Goal: Task Accomplishment & Management: Manage account settings

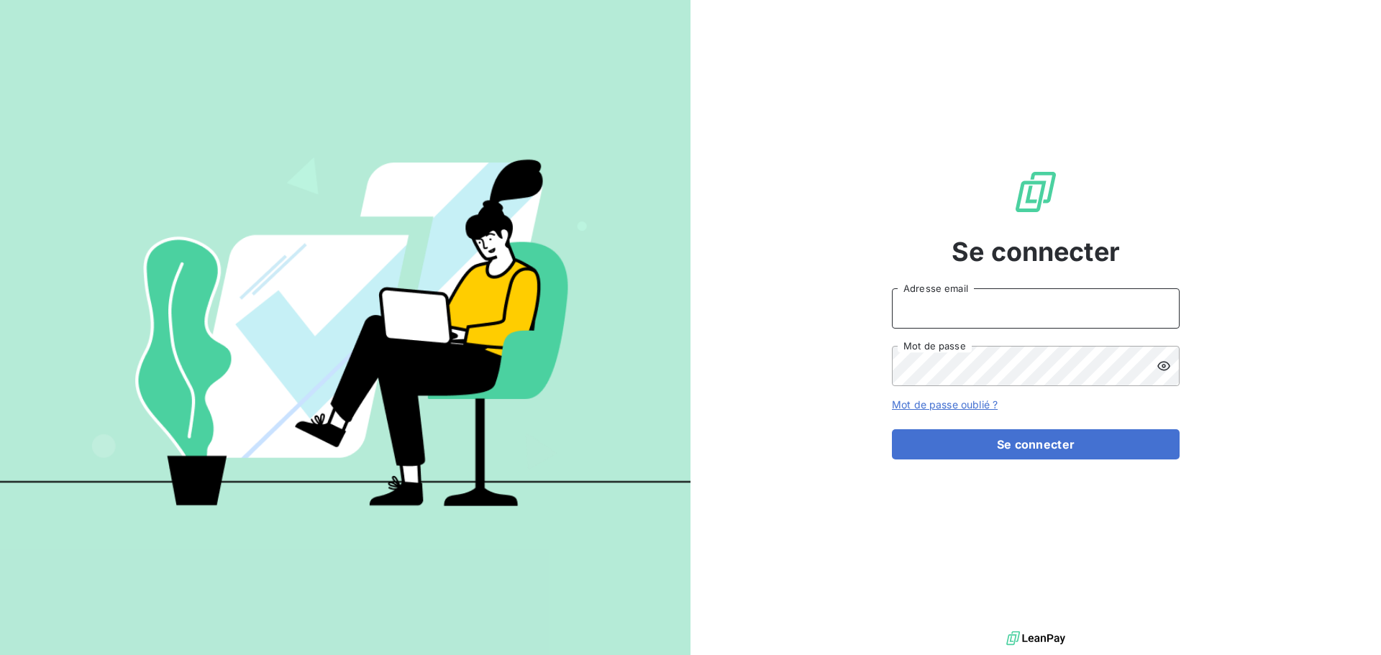
click at [924, 297] on input "Adresse email" at bounding box center [1036, 308] width 288 height 40
type input "[PERSON_NAME][EMAIL_ADDRESS][DOMAIN_NAME]"
click at [892, 429] on button "Se connecter" at bounding box center [1036, 444] width 288 height 30
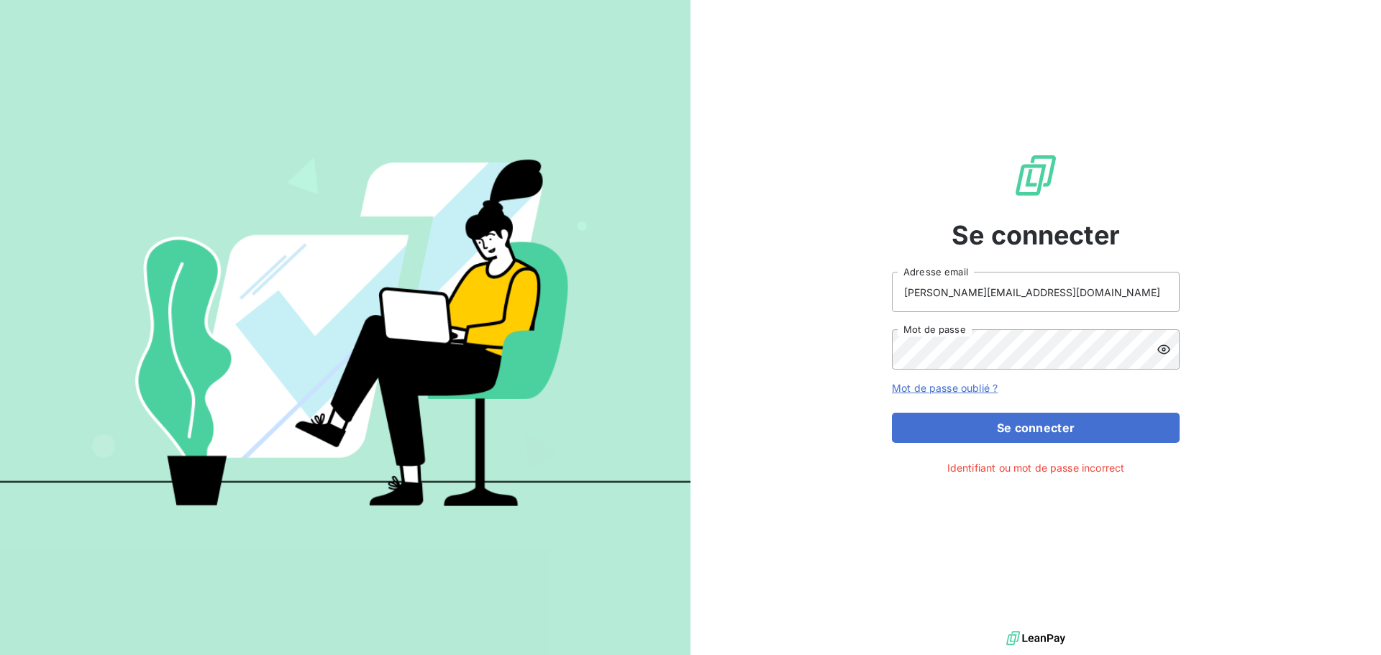
click at [1168, 349] on icon at bounding box center [1164, 349] width 14 height 14
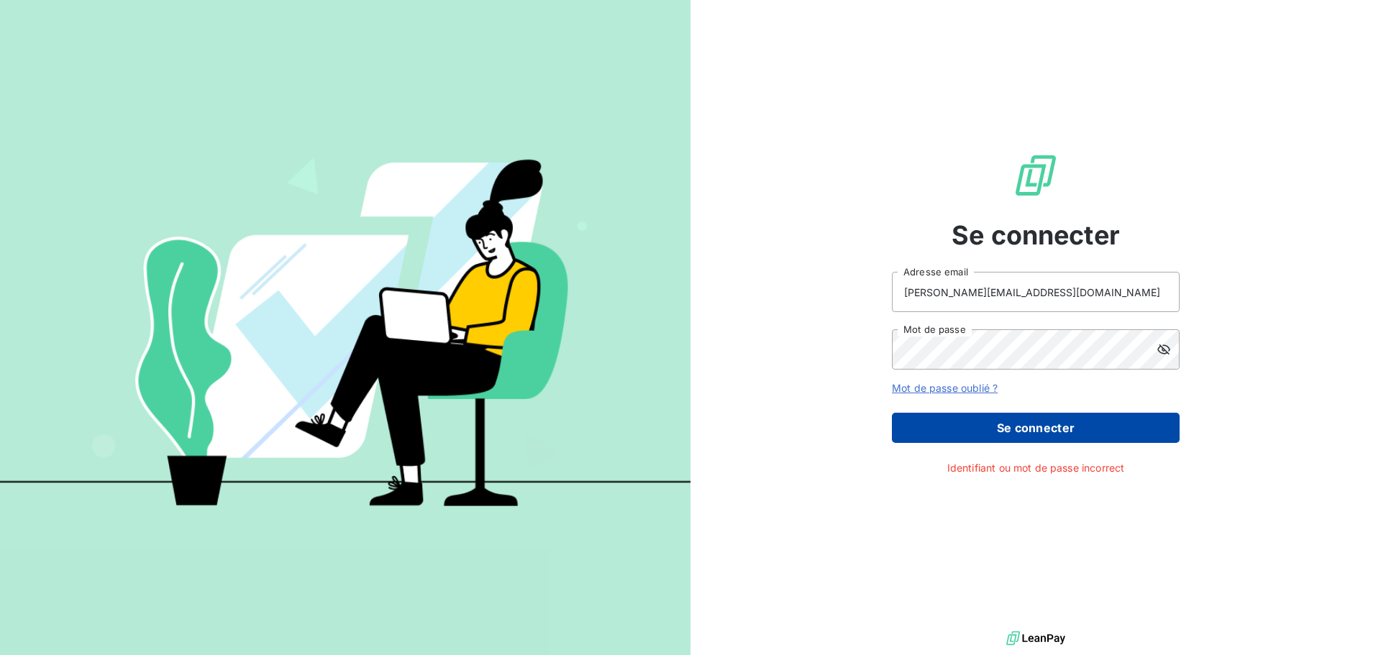
click at [1045, 424] on button "Se connecter" at bounding box center [1036, 428] width 288 height 30
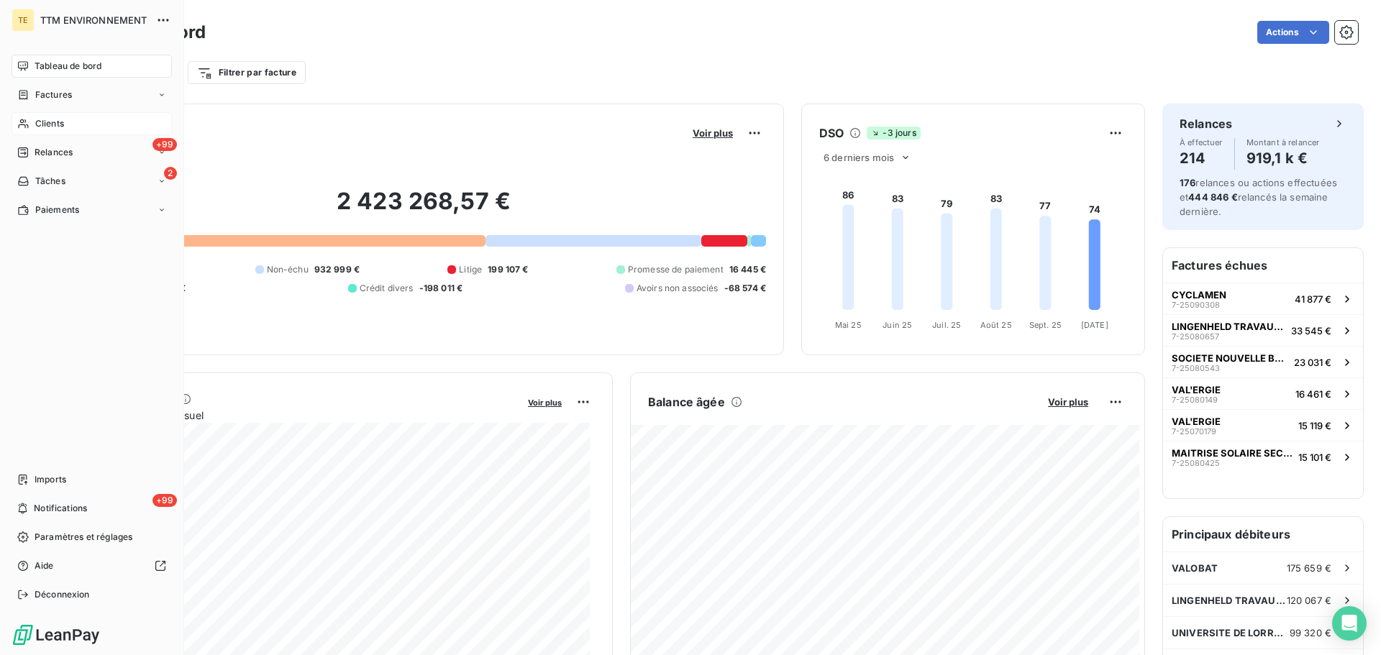
click at [116, 124] on div "Clients" at bounding box center [92, 123] width 160 height 23
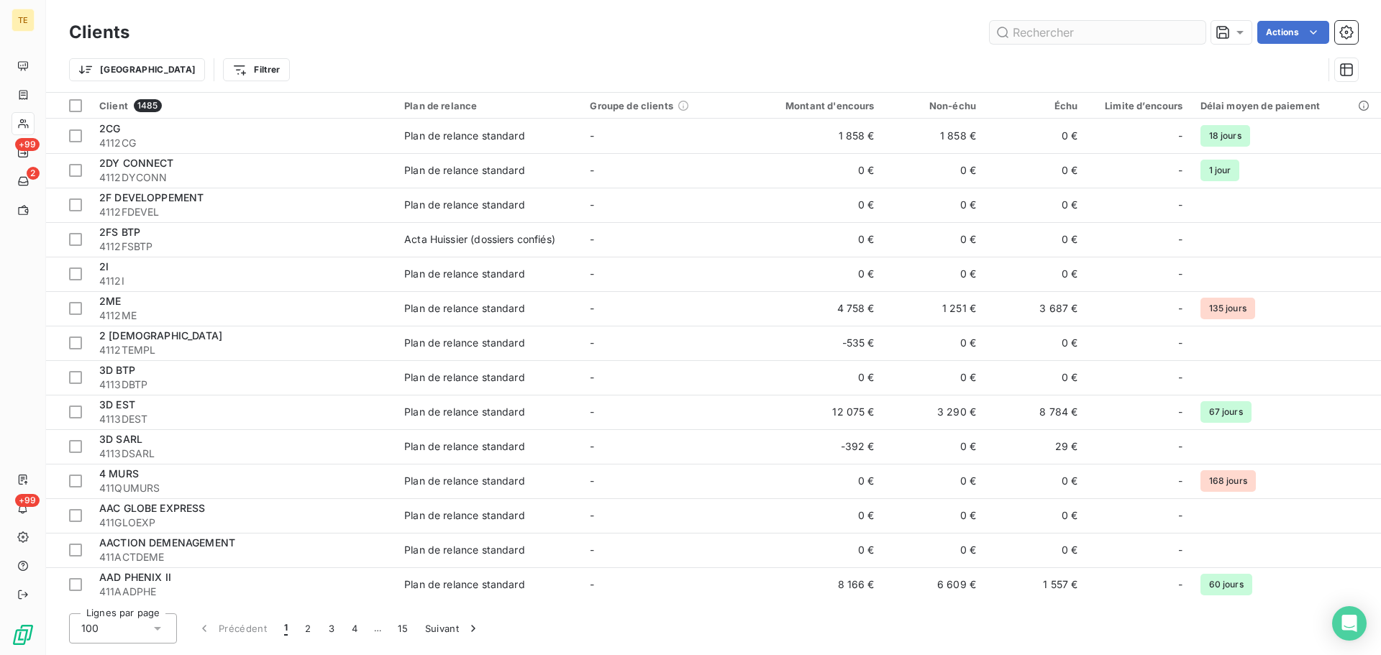
click at [1010, 30] on input "text" at bounding box center [1098, 32] width 216 height 23
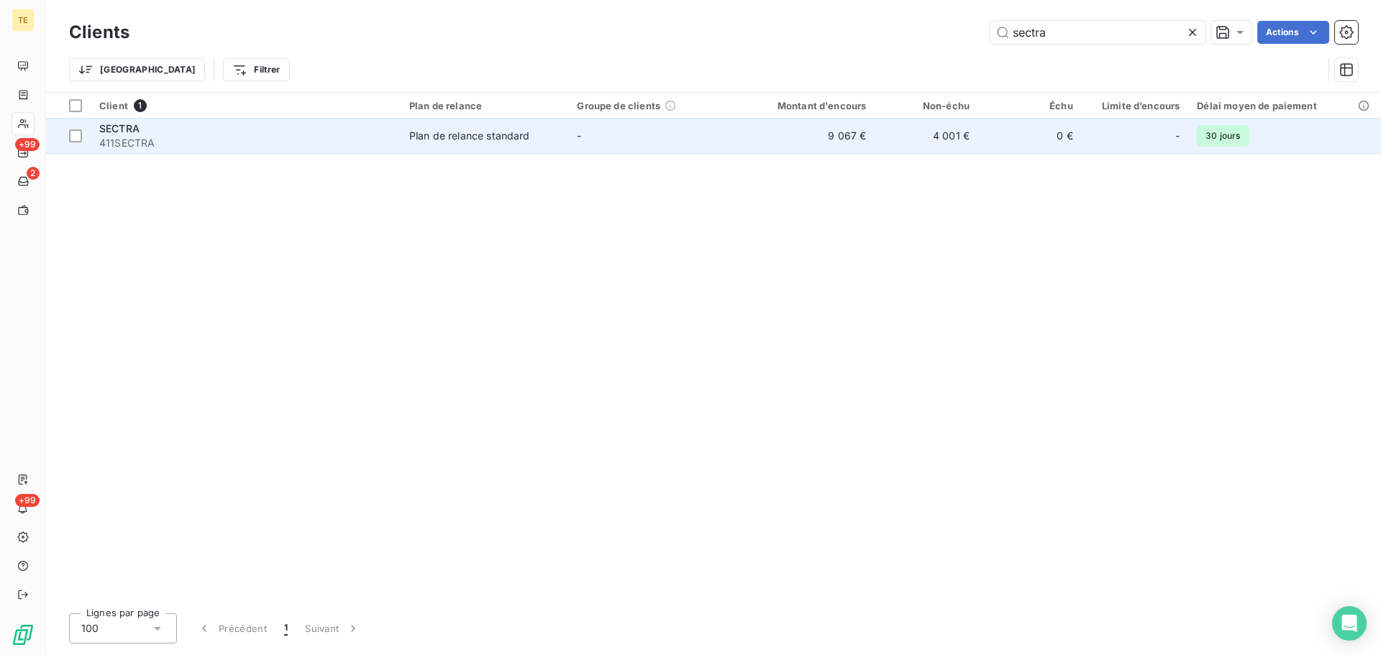
type input "sectra"
click at [261, 137] on span "411SECTRA" at bounding box center [245, 143] width 293 height 14
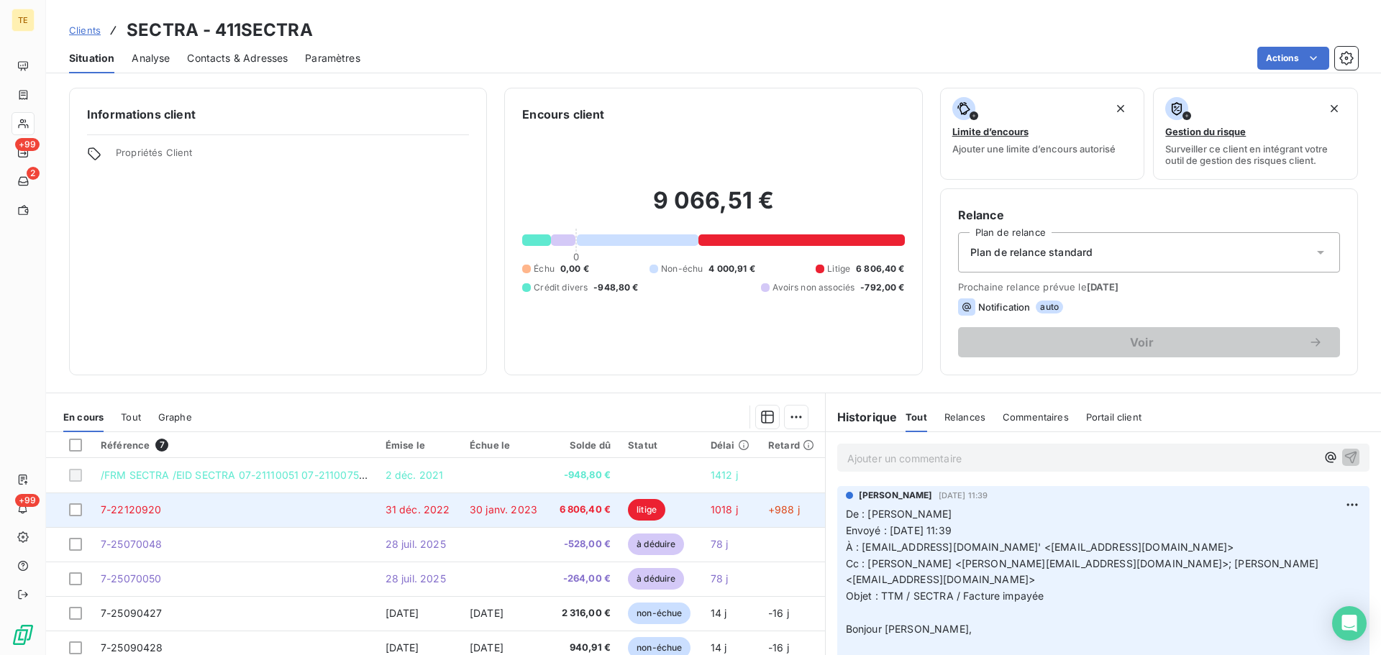
click at [115, 508] on span "7-22120920" at bounding box center [131, 509] width 61 height 12
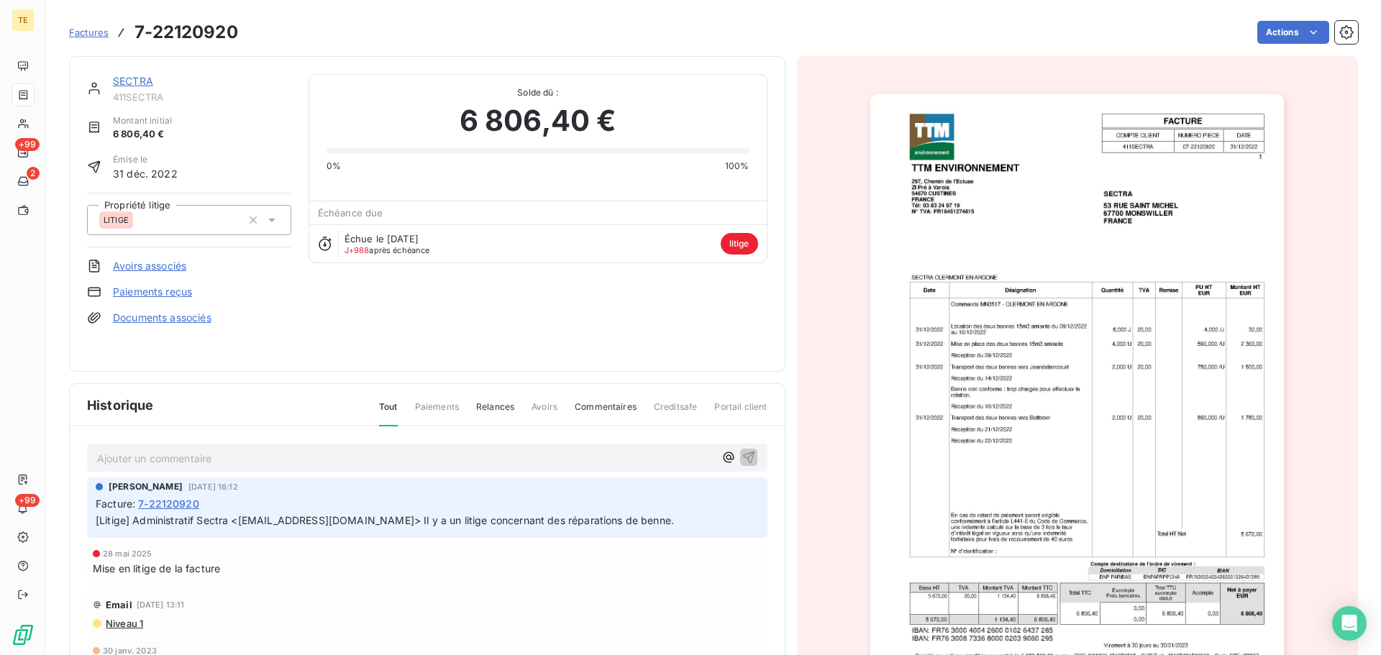
click at [150, 450] on p "Ajouter un commentaire ﻿" at bounding box center [405, 459] width 617 height 18
click at [742, 454] on icon "button" at bounding box center [749, 457] width 14 height 14
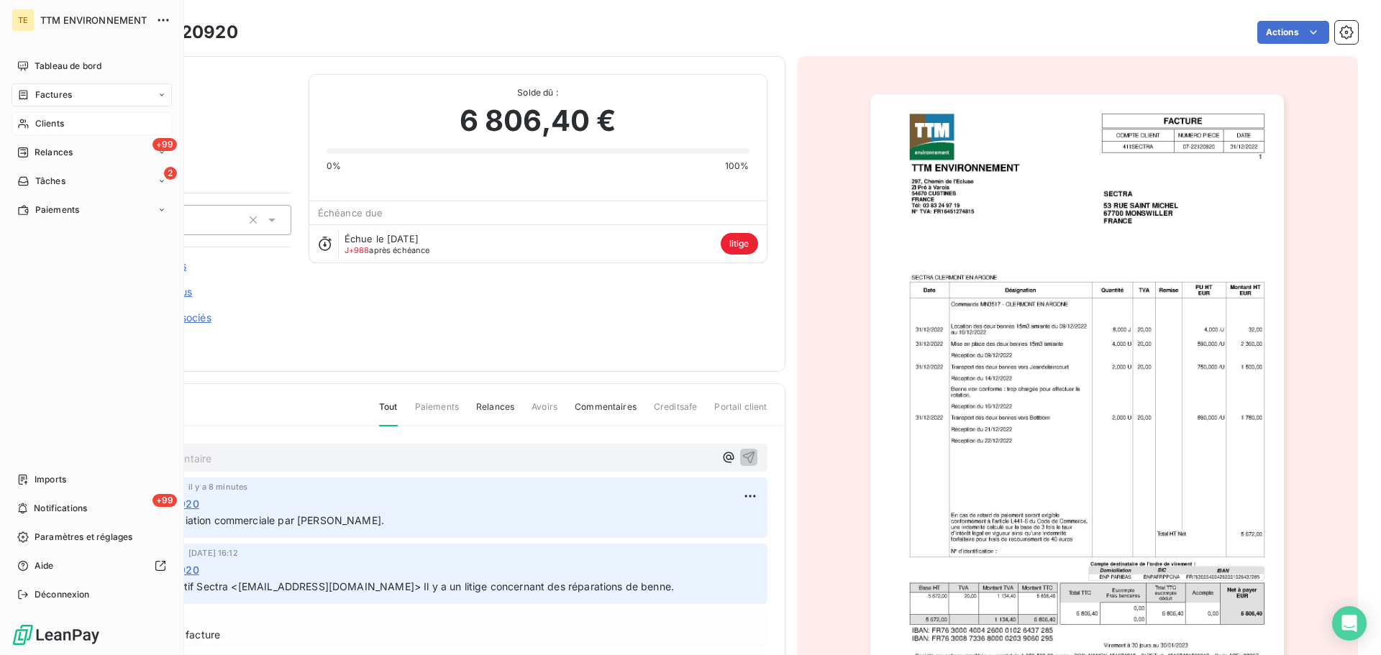
click at [62, 122] on span "Clients" at bounding box center [49, 123] width 29 height 13
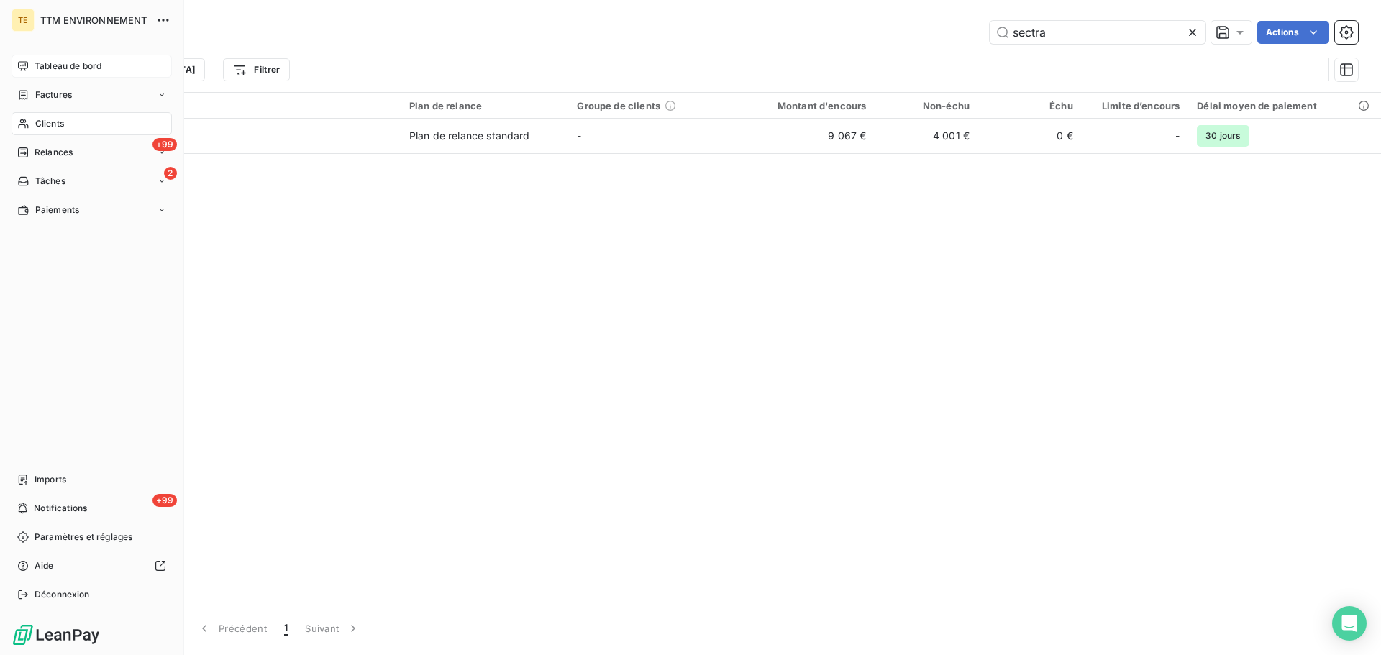
click at [60, 64] on span "Tableau de bord" at bounding box center [68, 66] width 67 height 13
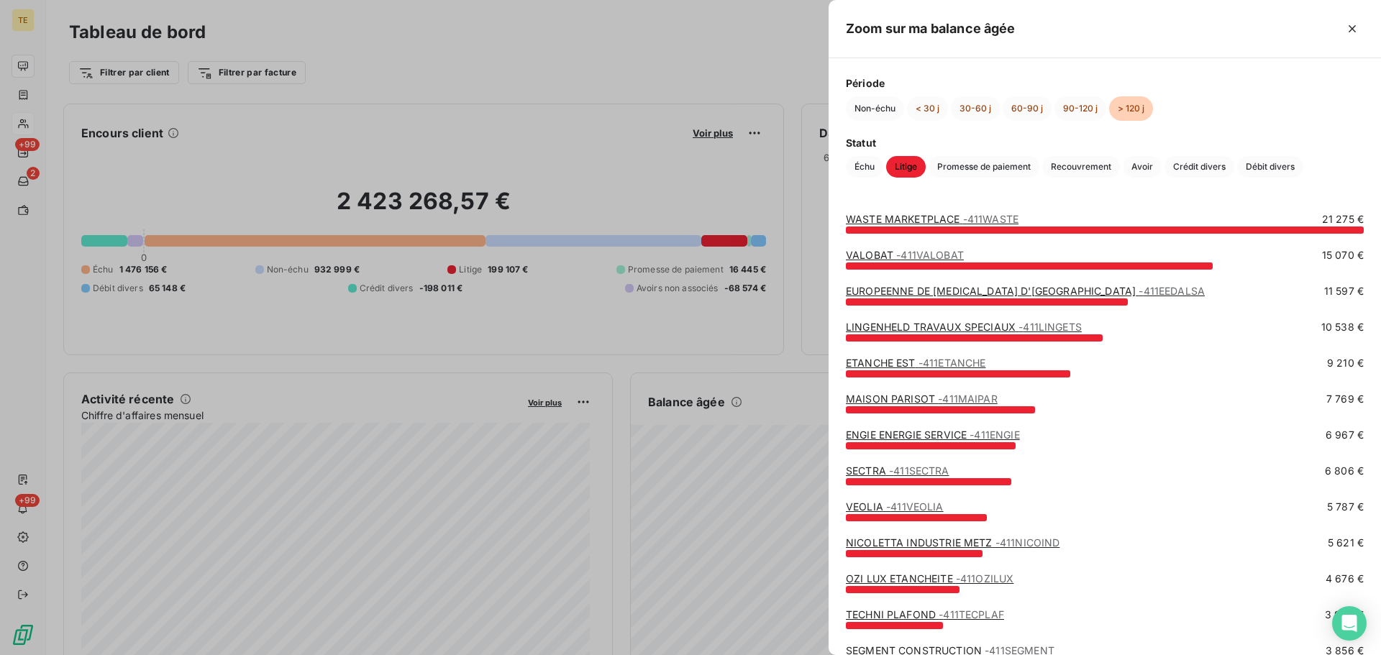
click at [939, 443] on div at bounding box center [931, 445] width 170 height 7
click at [941, 438] on link "ENGIE ENERGIE SERVICE - 411ENGIE" at bounding box center [933, 435] width 174 height 12
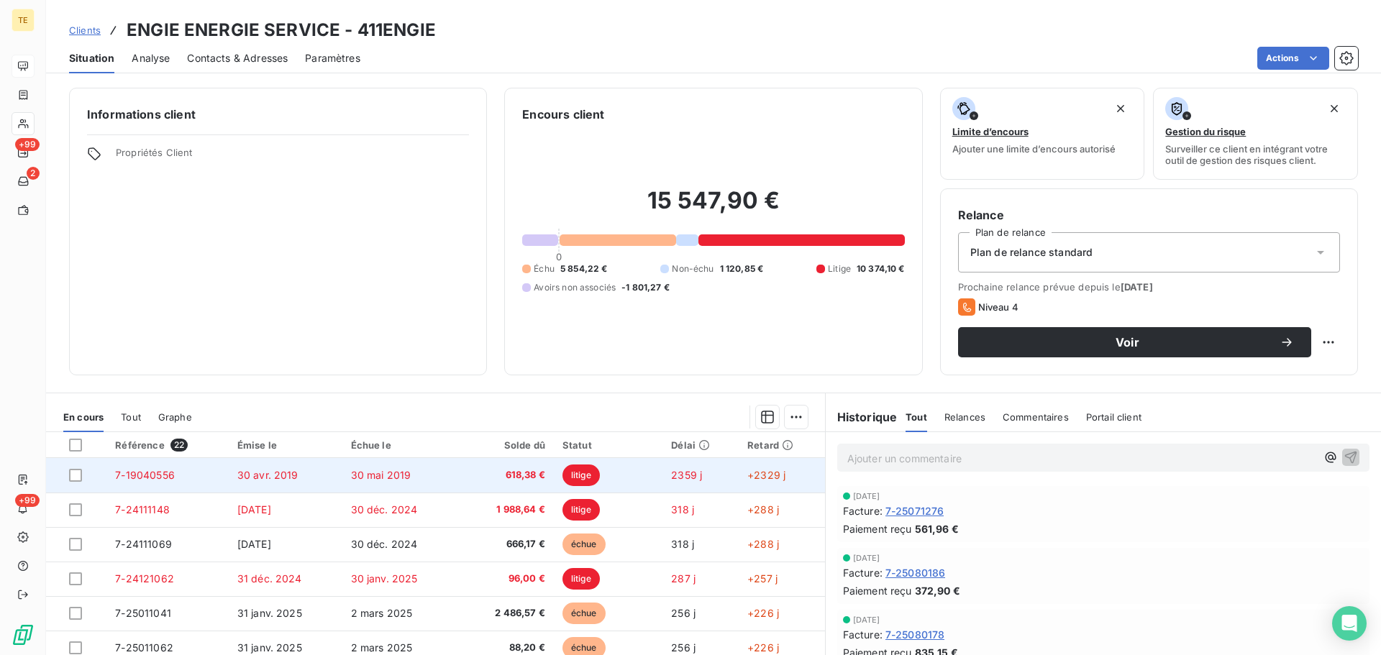
click at [334, 479] on td "30 avr. 2019" at bounding box center [286, 475] width 114 height 35
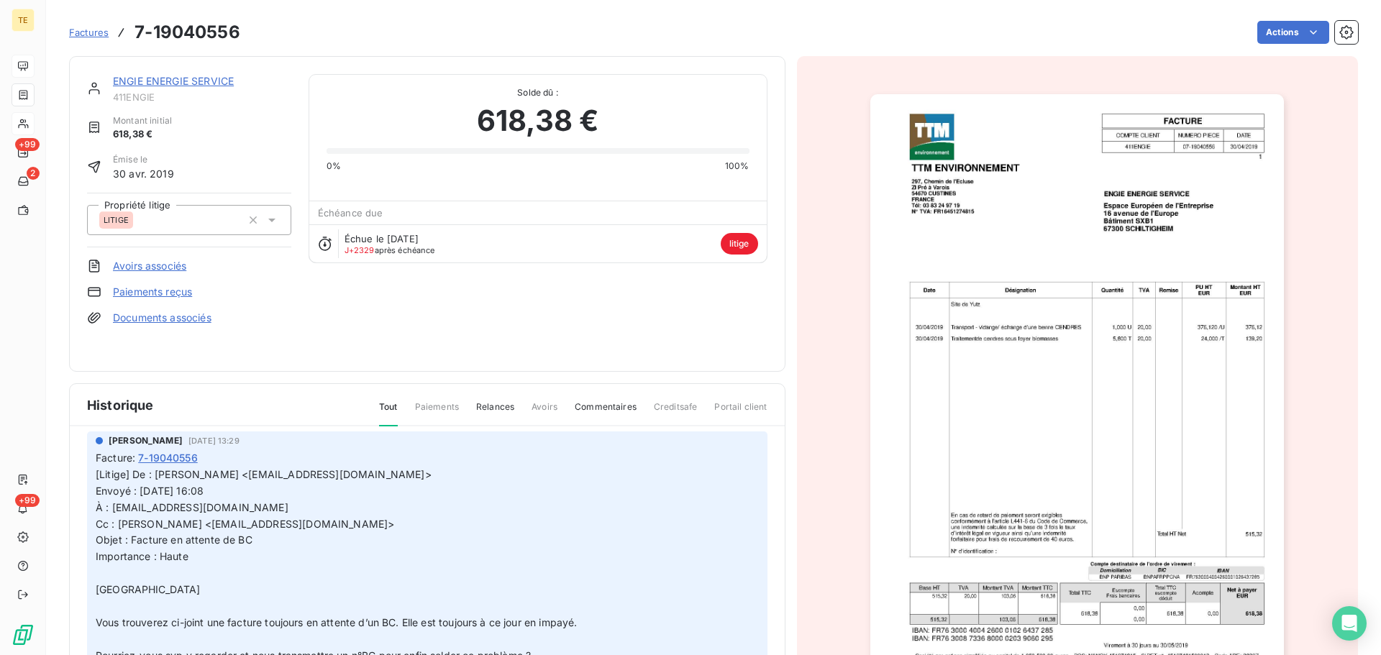
scroll to position [51, 0]
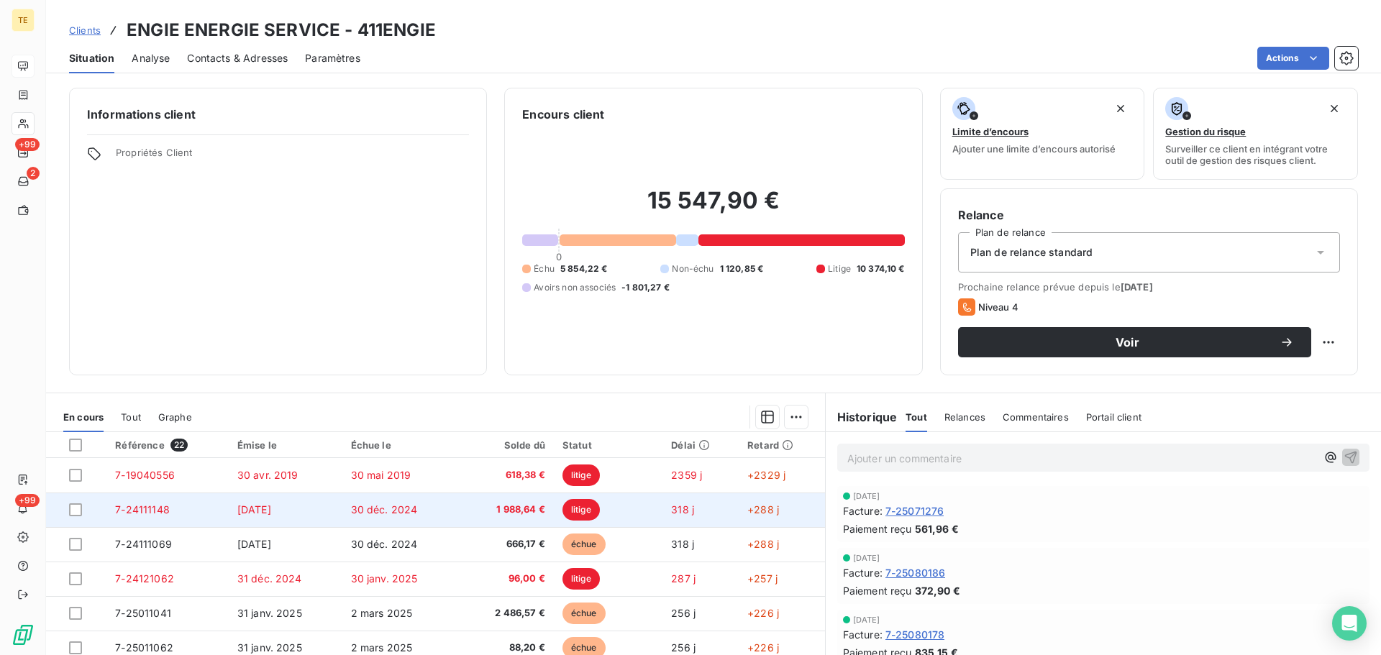
click at [270, 515] on span "[DATE]" at bounding box center [254, 509] width 34 height 12
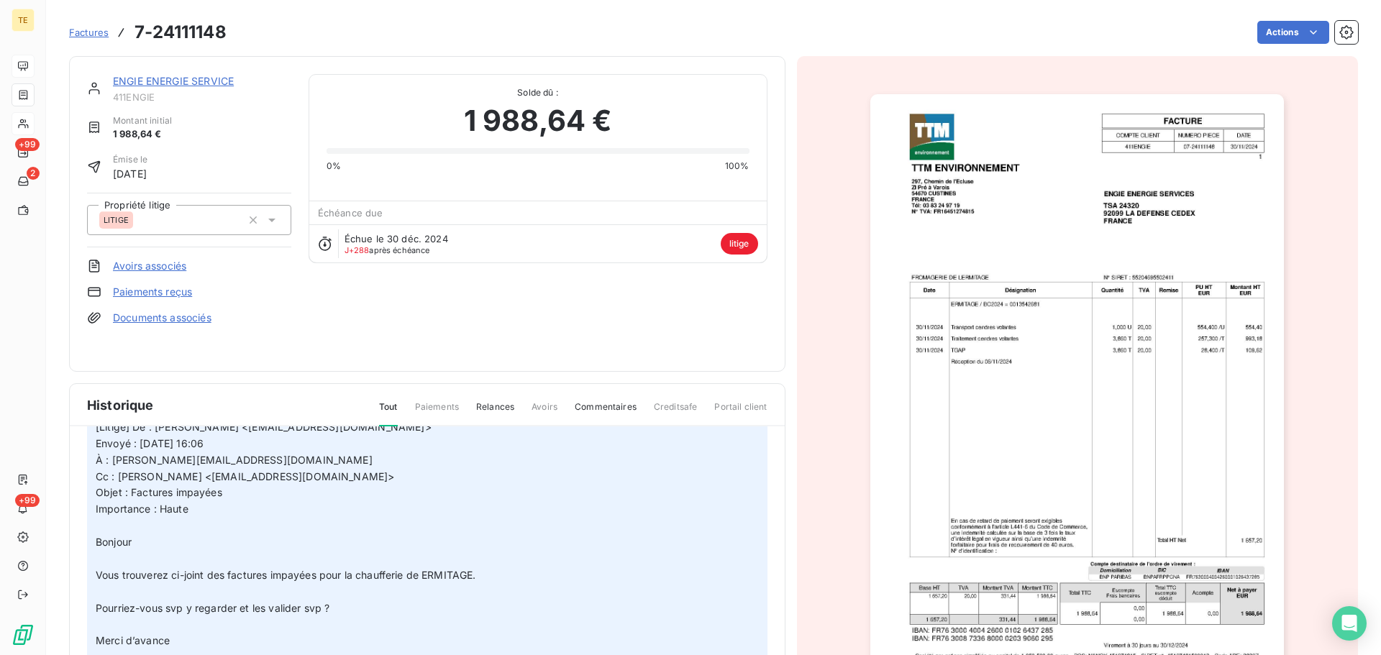
scroll to position [72, 0]
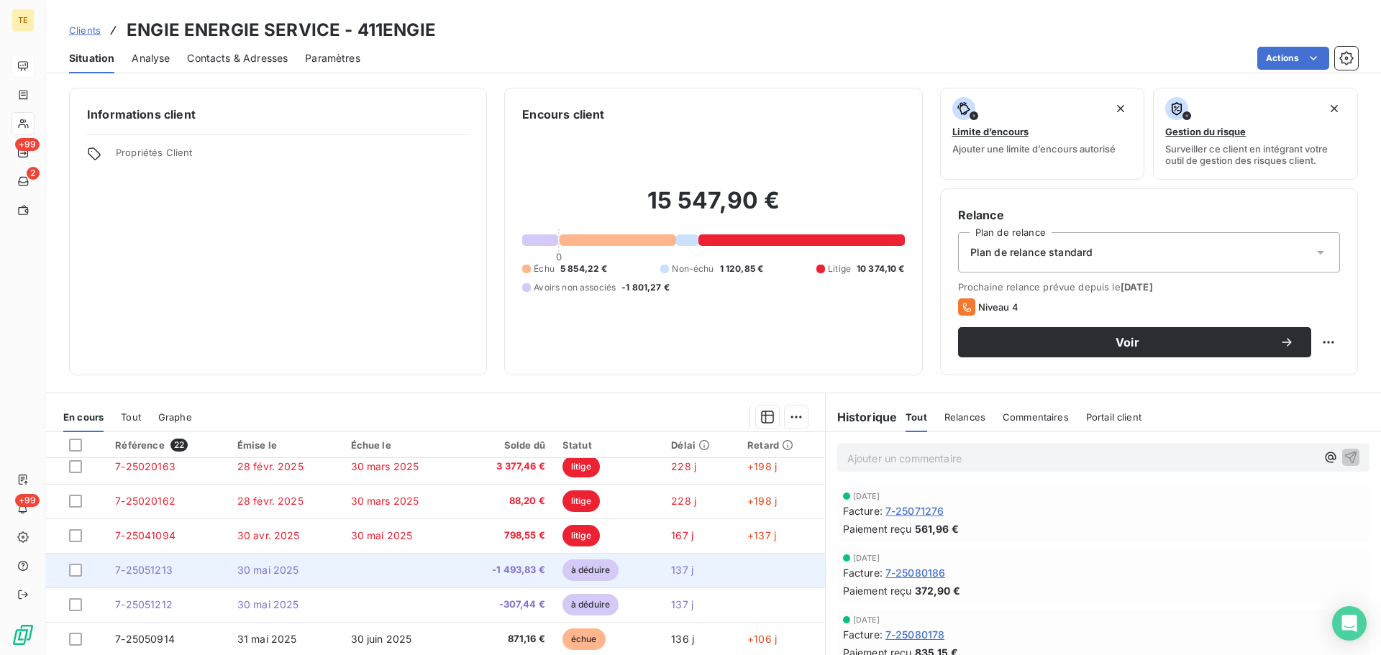
scroll to position [144, 0]
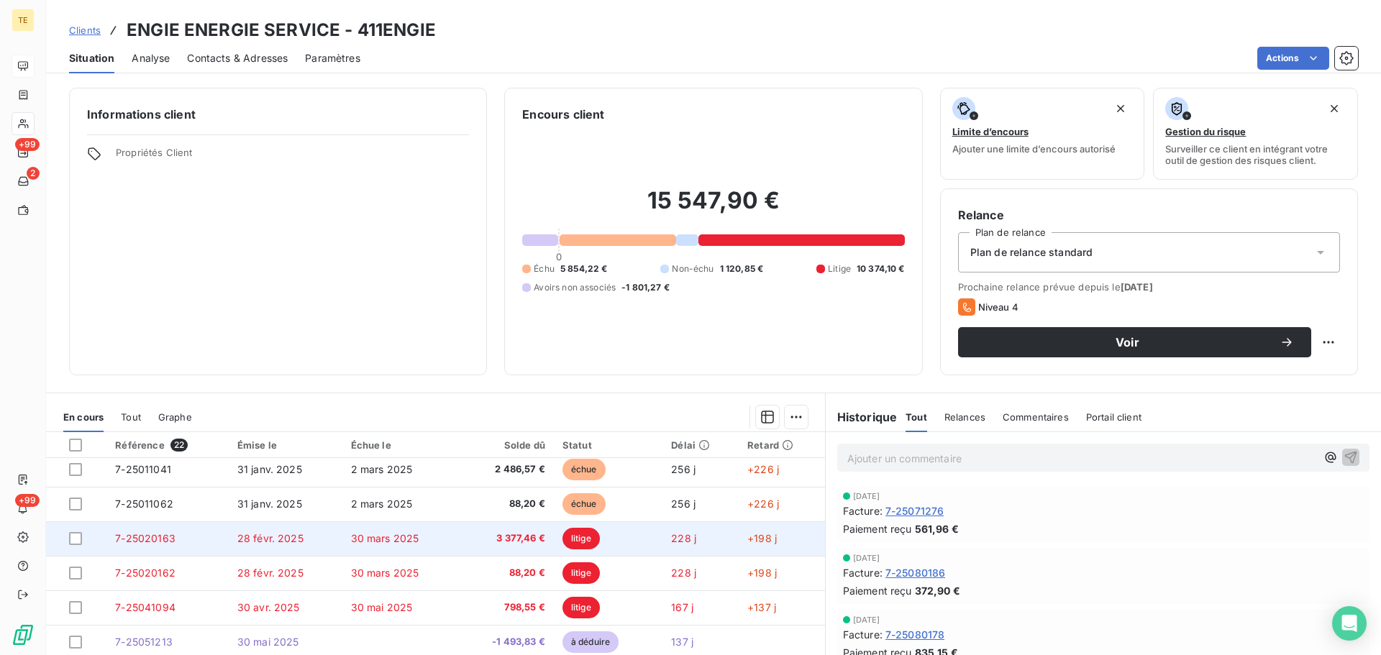
click at [275, 542] on span "28 févr. 2025" at bounding box center [270, 538] width 66 height 12
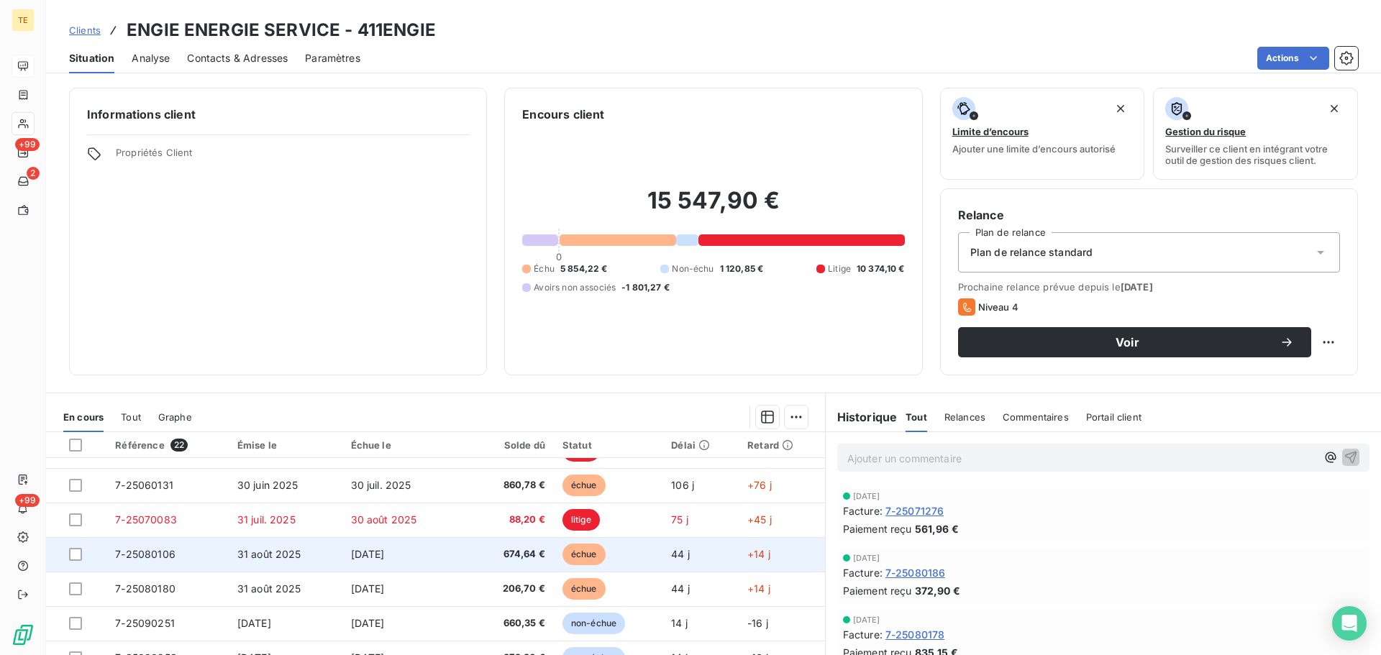
scroll to position [509, 0]
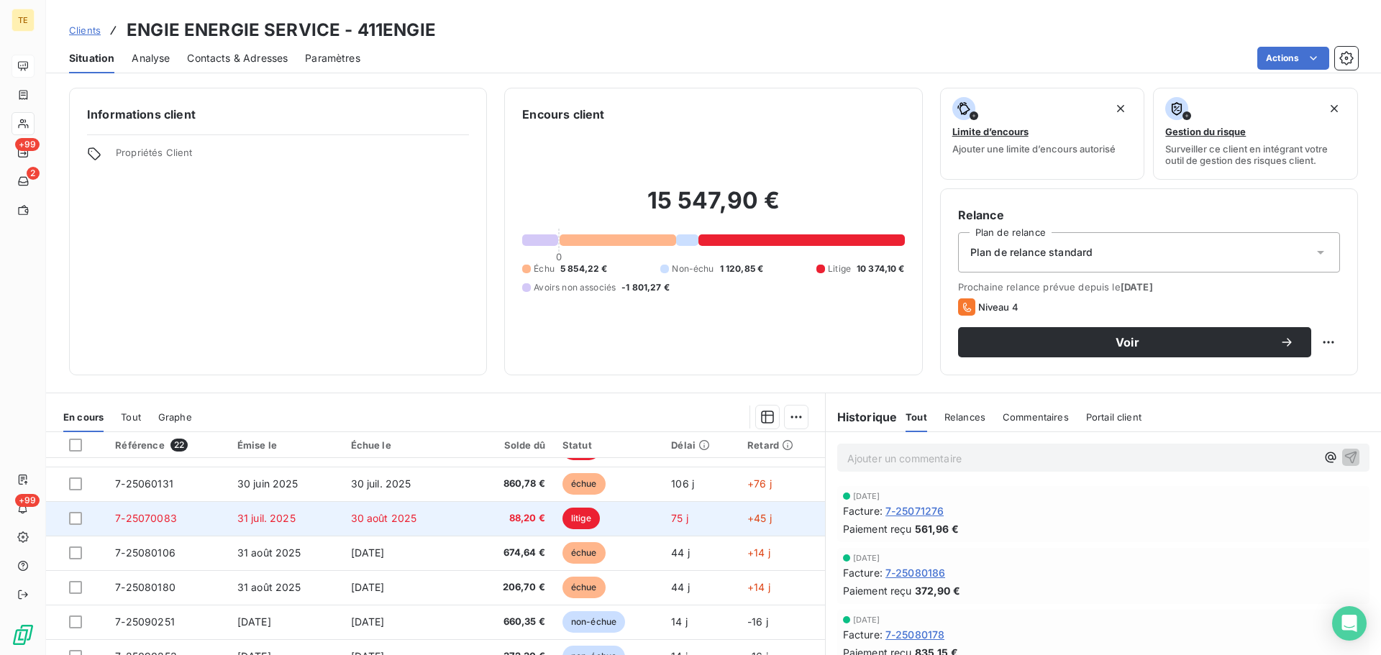
click at [323, 517] on td "31 juil. 2025" at bounding box center [286, 518] width 114 height 35
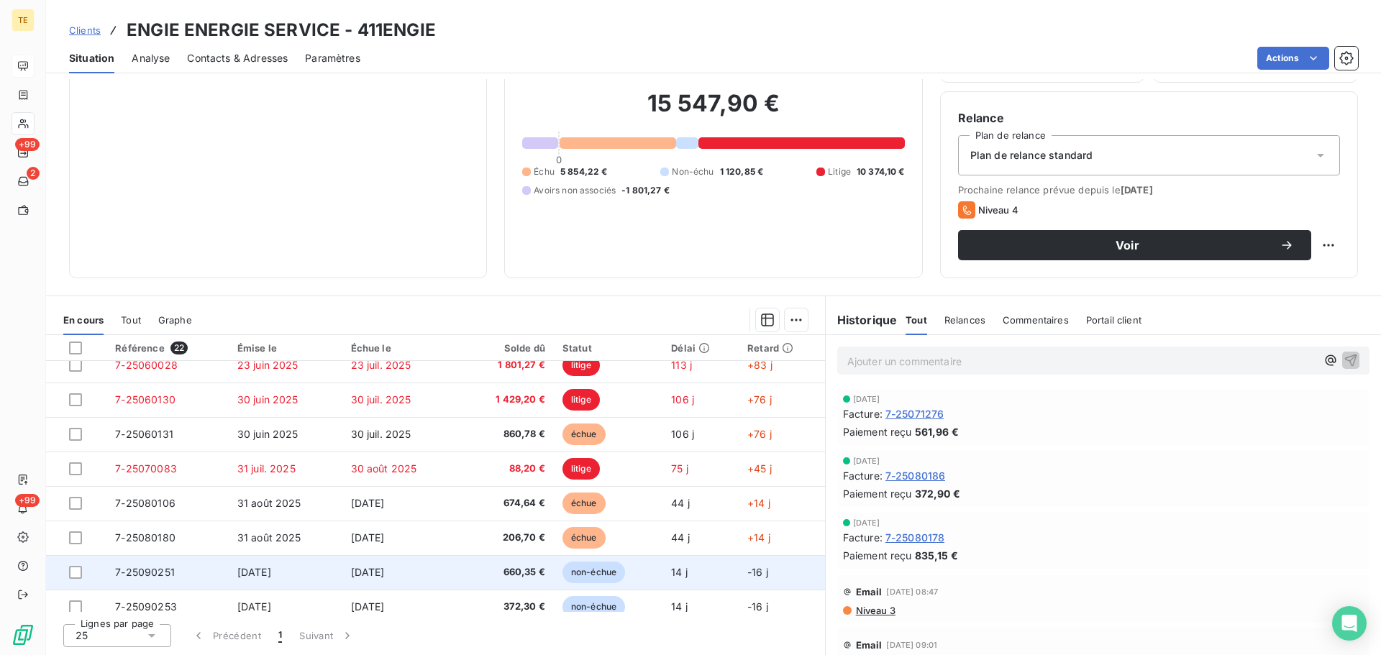
scroll to position [437, 0]
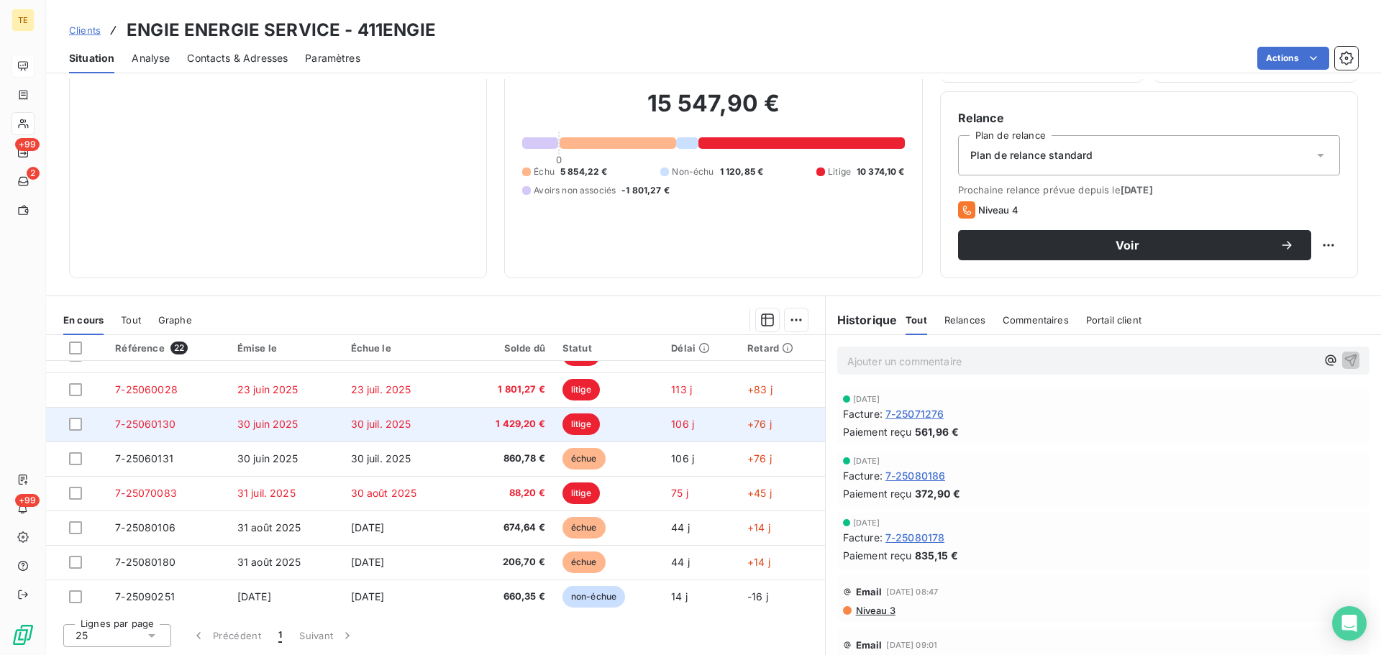
click at [133, 419] on span "7-25060130" at bounding box center [145, 424] width 60 height 12
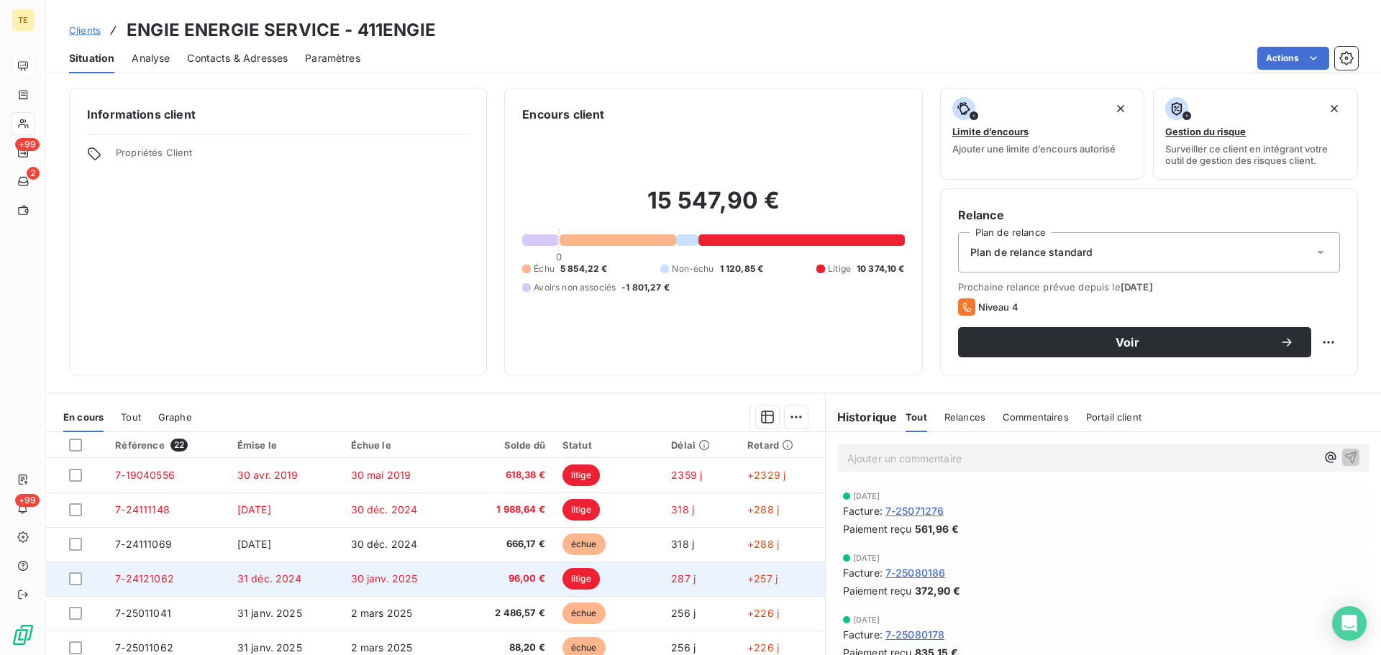
click at [257, 576] on span "31 déc. 2024" at bounding box center [269, 579] width 65 height 12
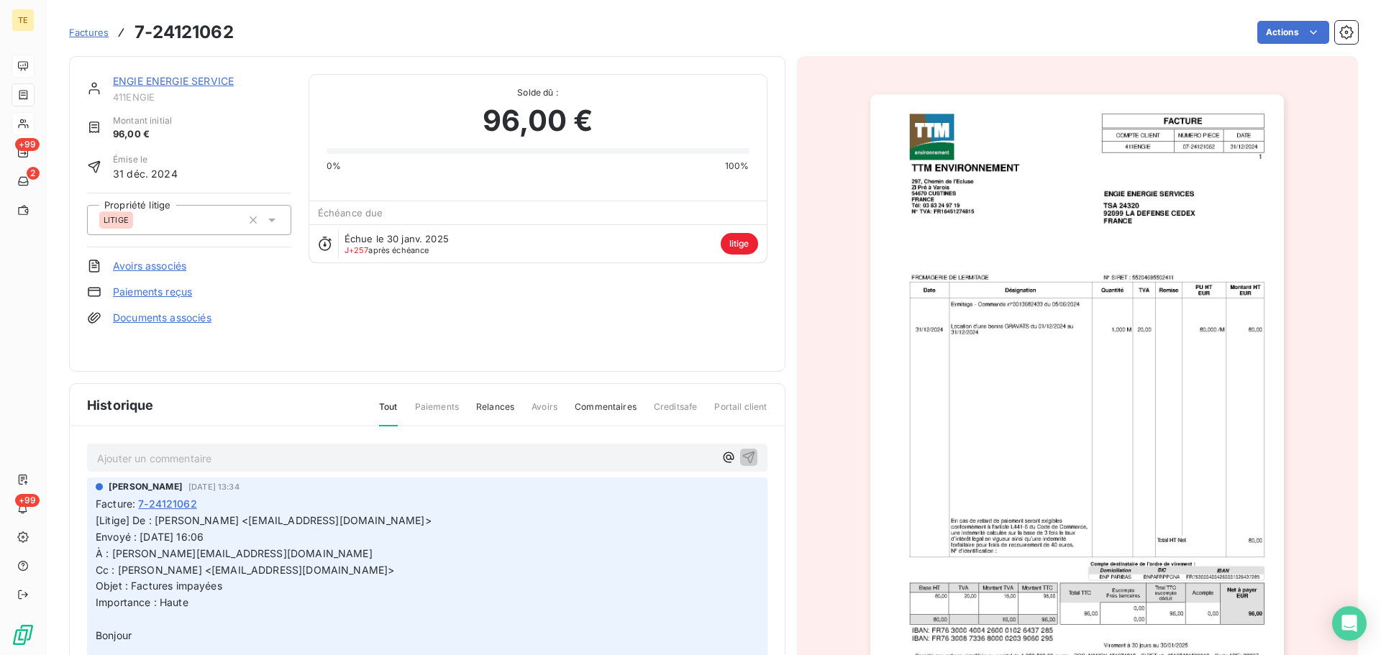
scroll to position [72, 0]
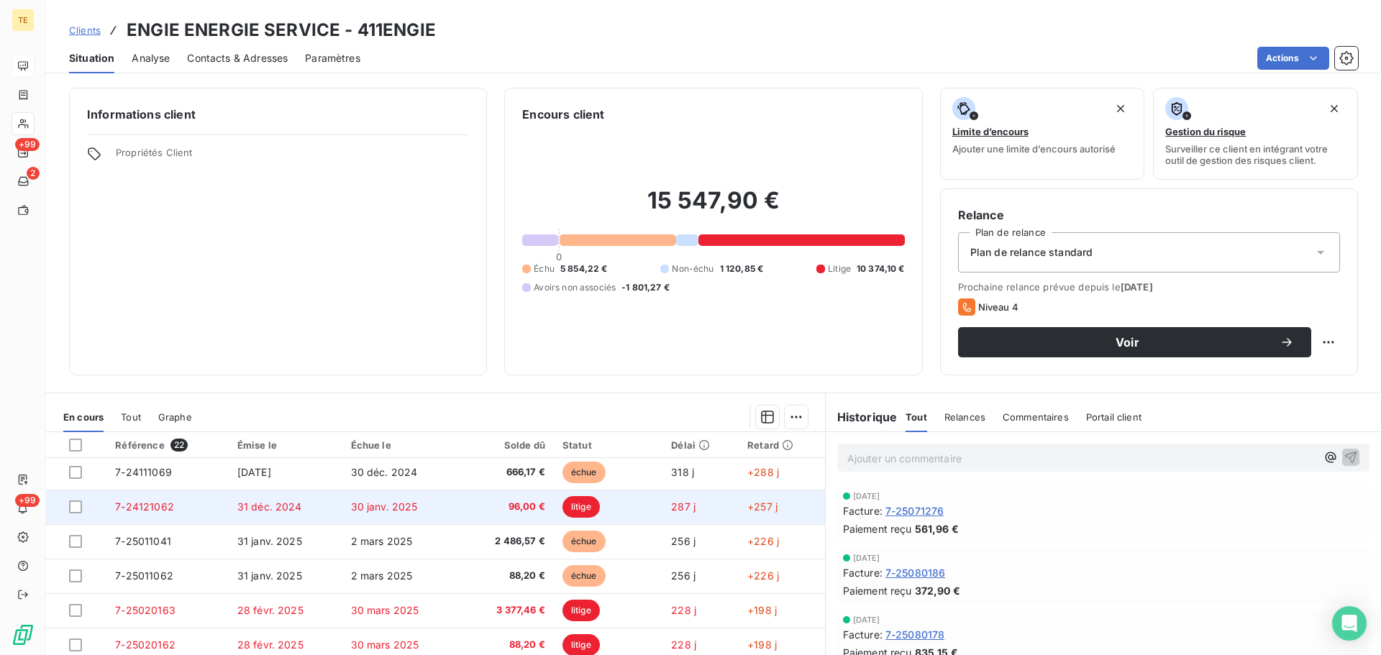
scroll to position [144, 0]
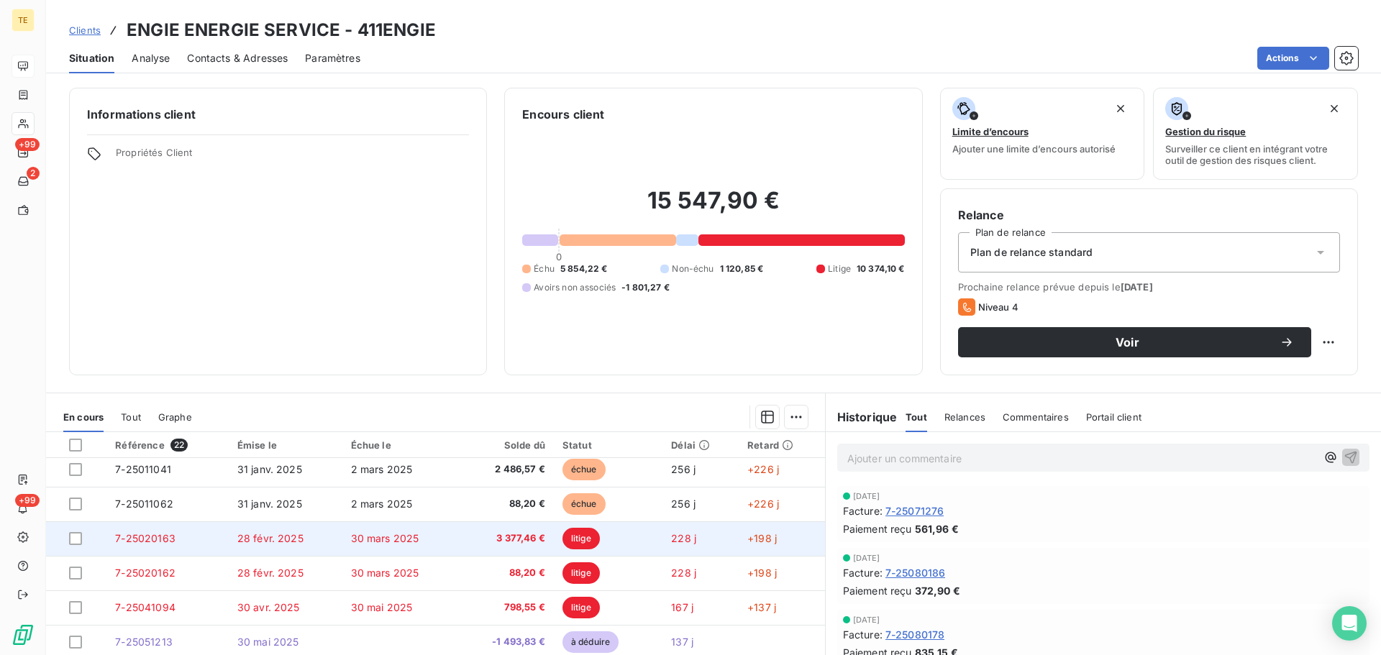
click at [141, 537] on span "7-25020163" at bounding box center [145, 538] width 60 height 12
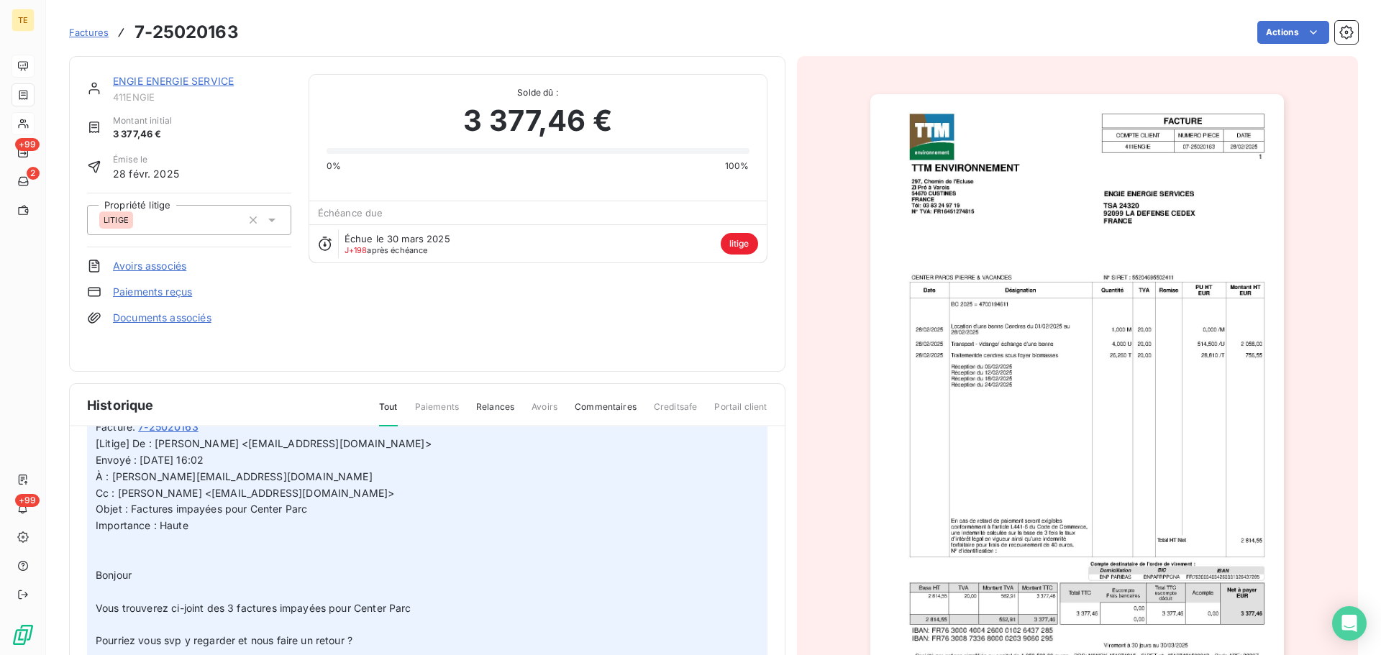
scroll to position [72, 0]
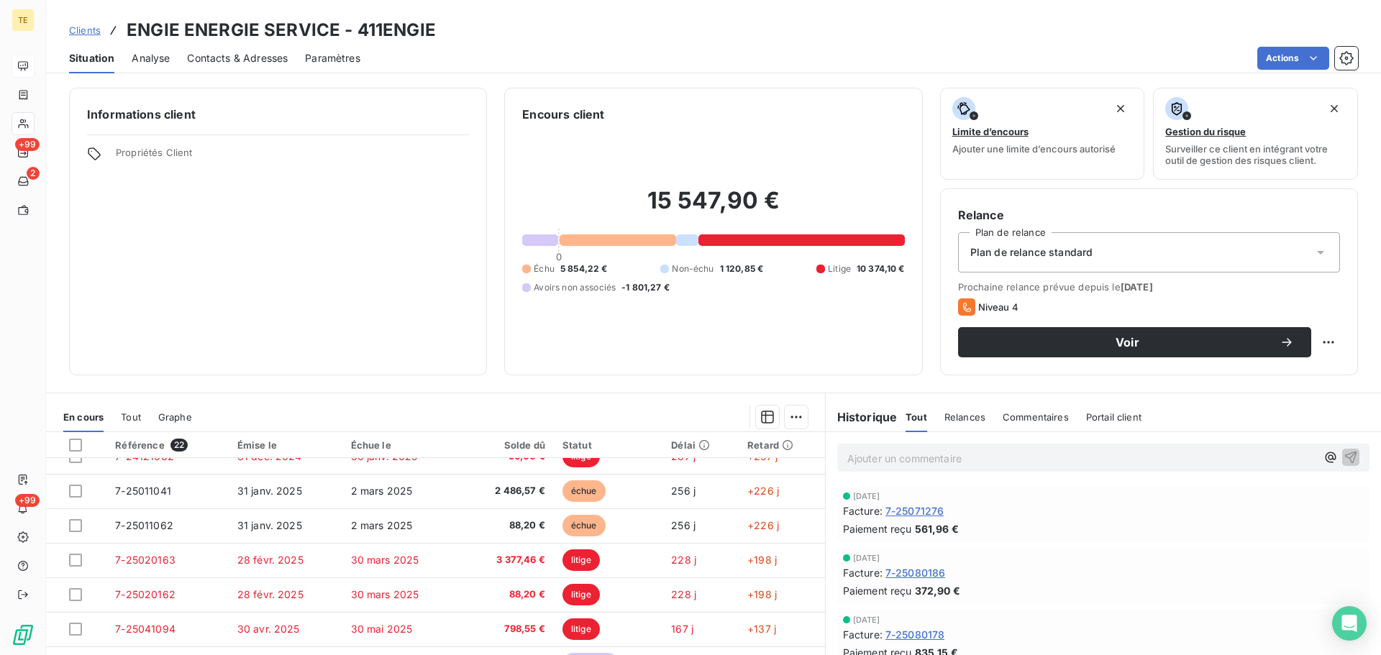
scroll to position [144, 0]
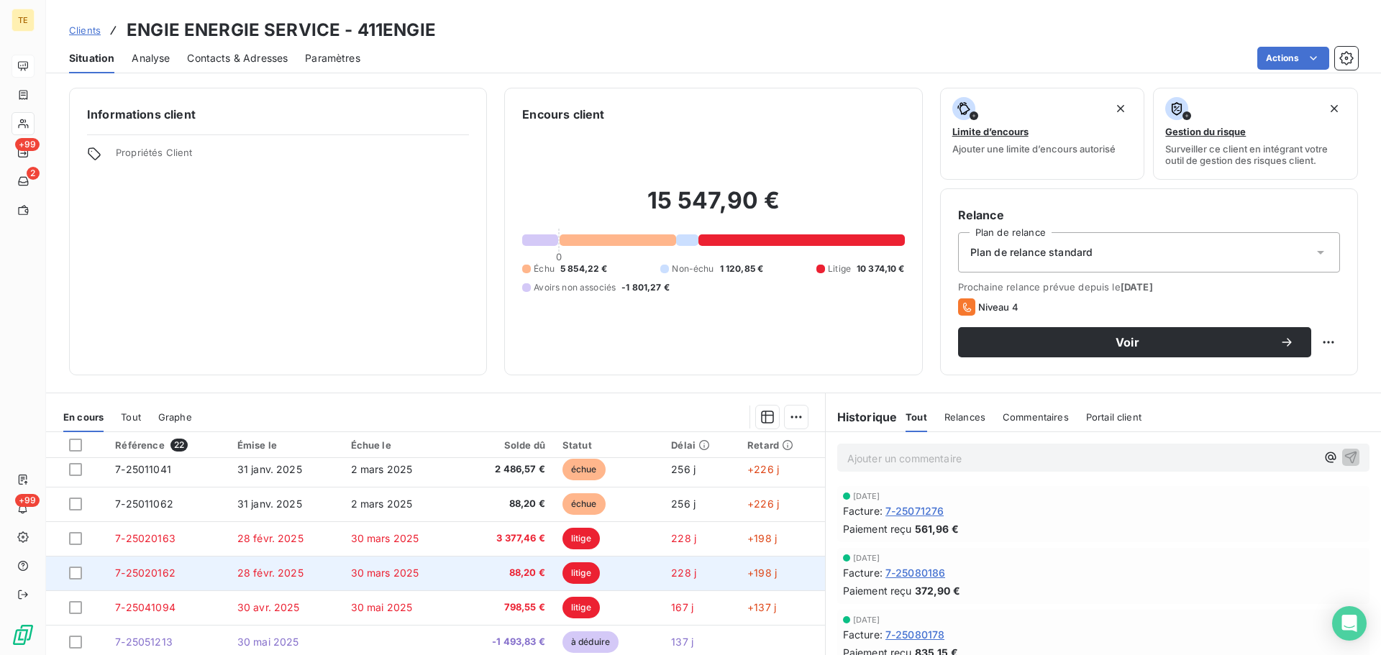
click at [158, 576] on span "7-25020162" at bounding box center [145, 573] width 60 height 12
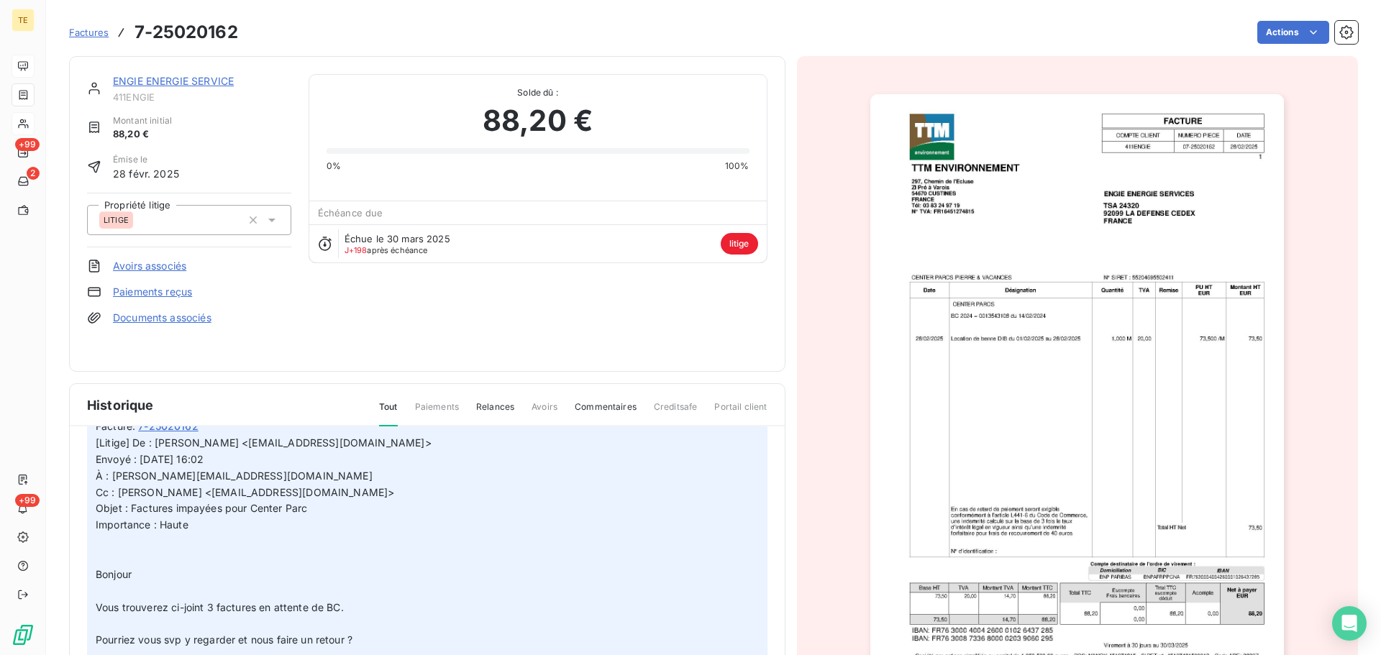
scroll to position [81, 0]
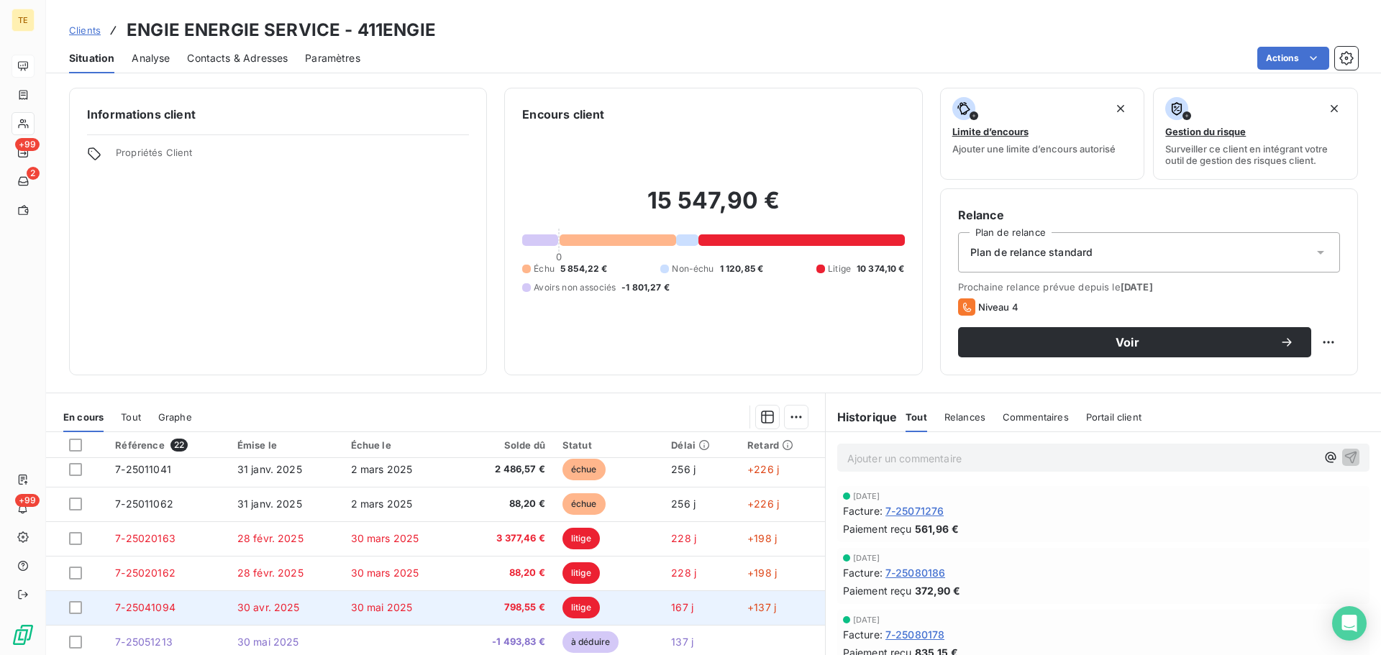
scroll to position [216, 0]
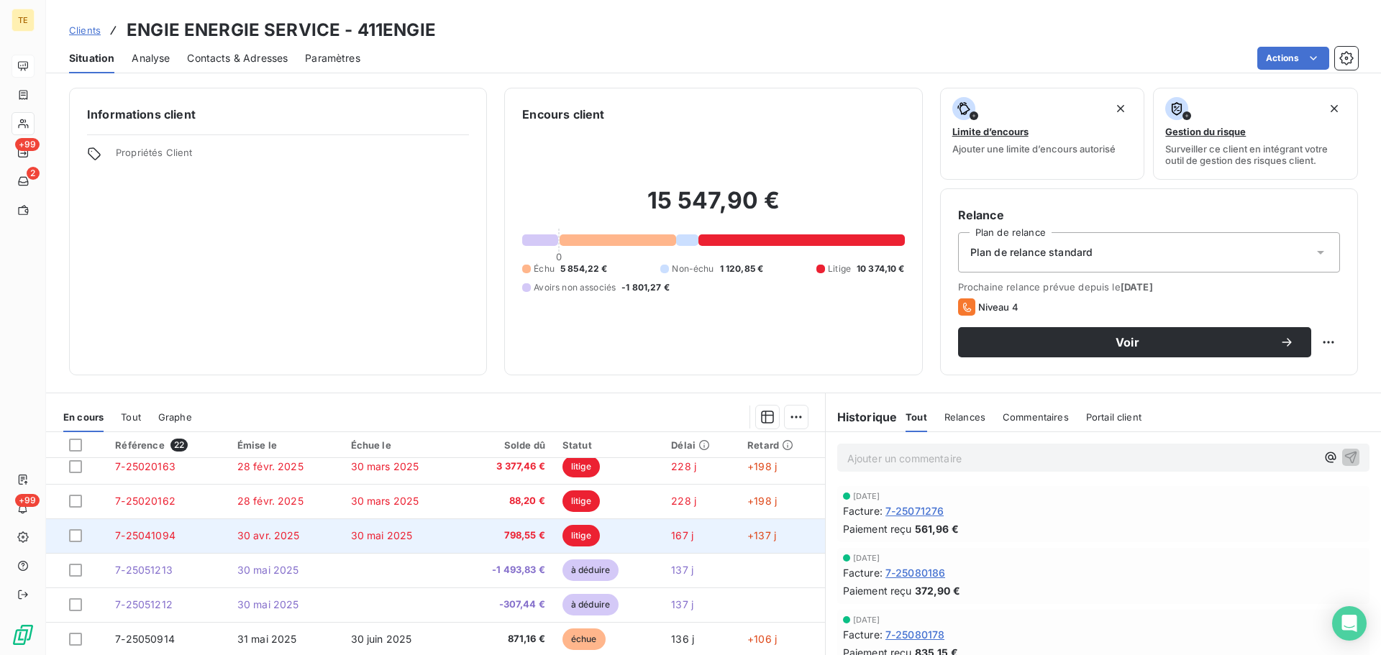
click at [150, 534] on span "7-25041094" at bounding box center [145, 535] width 60 height 12
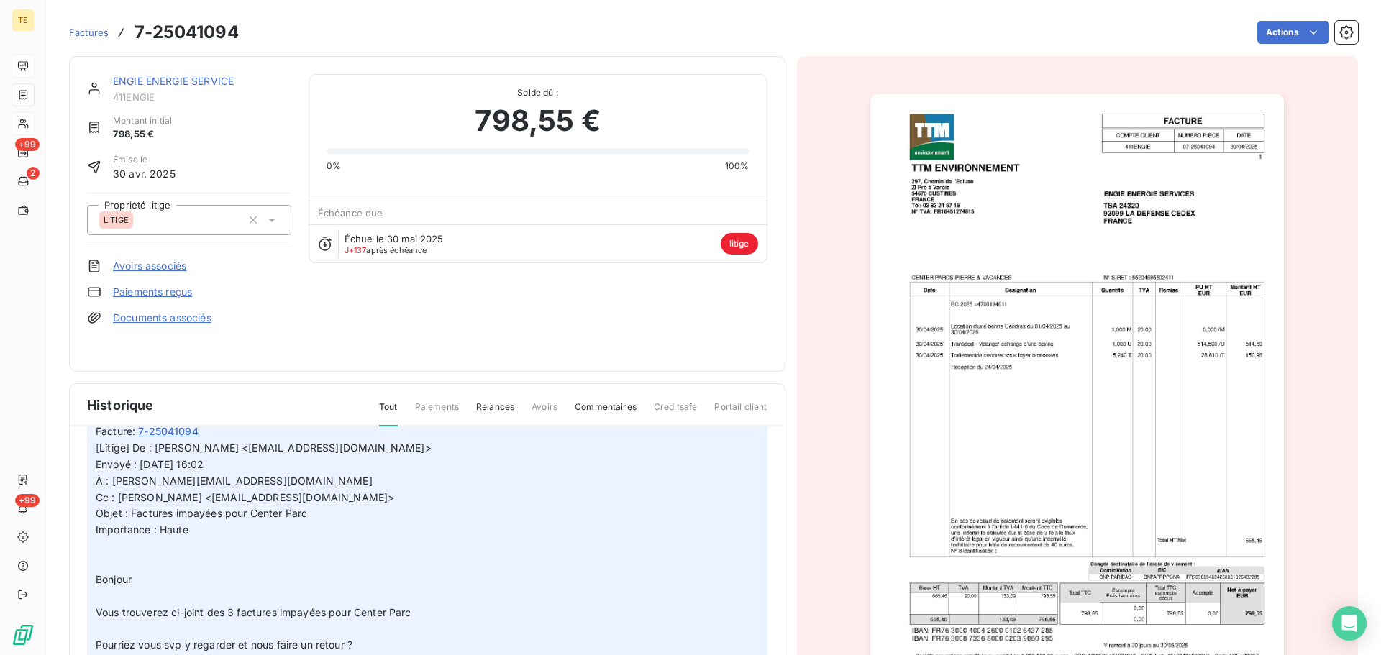
scroll to position [76, 0]
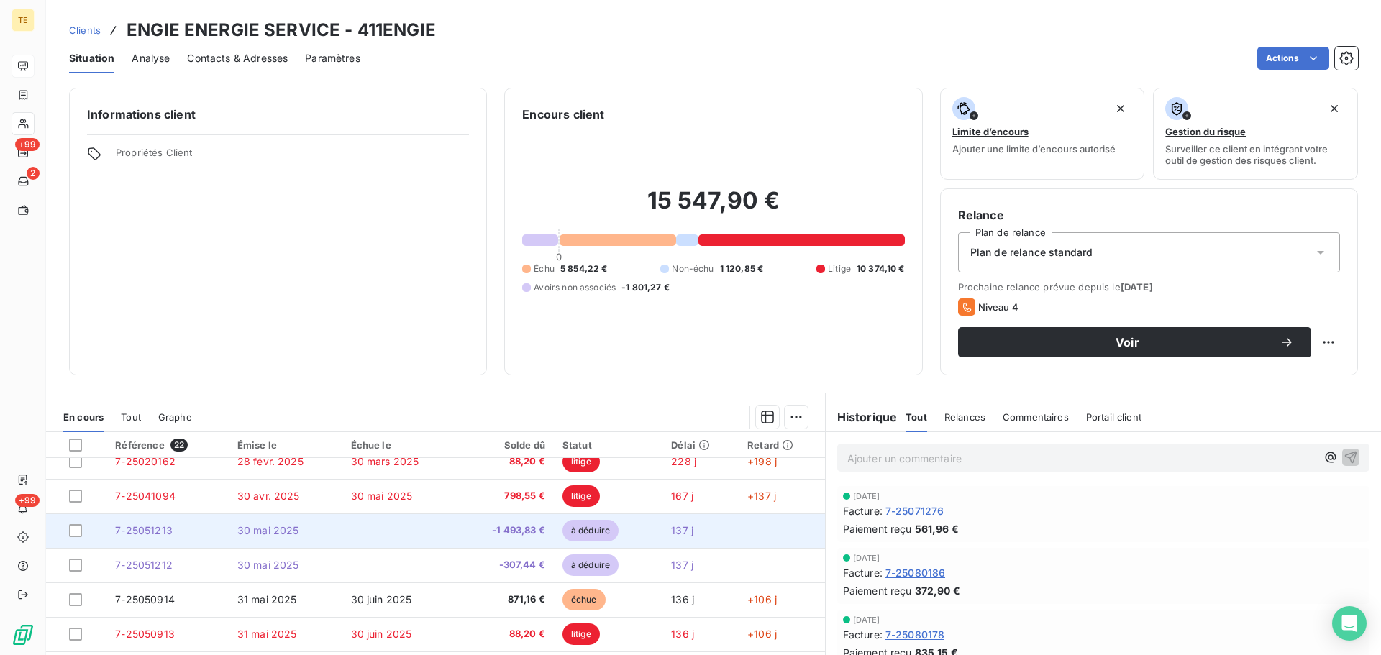
scroll to position [288, 0]
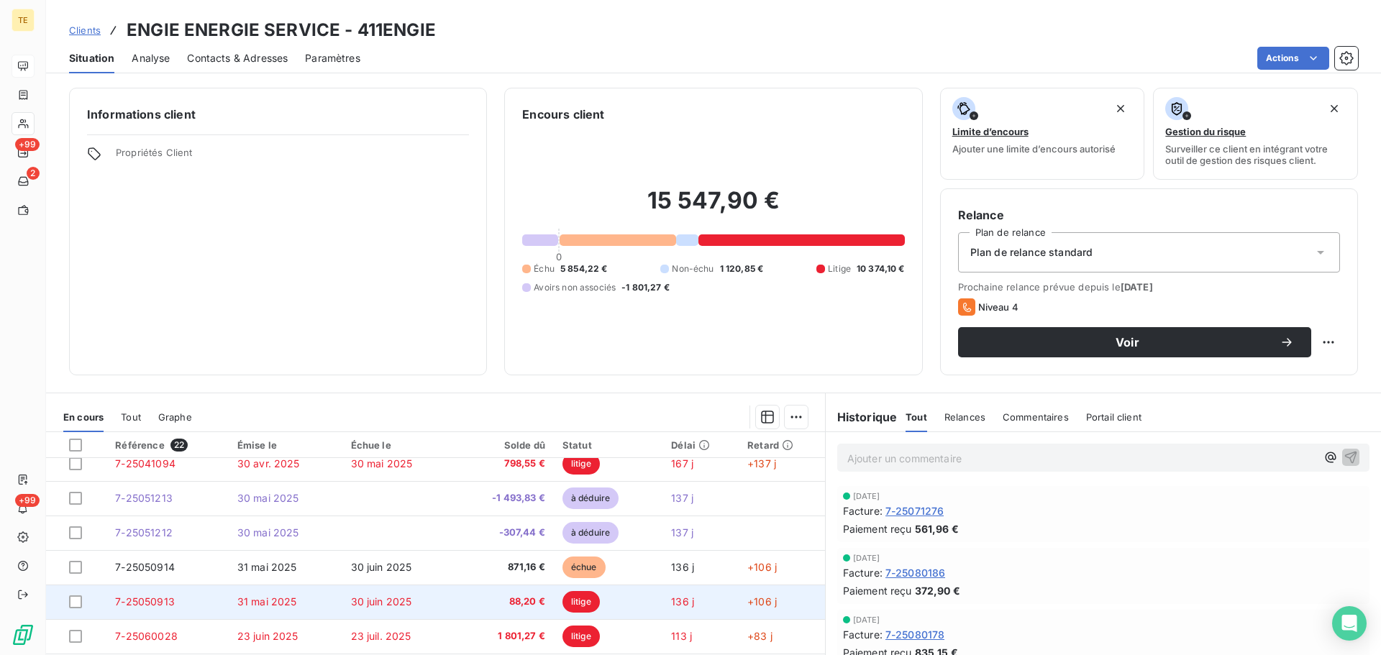
click at [165, 596] on span "7-25050913" at bounding box center [145, 602] width 60 height 12
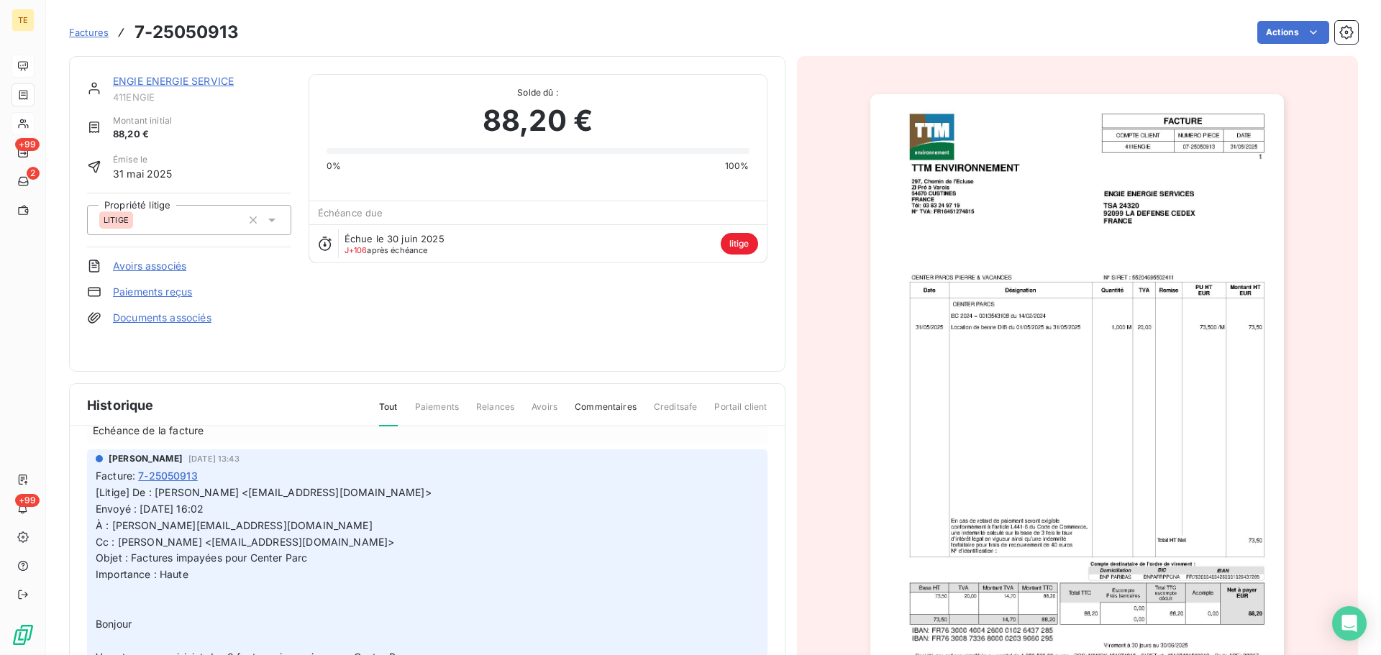
scroll to position [144, 0]
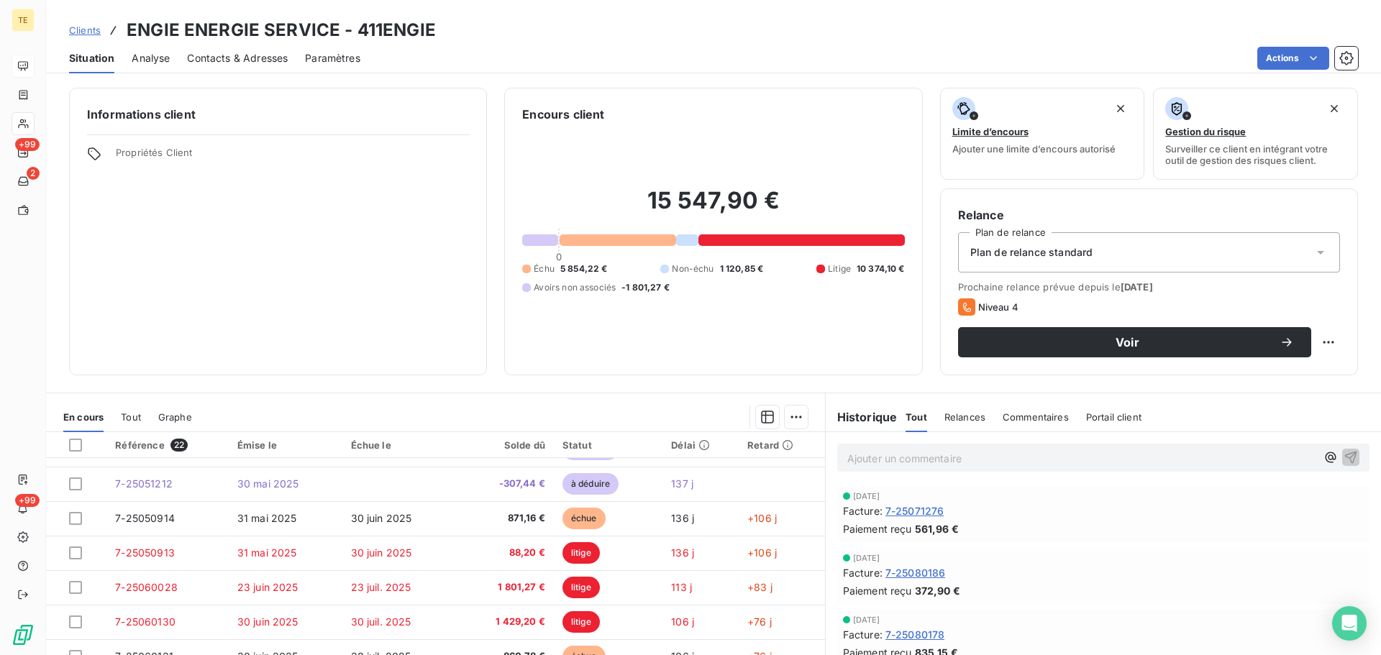
scroll to position [360, 0]
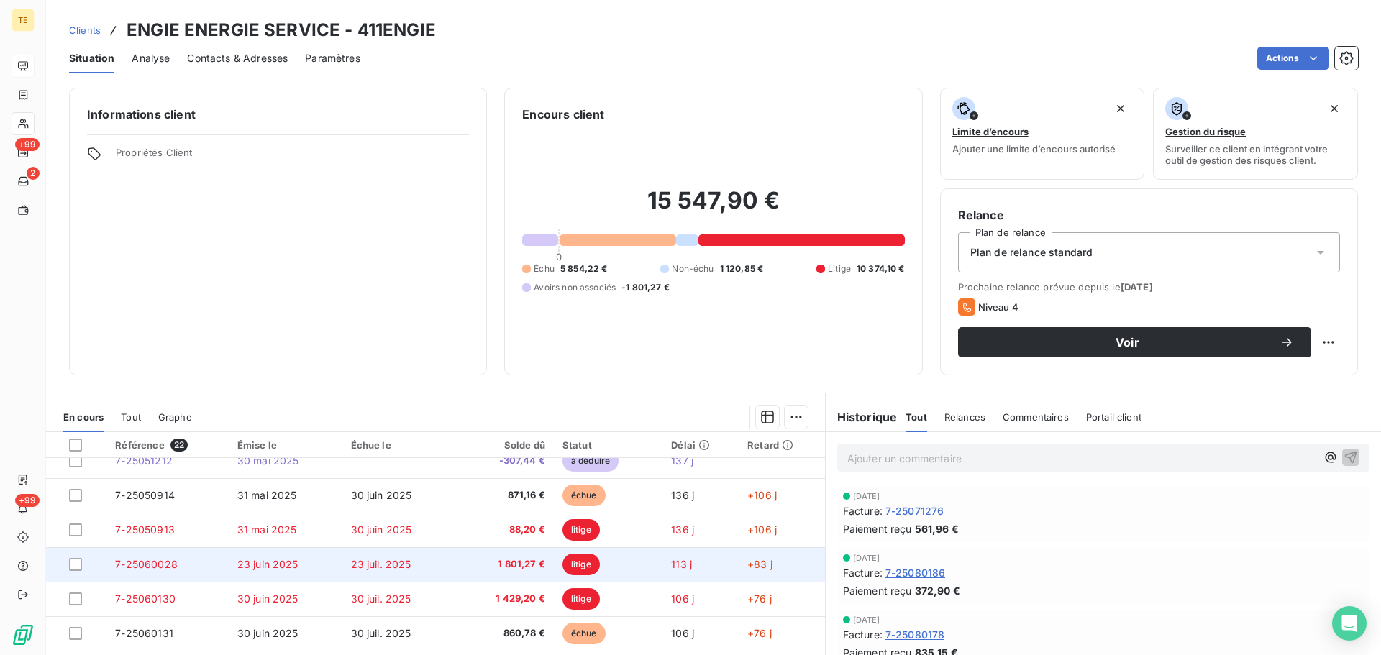
click at [173, 571] on td "7-25060028" at bounding box center [167, 564] width 122 height 35
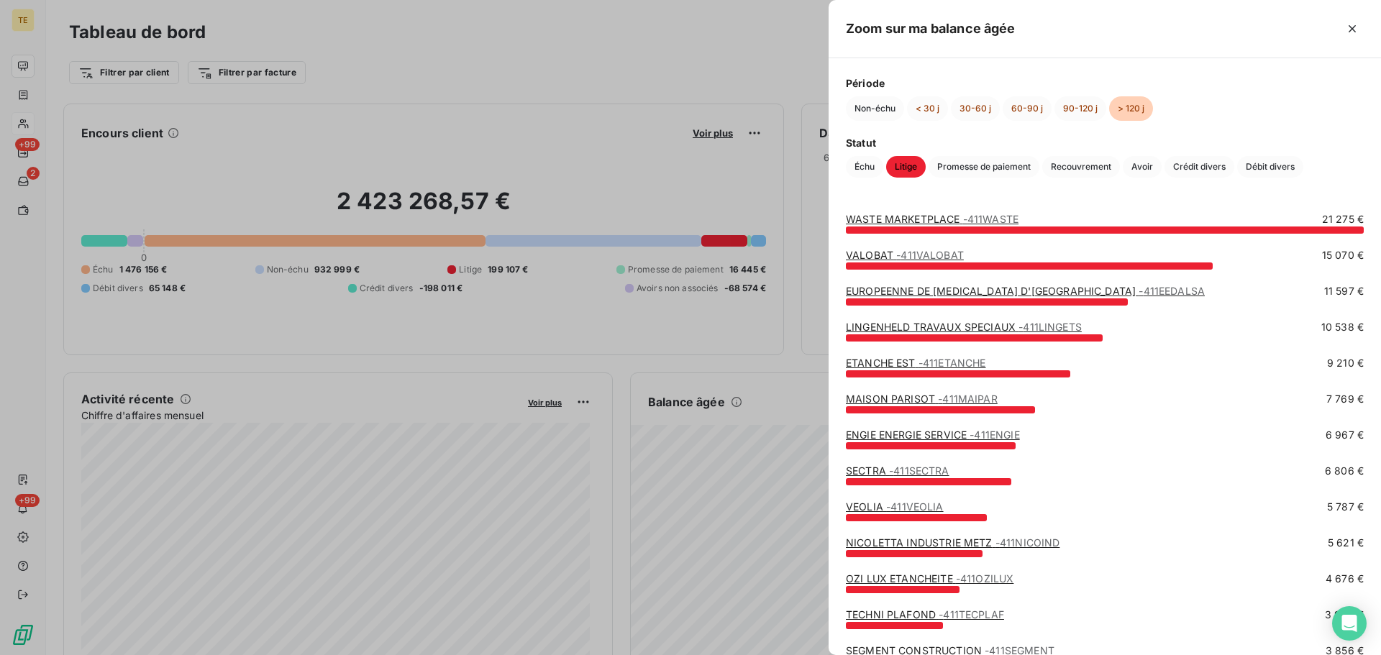
click at [927, 510] on span "- 411VEOLIA" at bounding box center [915, 507] width 58 height 12
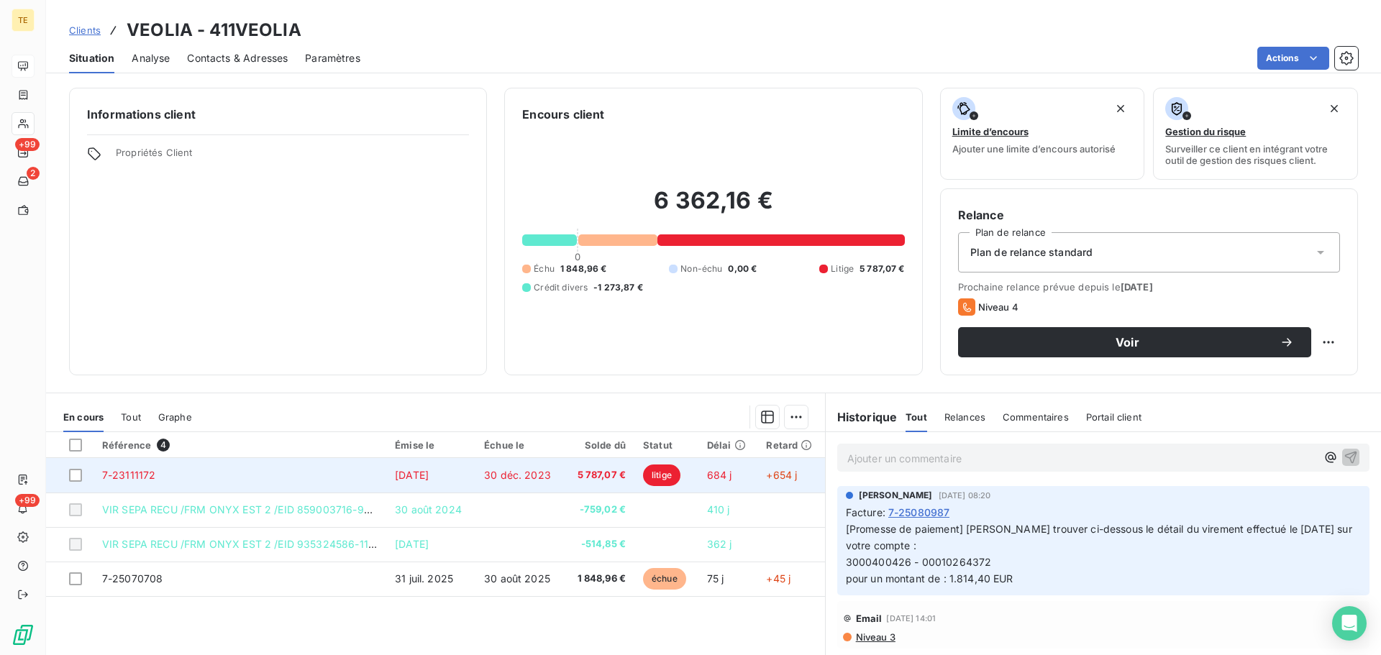
click at [578, 472] on span "5 787,07 €" at bounding box center [599, 475] width 53 height 14
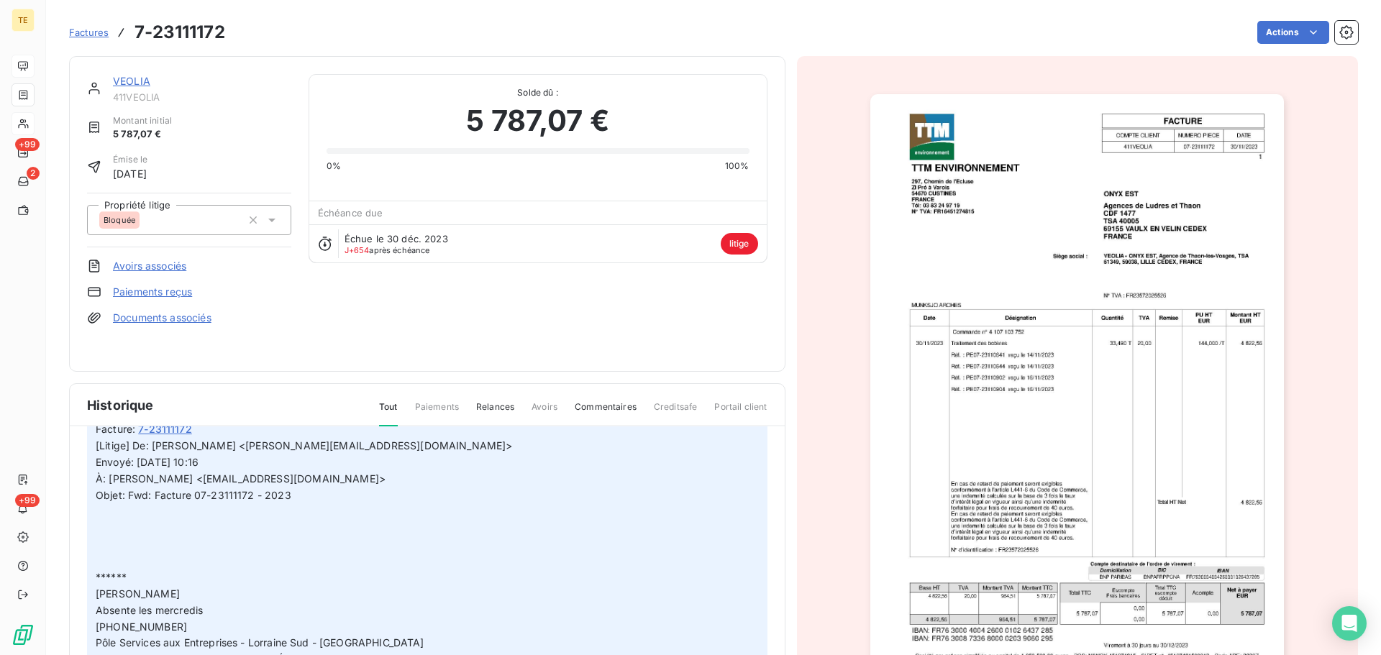
scroll to position [70, 0]
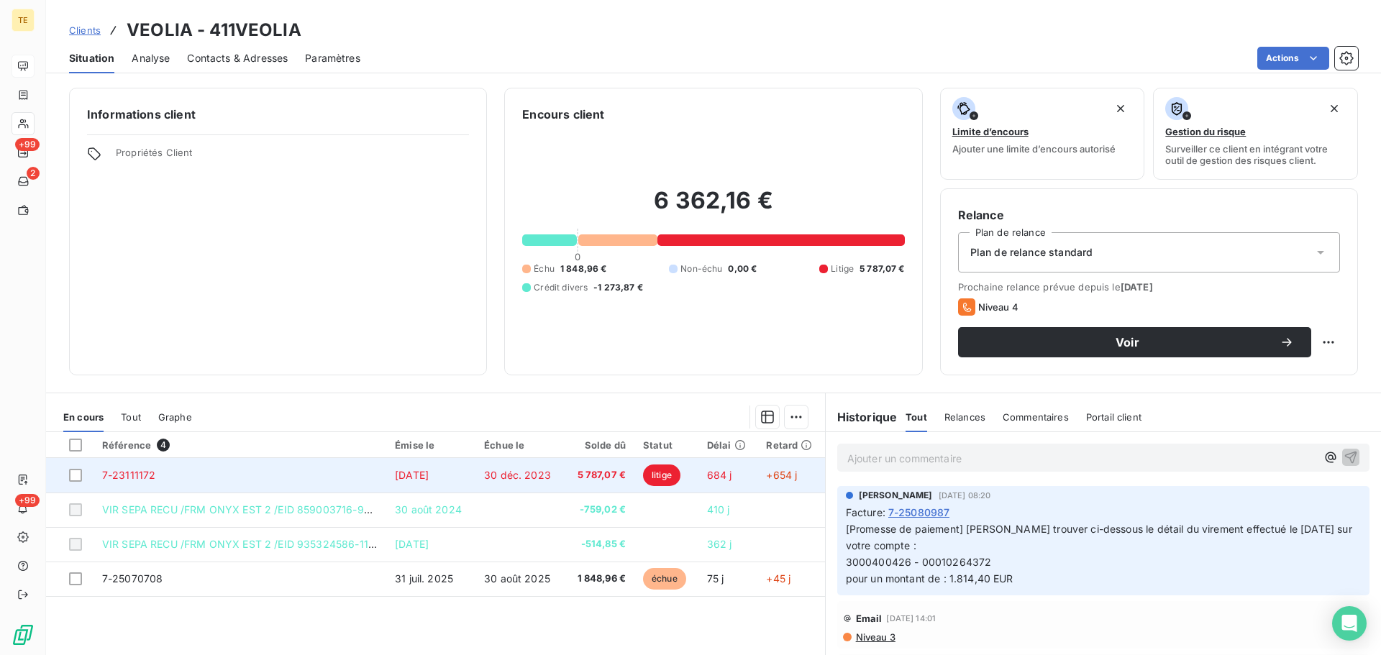
click at [362, 482] on td "7-23111172" at bounding box center [239, 475] width 293 height 35
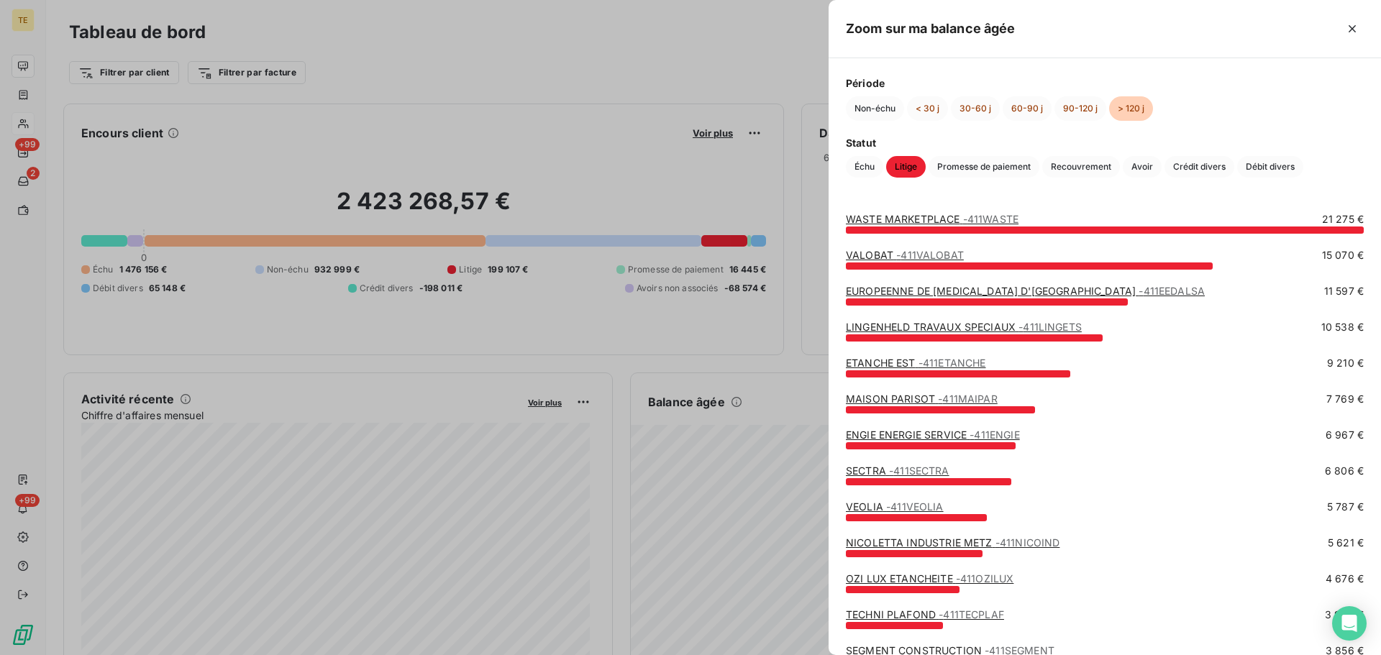
click at [950, 442] on div "ENGIE ENERGIE SERVICE - 411ENGIE" at bounding box center [933, 435] width 174 height 14
click at [916, 435] on link "ENGIE ENERGIE SERVICE - 411ENGIE" at bounding box center [933, 435] width 174 height 12
click at [934, 406] on div "MAISON PARISOT - 411MAIPAR" at bounding box center [922, 399] width 152 height 14
click at [933, 398] on link "MAISON PARISOT - 411MAIPAR" at bounding box center [922, 399] width 152 height 12
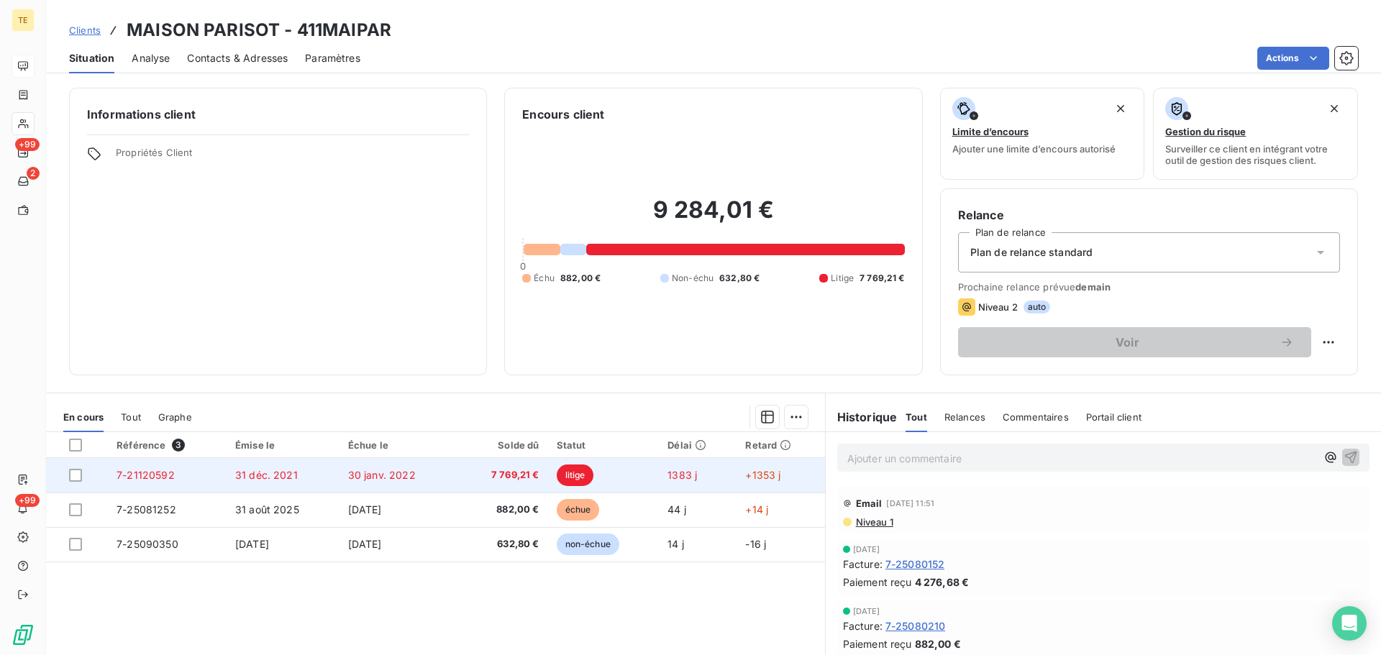
click at [330, 474] on td "31 déc. 2021" at bounding box center [283, 475] width 113 height 35
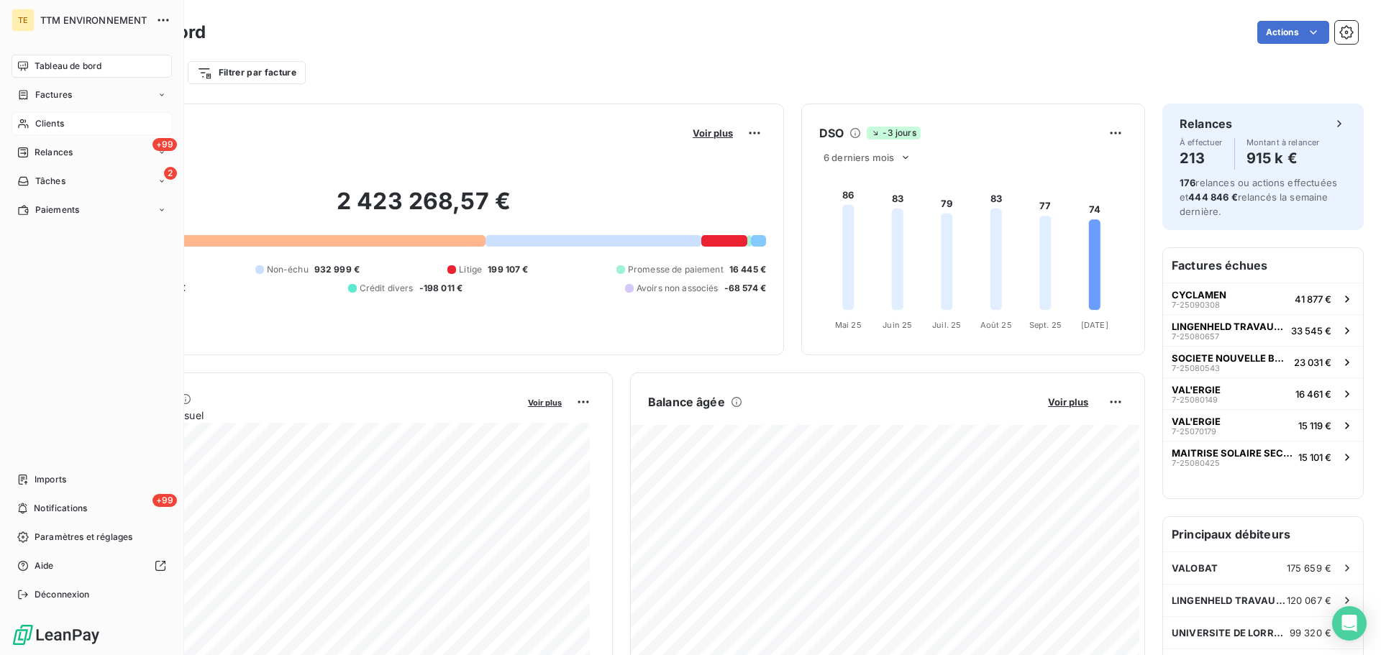
click at [46, 120] on span "Clients" at bounding box center [49, 123] width 29 height 13
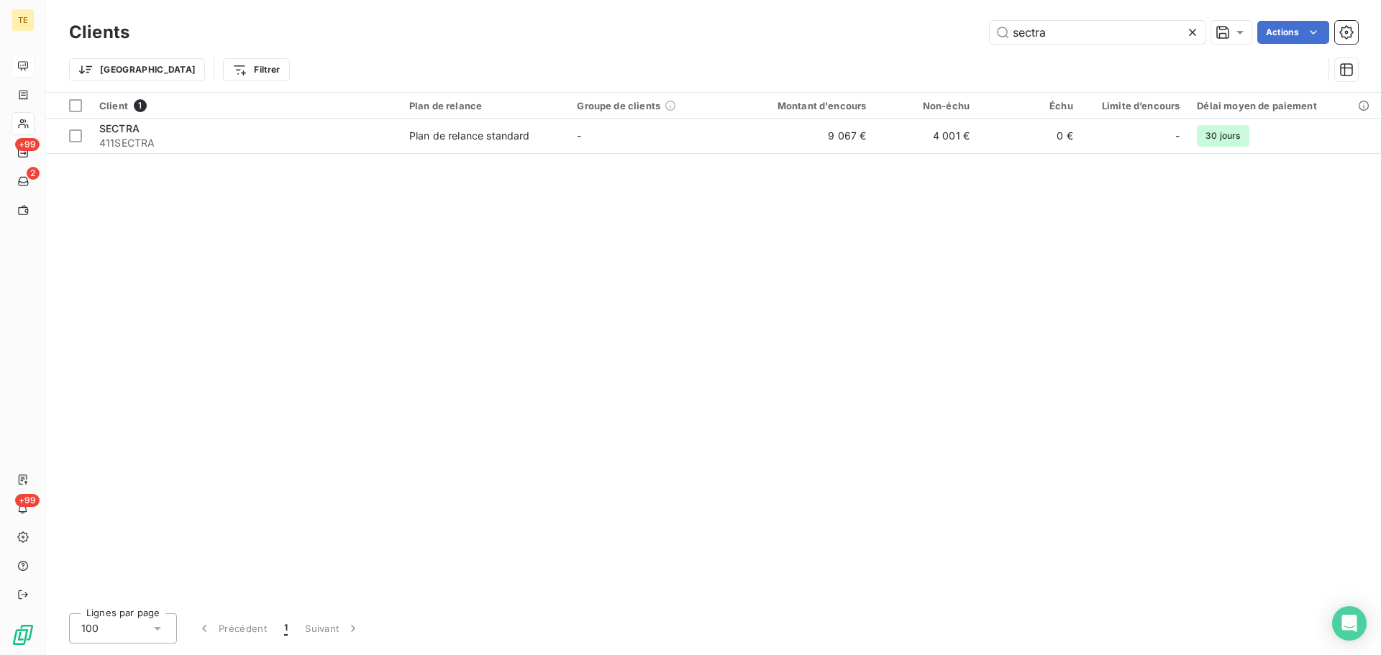
drag, startPoint x: 1069, startPoint y: 38, endPoint x: 727, endPoint y: 54, distance: 342.0
click at [729, 54] on div "Clients sectra Actions Trier Filtrer" at bounding box center [713, 54] width 1289 height 75
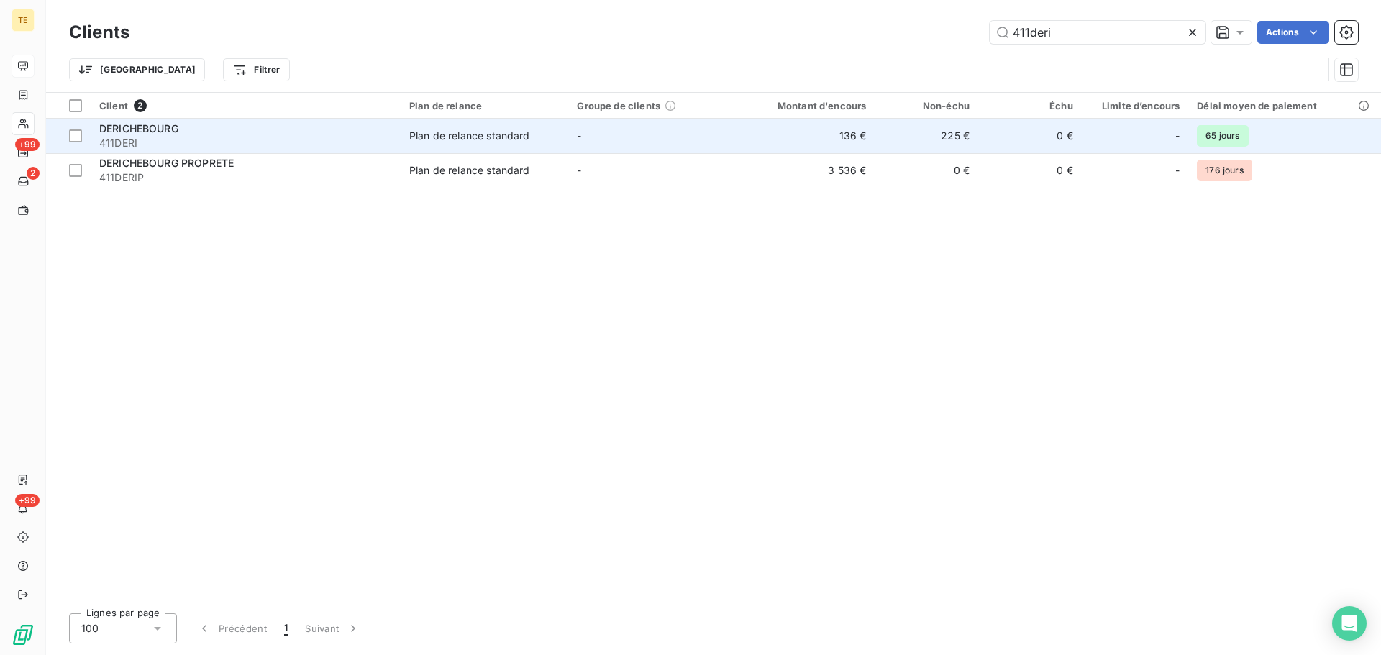
type input "411deri"
click at [176, 131] on span "DERICHEBOURG" at bounding box center [138, 128] width 79 height 12
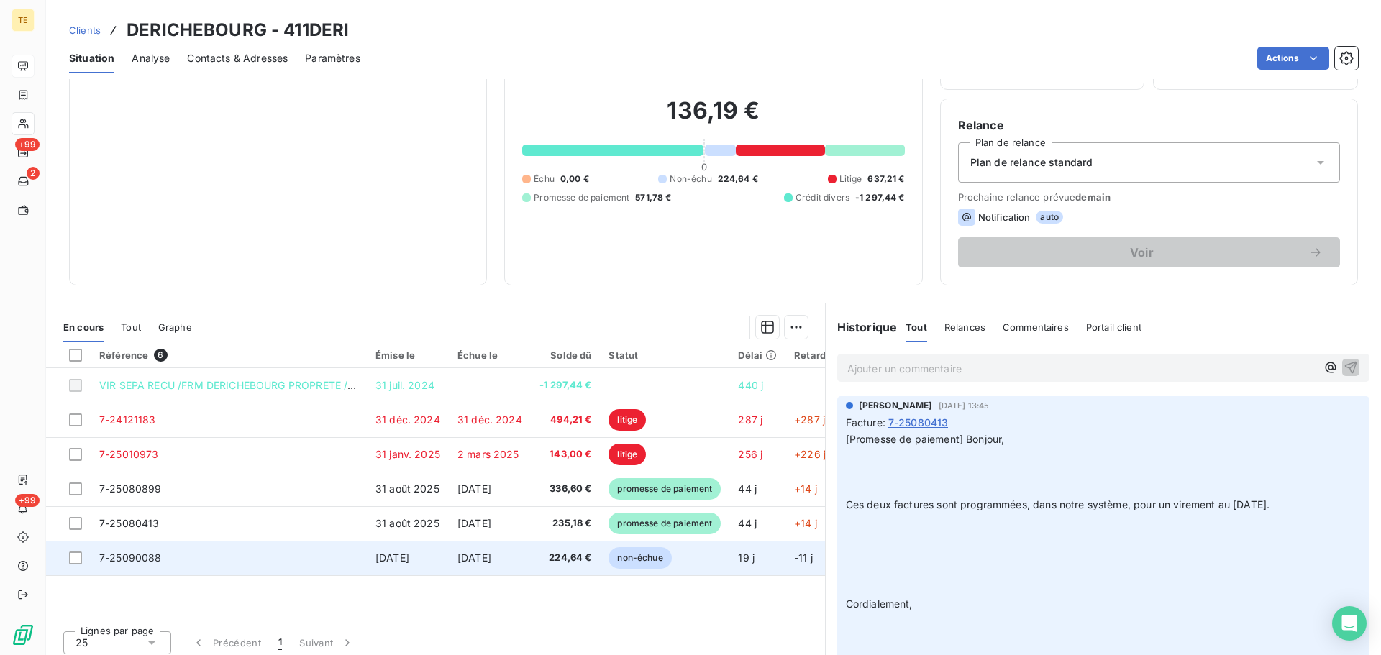
scroll to position [97, 0]
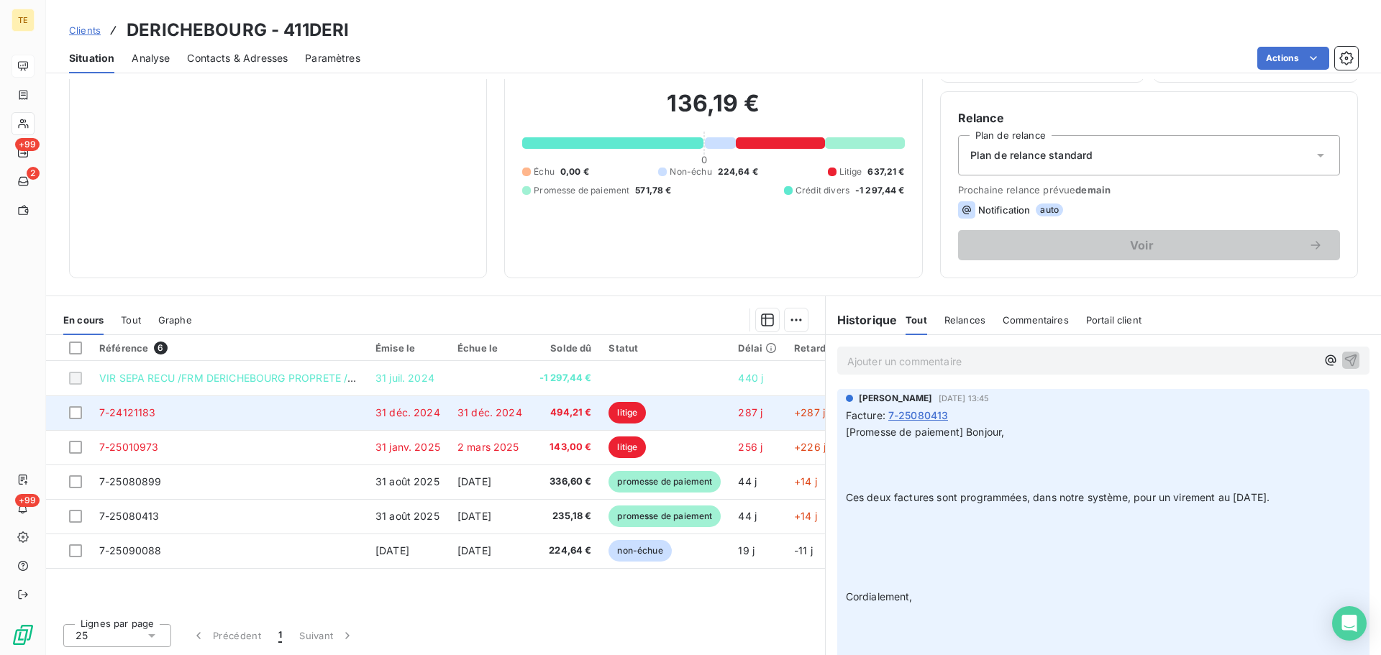
click at [424, 409] on span "31 déc. 2024" at bounding box center [407, 412] width 65 height 12
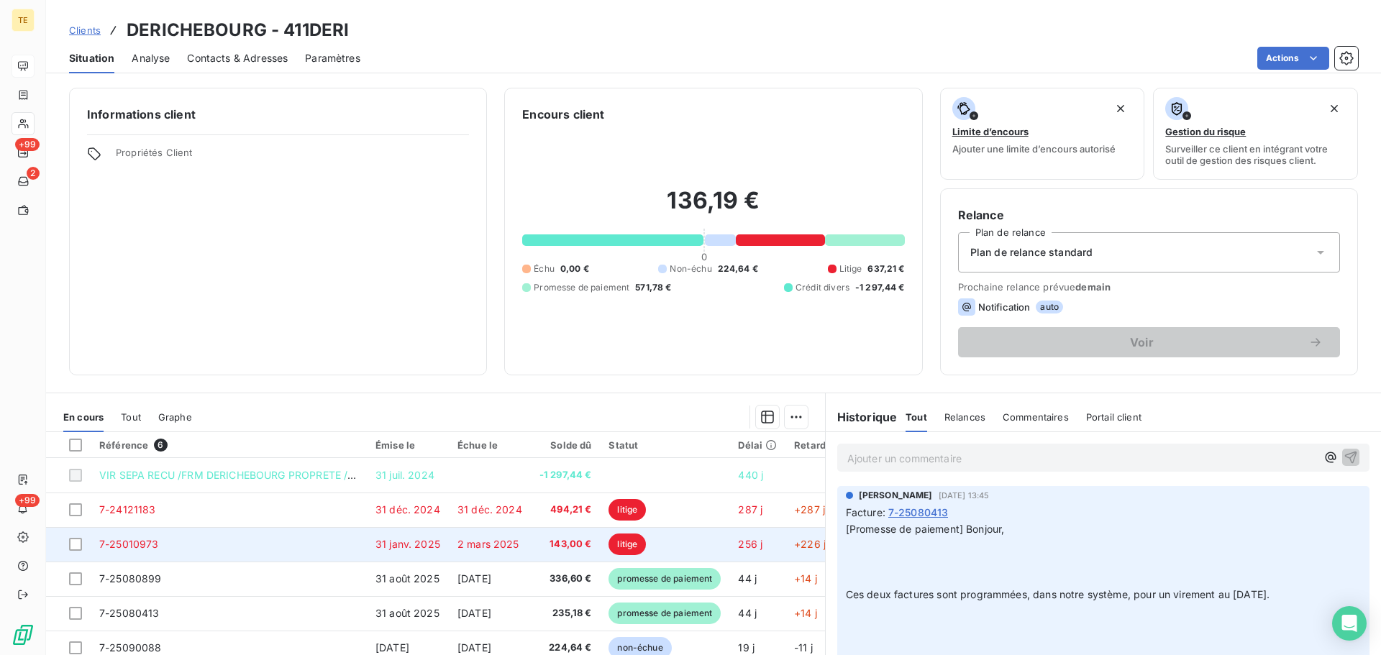
click at [201, 540] on td "7-25010973" at bounding box center [229, 544] width 276 height 35
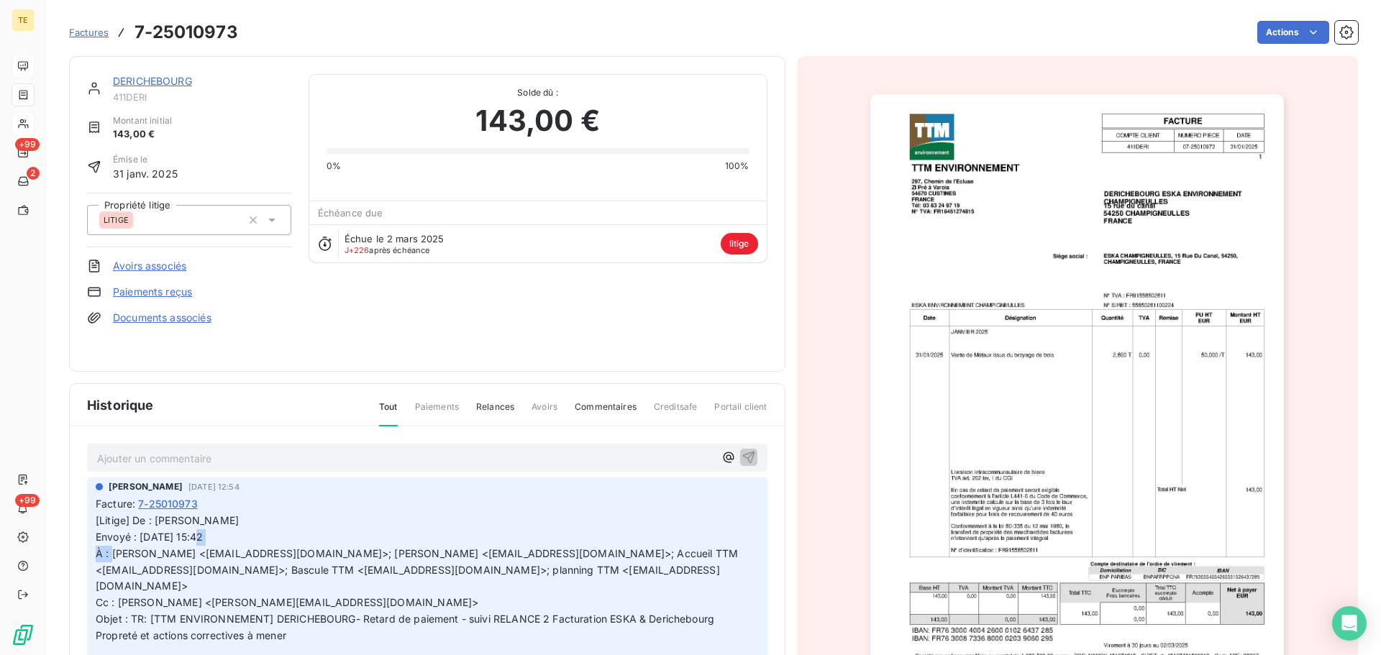
drag, startPoint x: 164, startPoint y: 539, endPoint x: 192, endPoint y: 539, distance: 28.0
click at [192, 539] on span "[Litige] De : [PERSON_NAME] Envoyé : [DATE] 15:42 À : [PERSON_NAME] <[EMAIL_ADD…" at bounding box center [418, 627] width 645 height 226
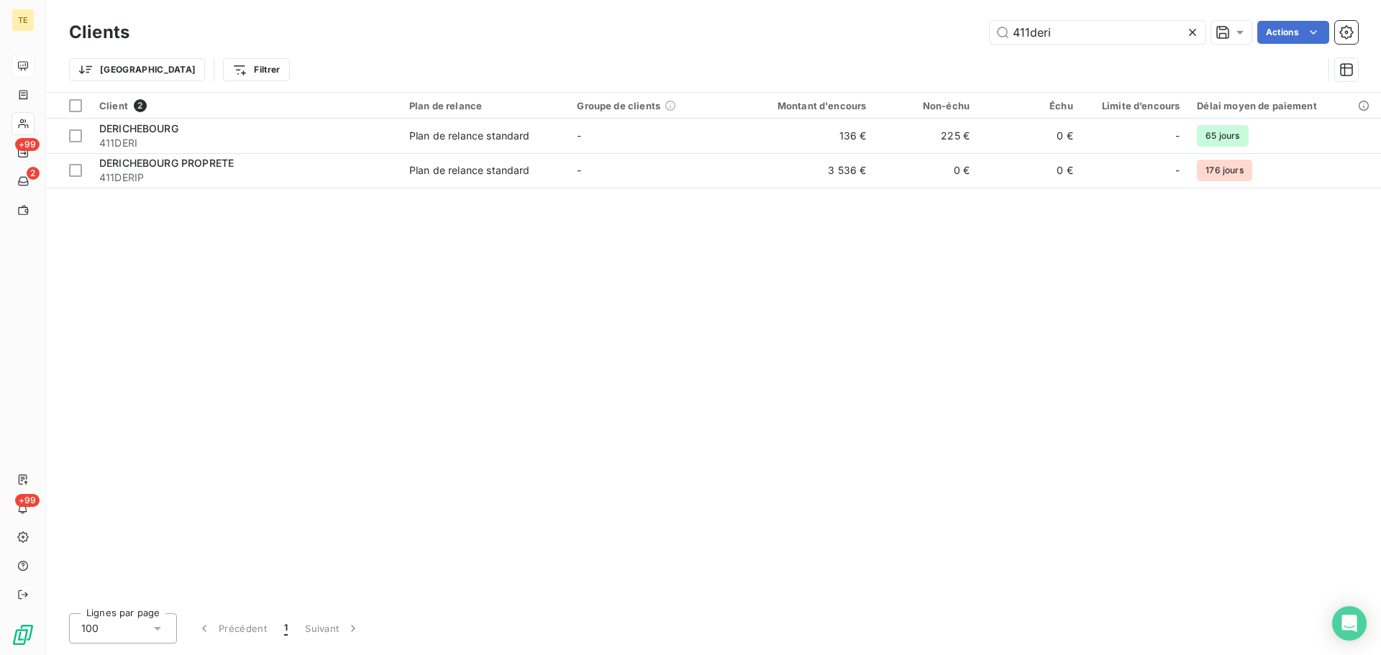
click at [834, 40] on div "411deri Actions" at bounding box center [752, 32] width 1211 height 23
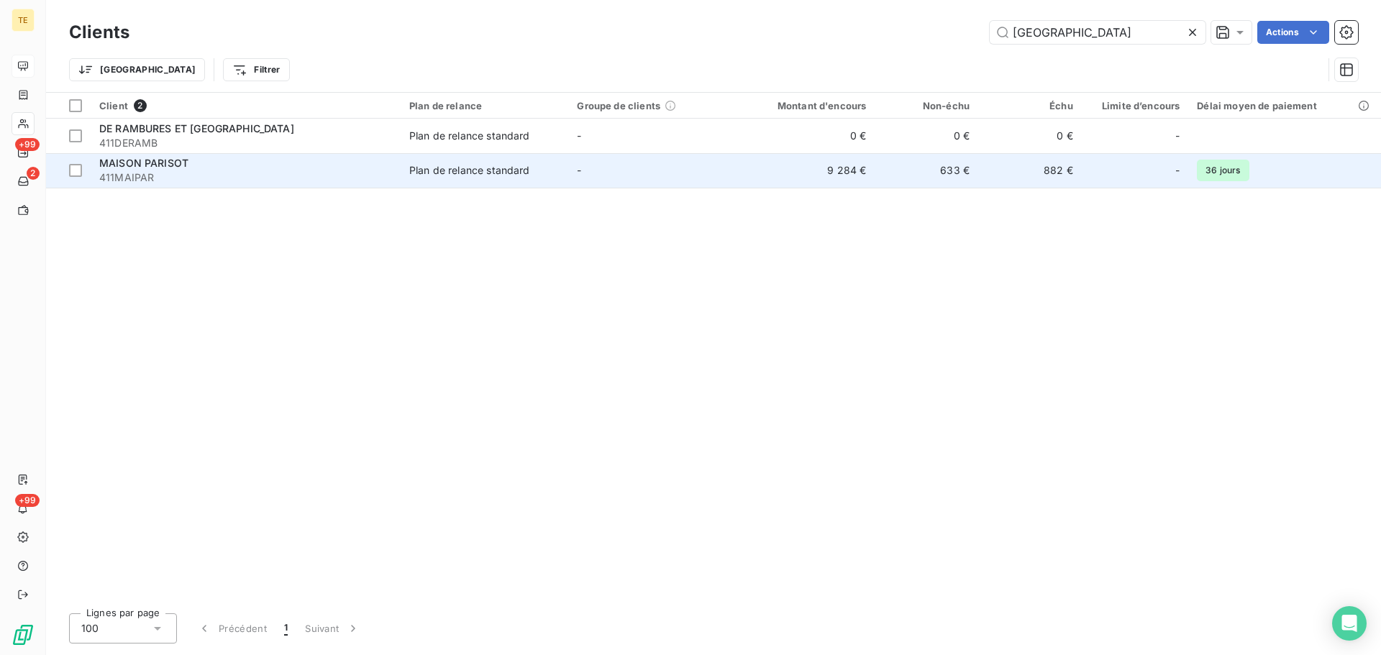
type input "[GEOGRAPHIC_DATA]"
click at [119, 174] on span "411MAIPAR" at bounding box center [245, 177] width 293 height 14
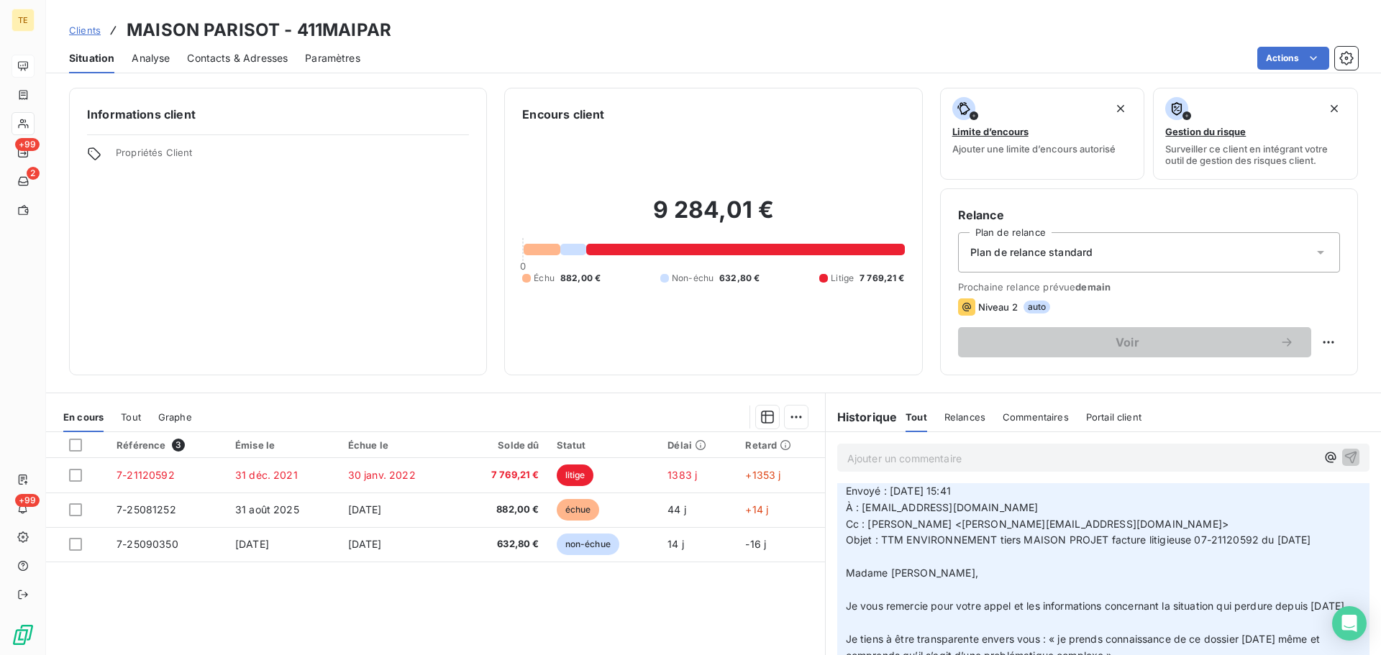
scroll to position [1492, 0]
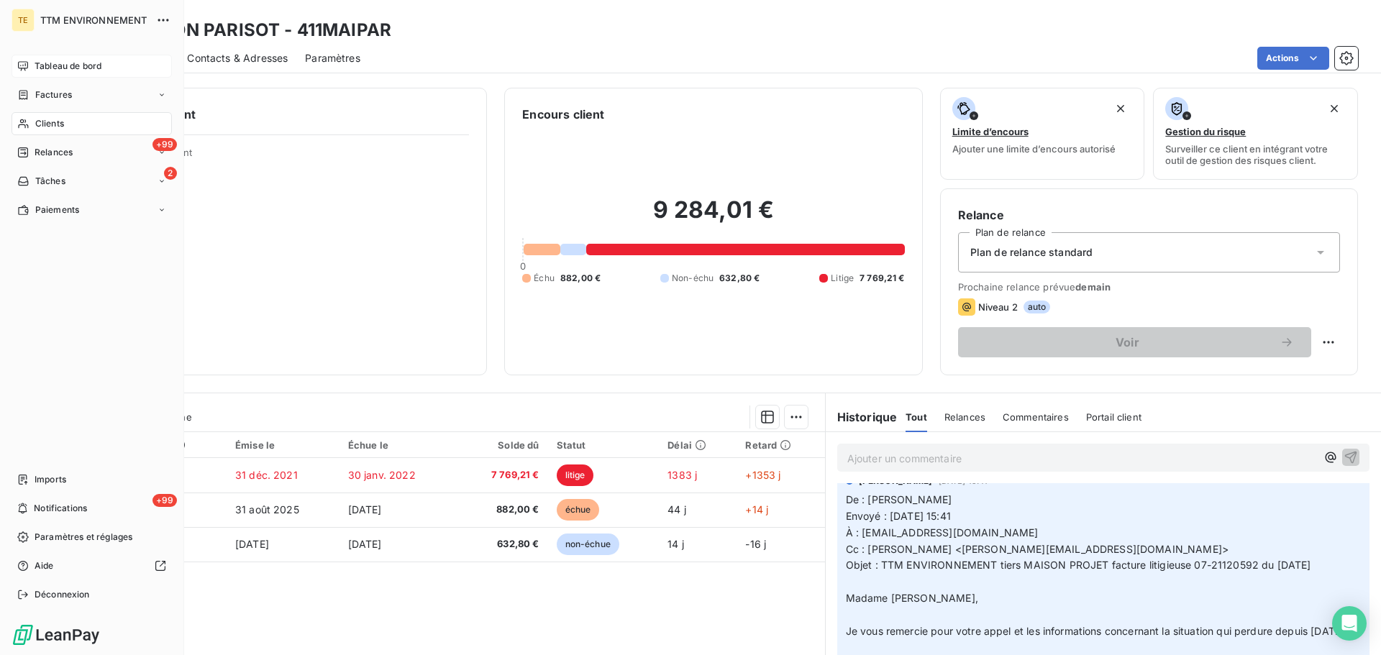
click at [50, 14] on span "TTM ENVIRONNEMENT" at bounding box center [93, 20] width 107 height 12
click at [54, 73] on div "Tableau de bord" at bounding box center [92, 66] width 160 height 23
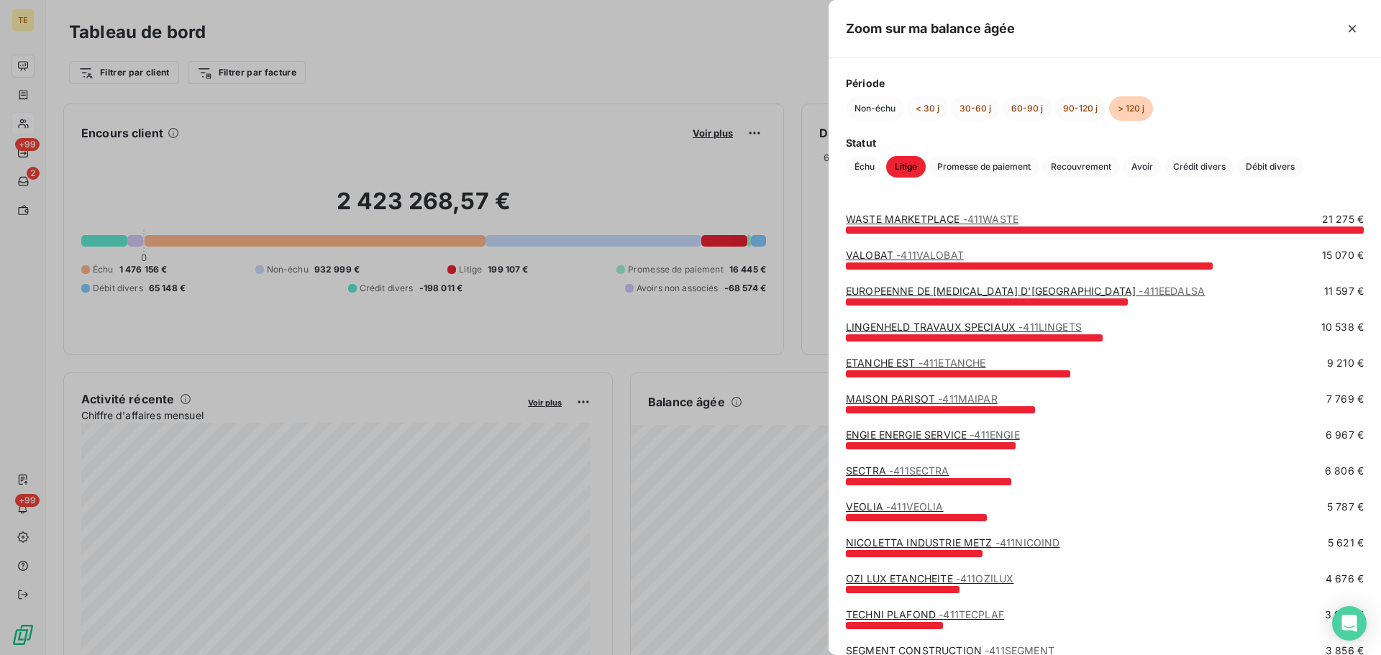
click at [1002, 378] on div at bounding box center [958, 373] width 224 height 7
drag, startPoint x: 1002, startPoint y: 374, endPoint x: 1001, endPoint y: 365, distance: 8.7
click at [1001, 370] on div at bounding box center [958, 373] width 224 height 7
click at [918, 360] on link "ETANCHE EST - 411ETANCHE" at bounding box center [916, 363] width 140 height 12
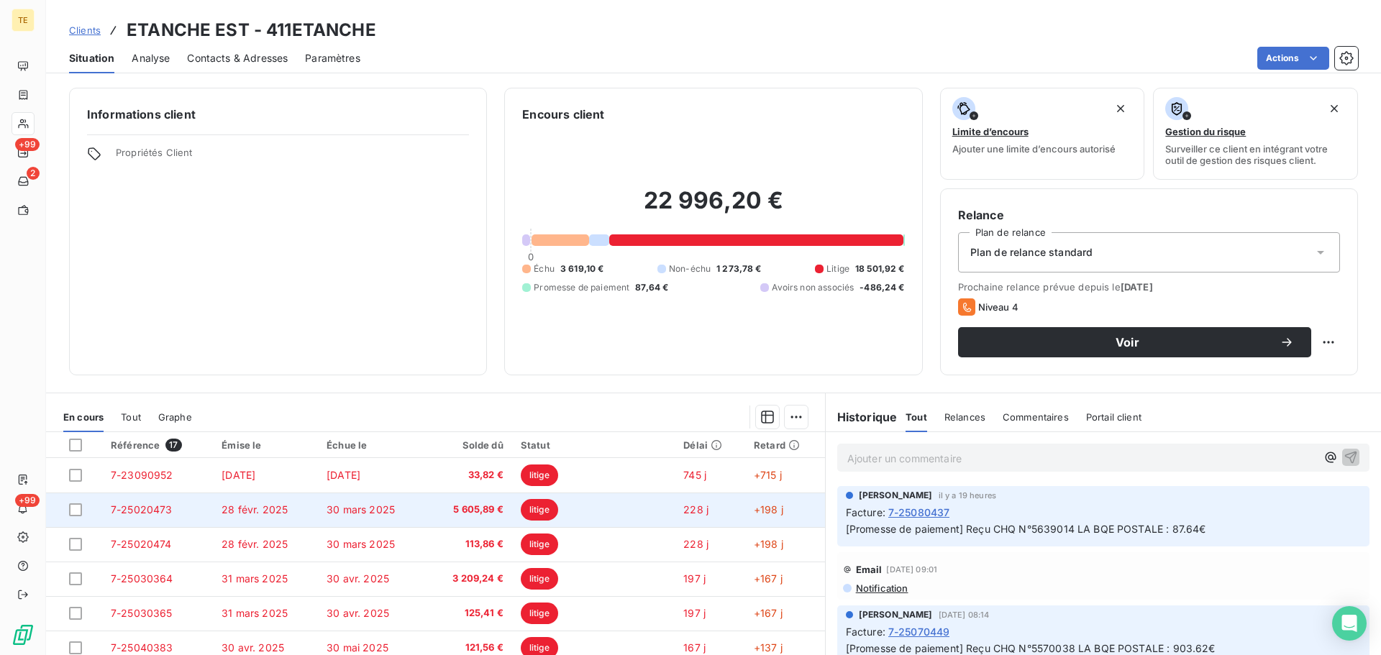
click at [160, 510] on span "7-25020473" at bounding box center [142, 509] width 62 height 12
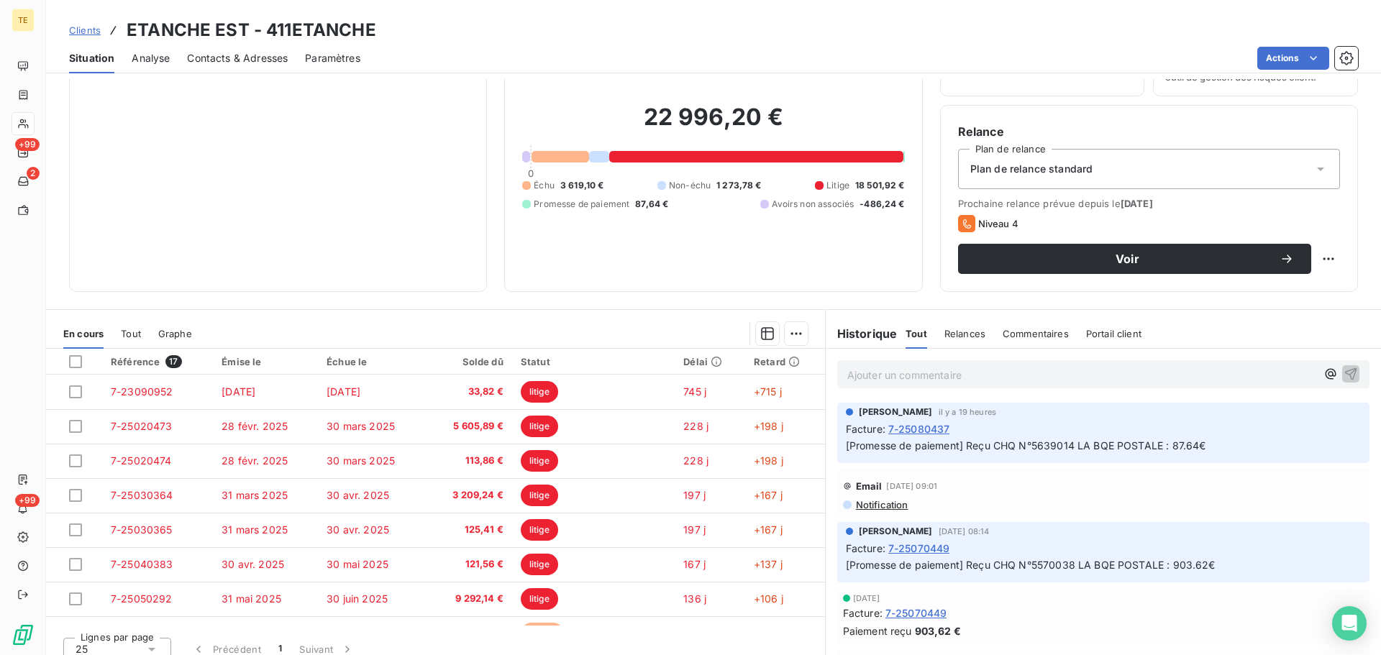
scroll to position [97, 0]
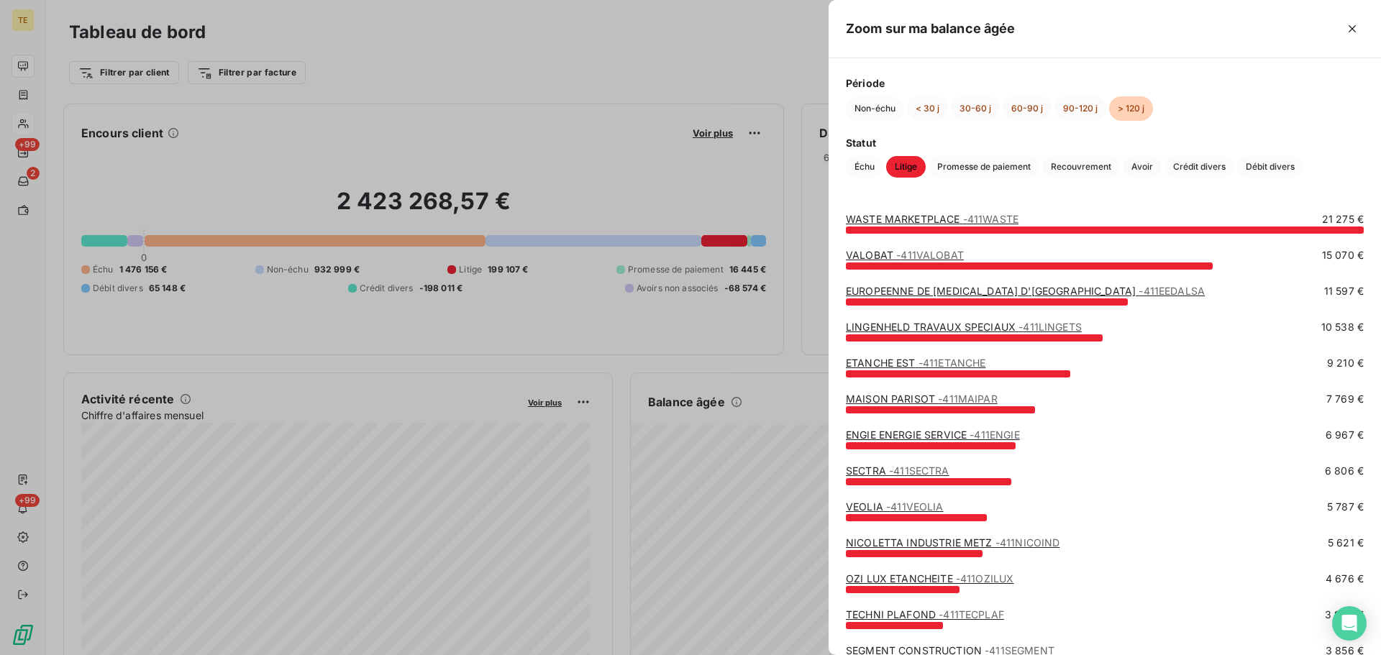
click at [921, 329] on link "LINGENHELD TRAVAUX SPECIAUX - 411LINGETS" at bounding box center [964, 327] width 236 height 12
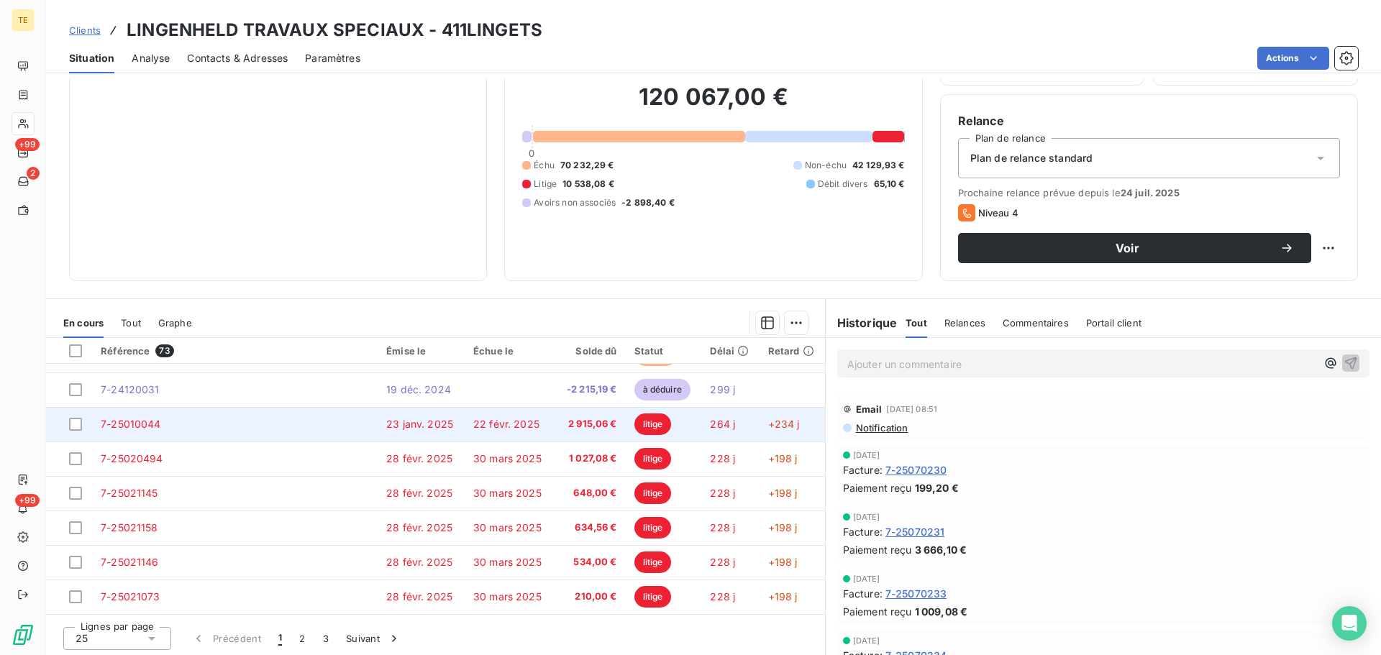
scroll to position [97, 0]
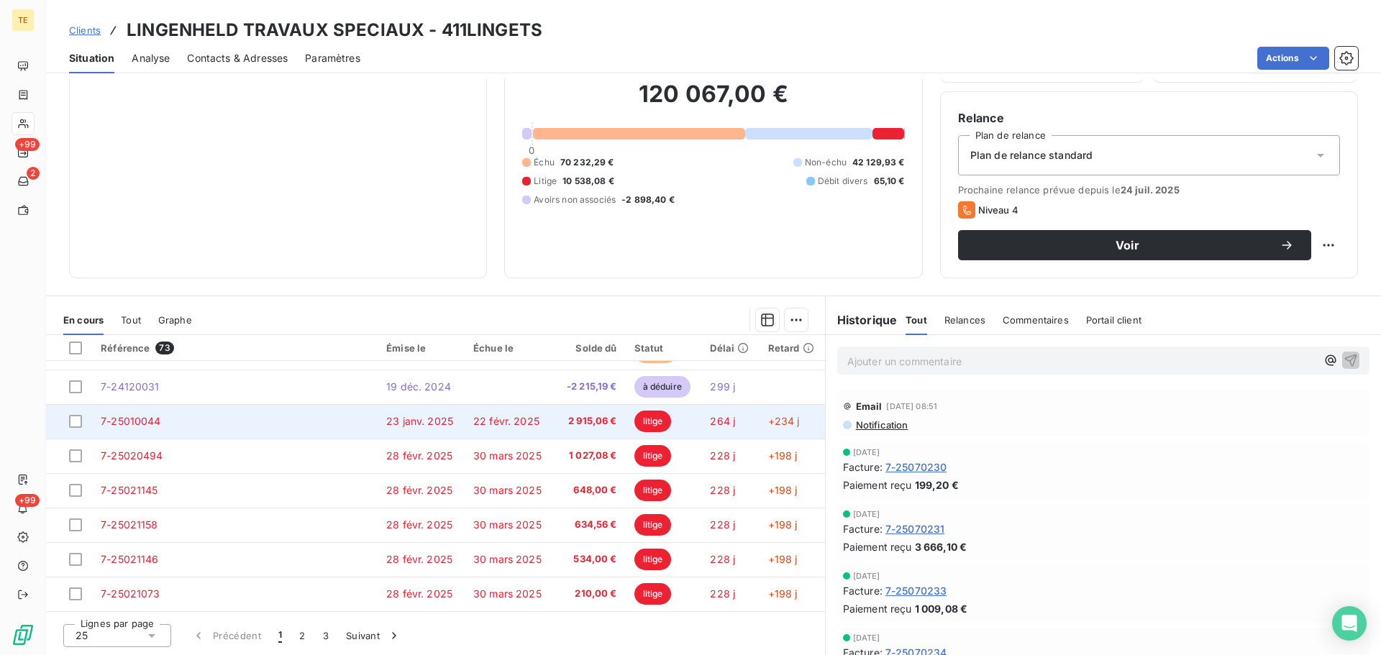
click at [196, 412] on td "7-25010044" at bounding box center [235, 421] width 286 height 35
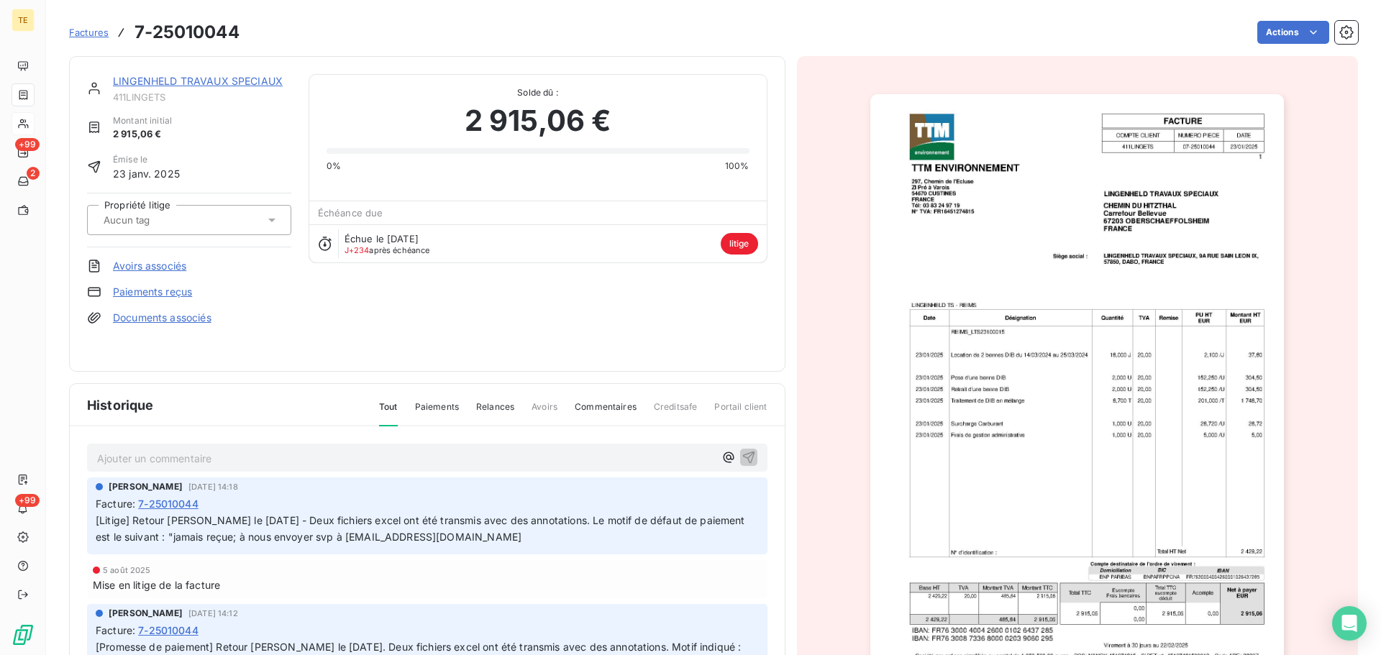
scroll to position [144, 0]
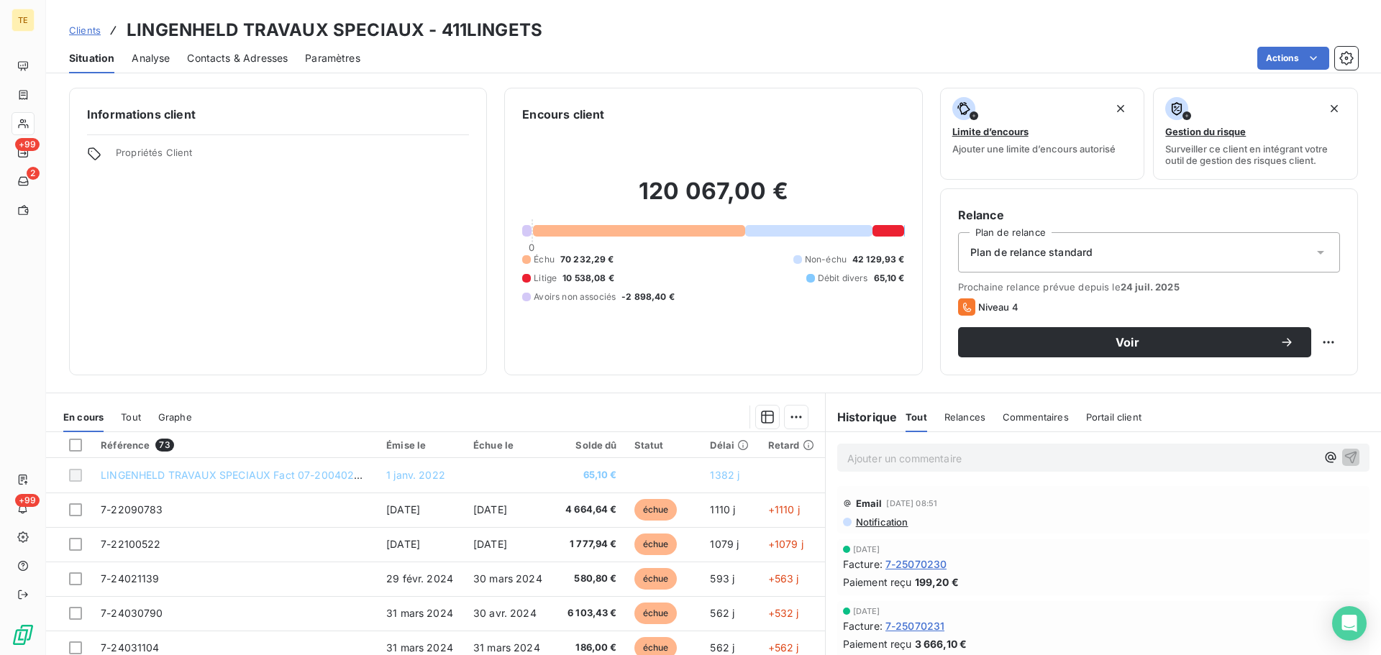
click at [266, 59] on span "Contacts & Adresses" at bounding box center [237, 58] width 101 height 14
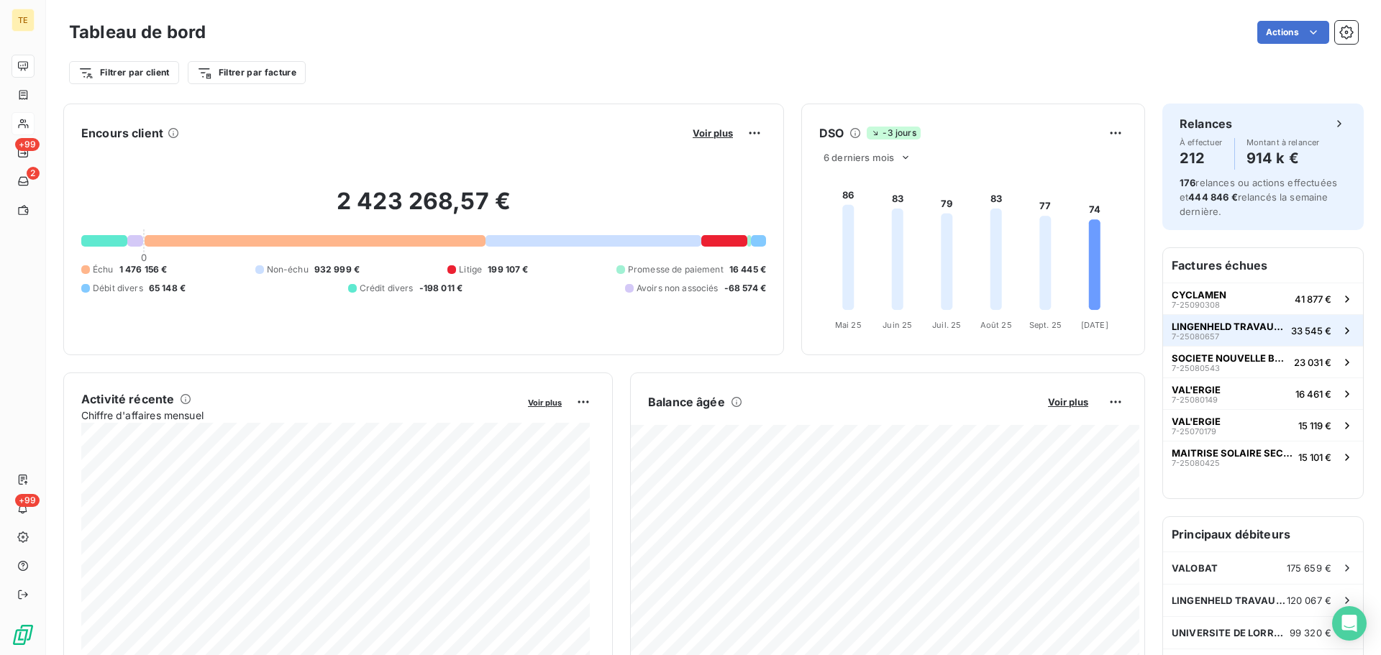
click at [1223, 328] on span "LINGENHELD TRAVAUX SPECIAUX" at bounding box center [1229, 327] width 114 height 12
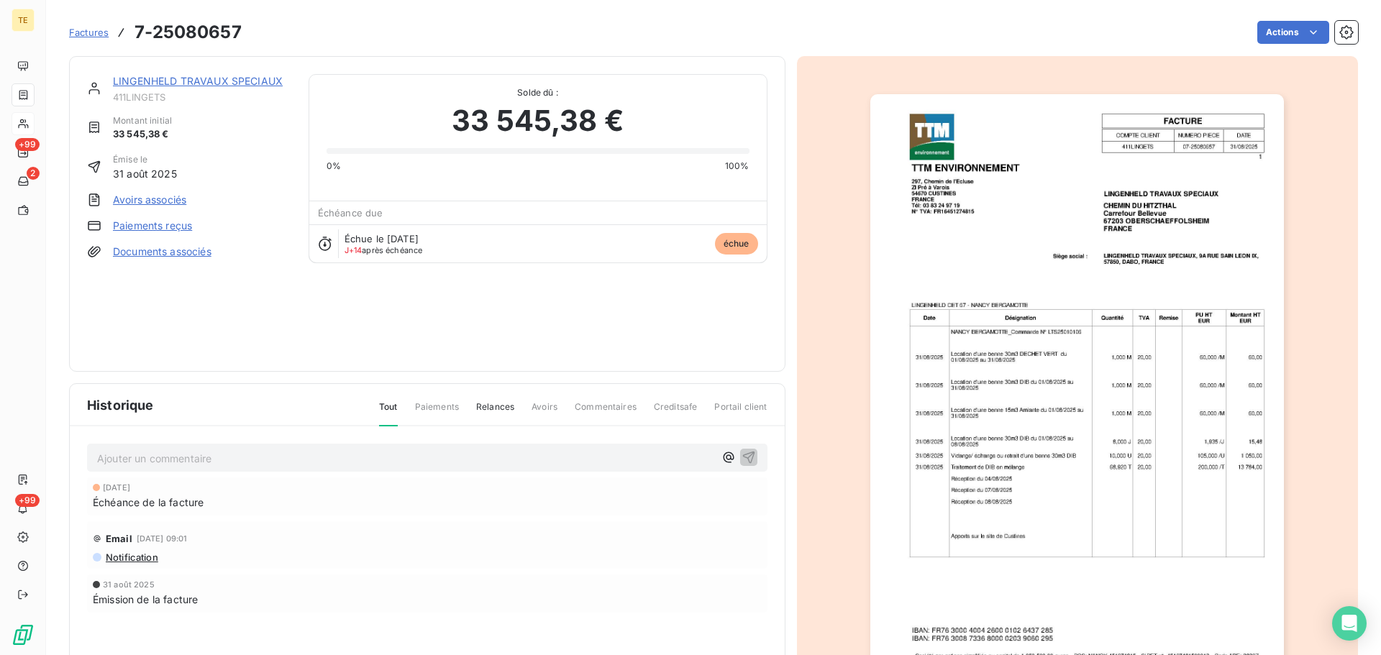
click at [219, 84] on link "LINGENHELD TRAVAUX SPECIAUX" at bounding box center [198, 81] width 170 height 12
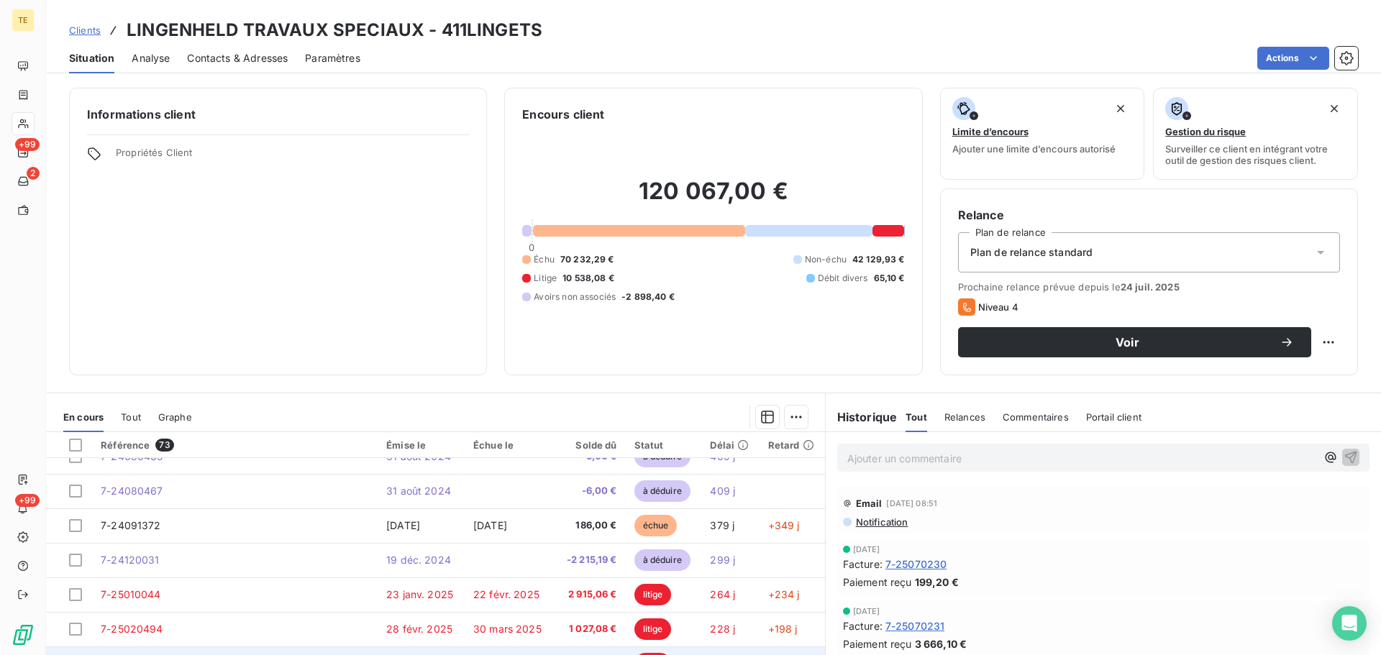
scroll to position [613, 0]
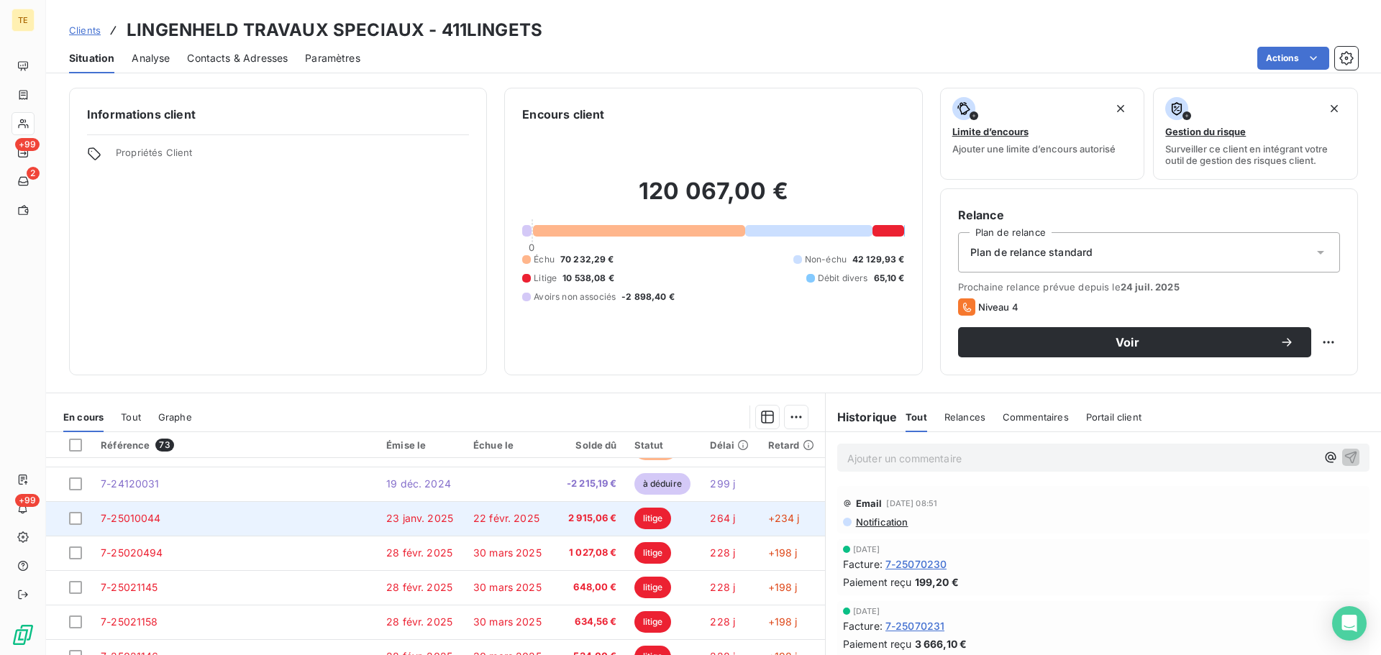
click at [452, 509] on td "23 janv. 2025" at bounding box center [421, 518] width 87 height 35
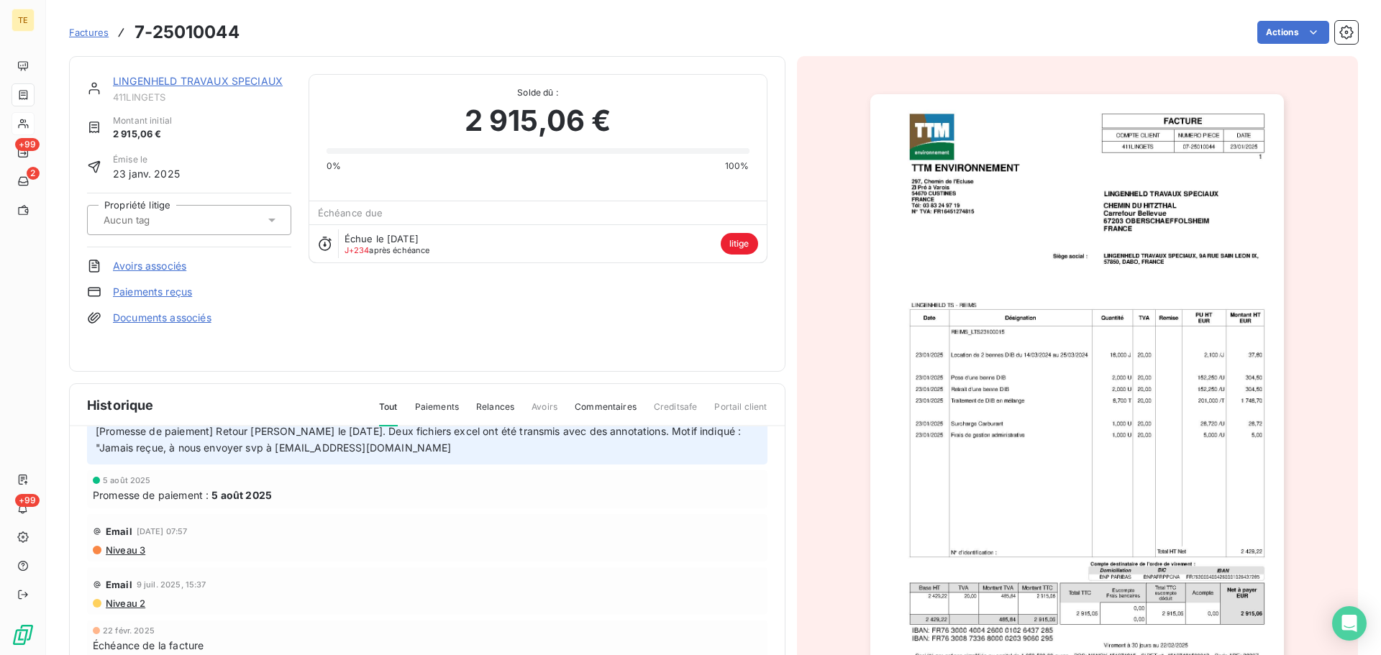
scroll to position [72, 0]
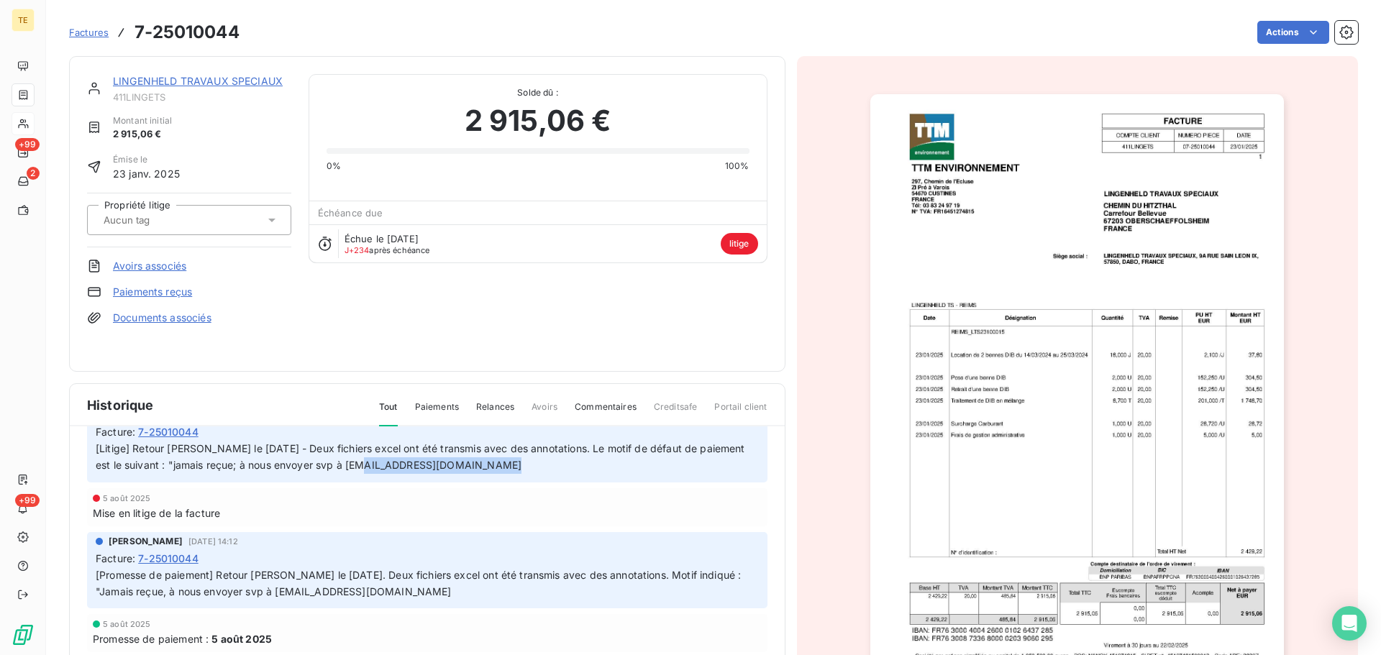
drag, startPoint x: 524, startPoint y: 465, endPoint x: 395, endPoint y: 469, distance: 129.5
click at [395, 469] on p "[Litige] Retour [PERSON_NAME] le [DATE] - Deux fichiers excel ont été transmis …" at bounding box center [427, 457] width 663 height 33
copy span "[EMAIL_ADDRESS][DOMAIN_NAME]"
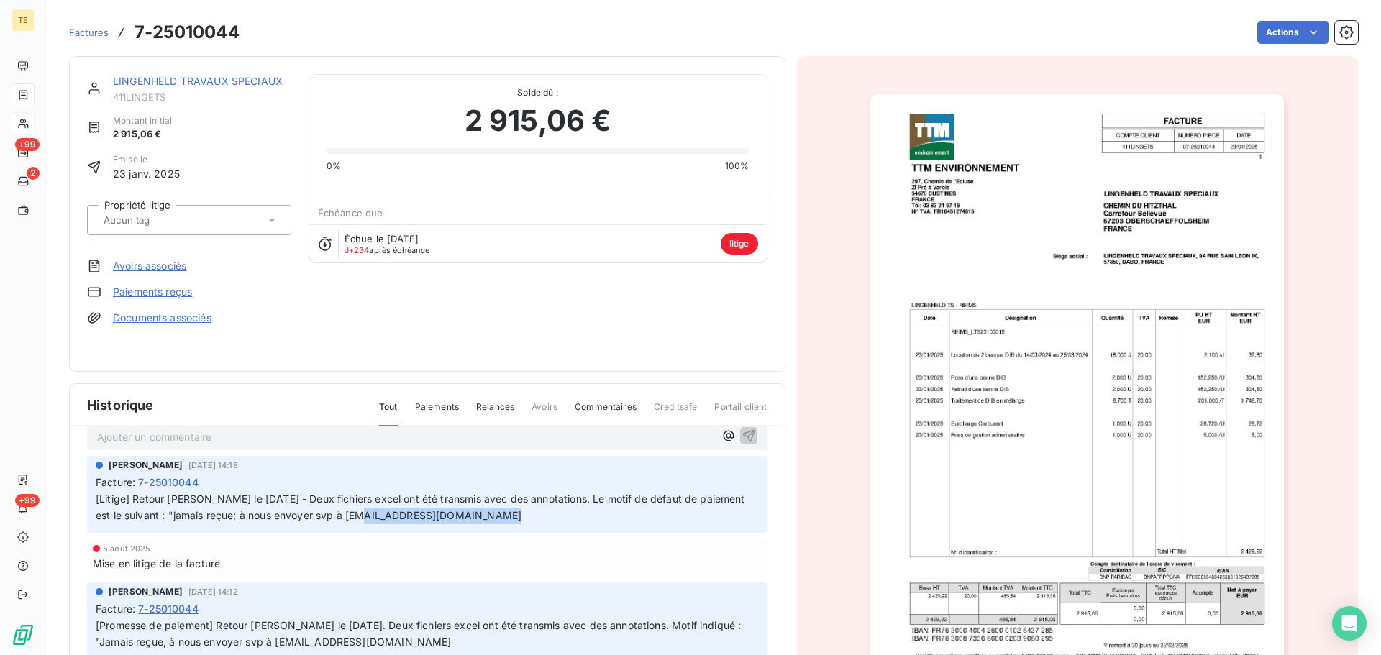
scroll to position [0, 0]
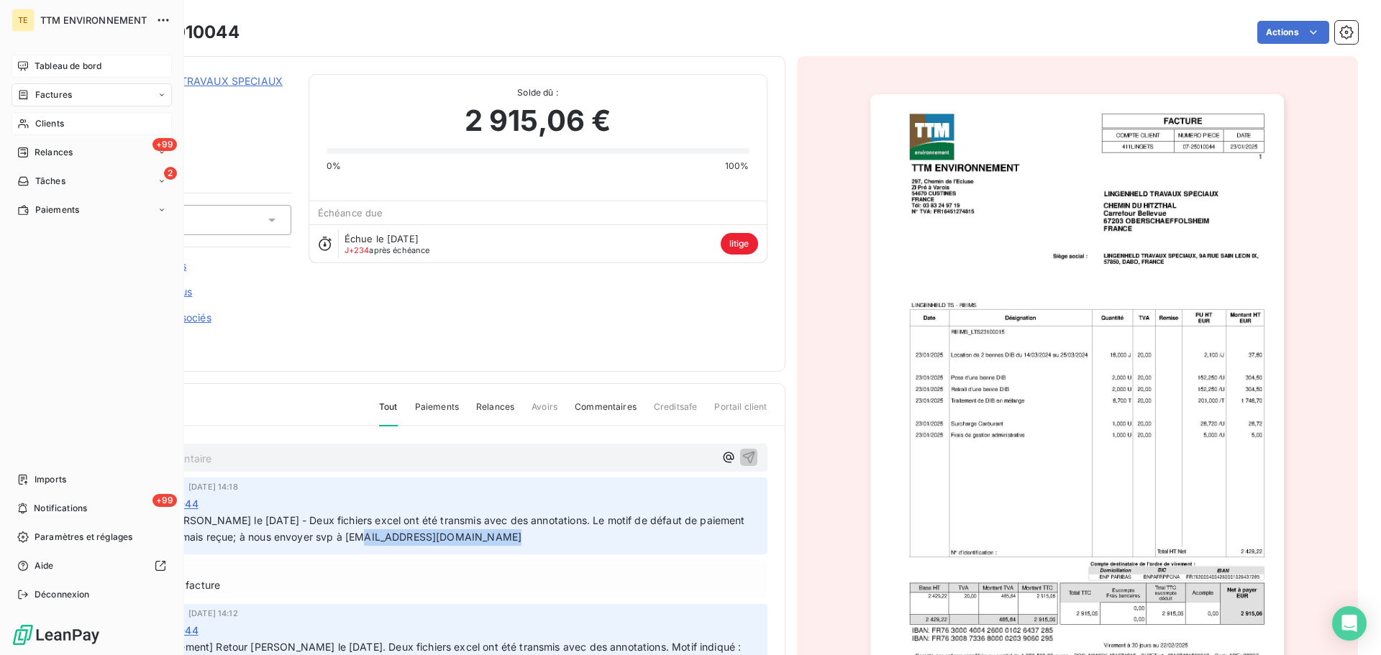
click at [48, 58] on div "Tableau de bord" at bounding box center [92, 66] width 160 height 23
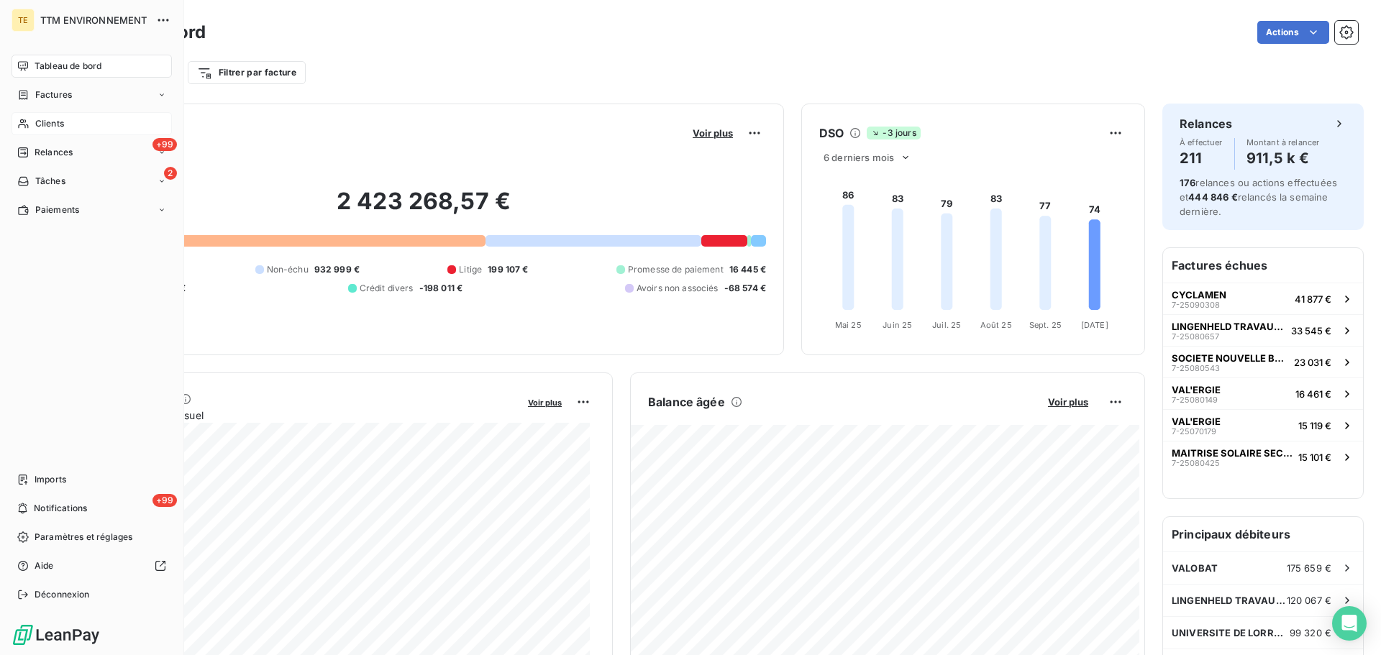
click at [55, 124] on span "Clients" at bounding box center [49, 123] width 29 height 13
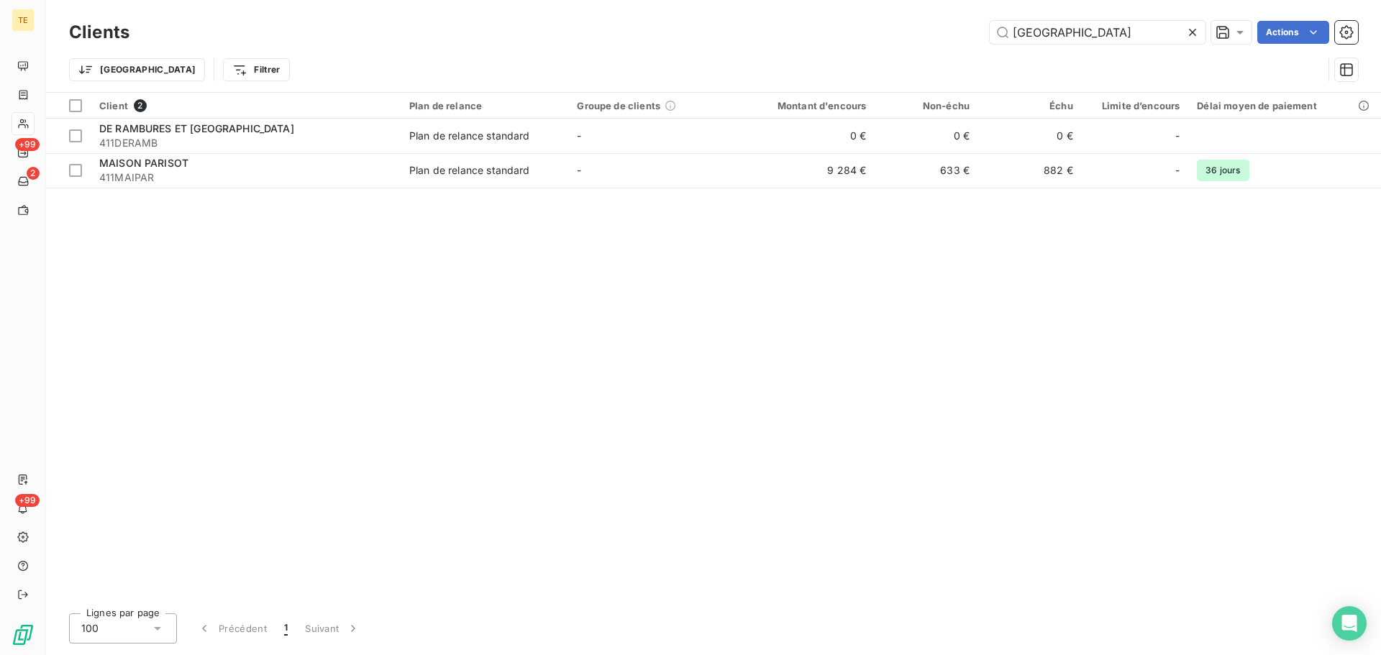
drag, startPoint x: 601, startPoint y: 39, endPoint x: 445, endPoint y: 40, distance: 155.4
click at [496, 40] on div "paris Actions" at bounding box center [752, 32] width 1211 height 23
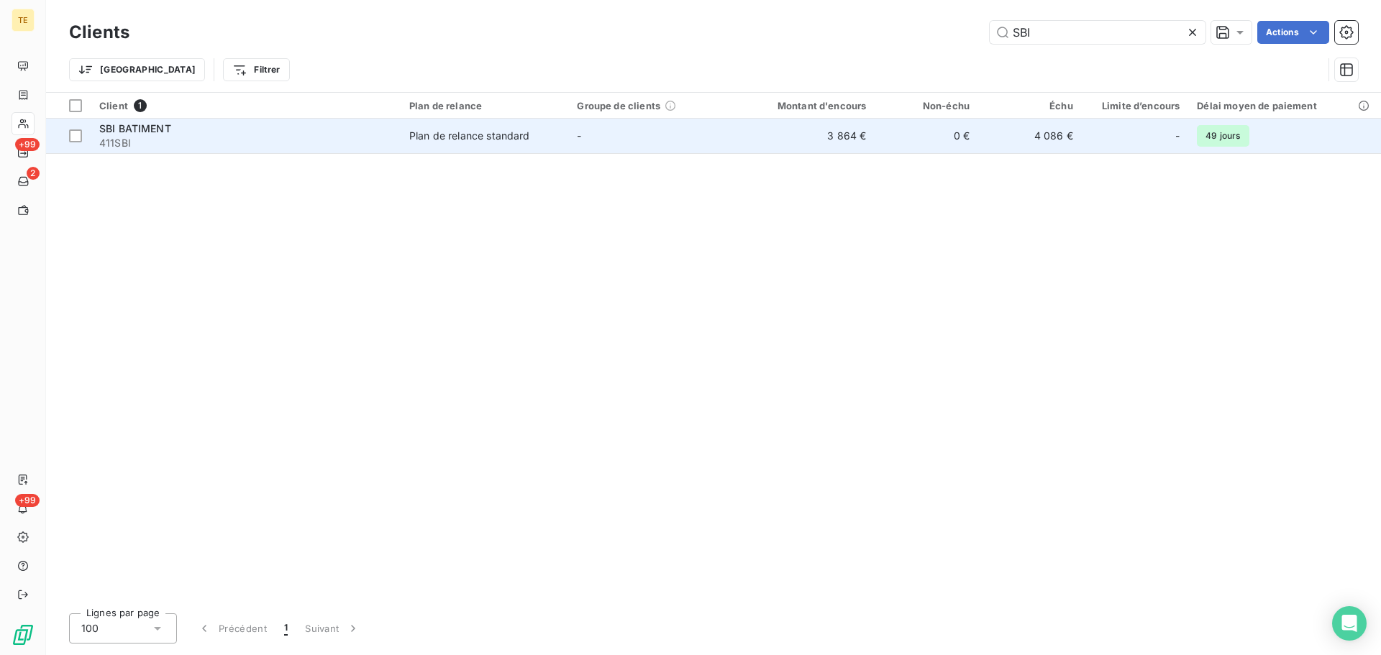
type input "SBI"
click at [171, 131] on div "SBI BATIMENT" at bounding box center [245, 129] width 293 height 14
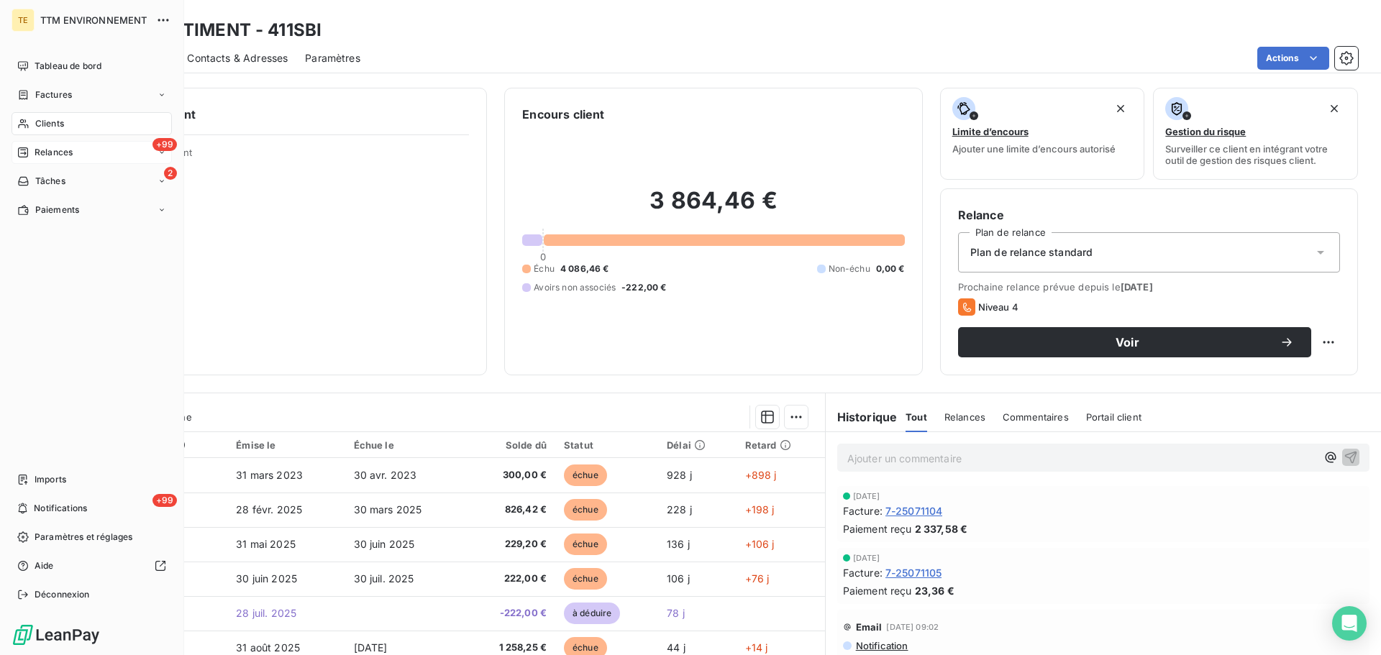
click at [64, 149] on span "Relances" at bounding box center [54, 152] width 38 height 13
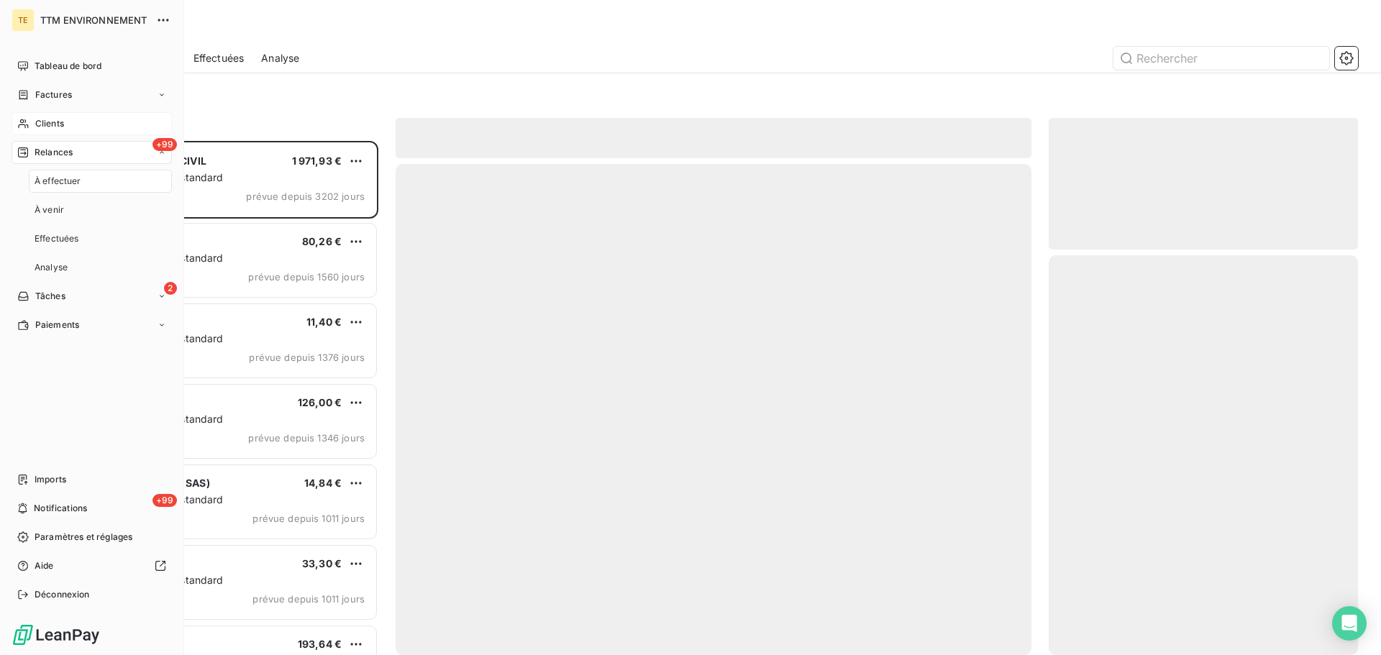
scroll to position [503, 298]
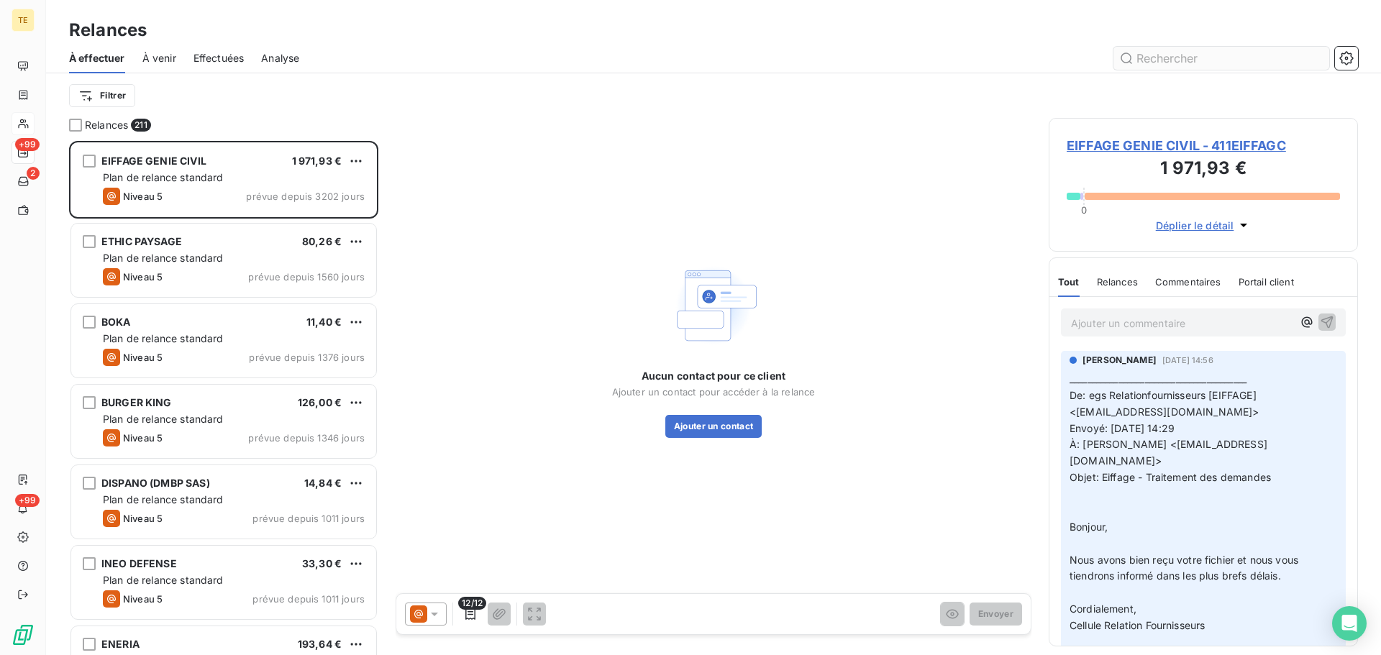
click at [1220, 58] on input "text" at bounding box center [1221, 58] width 216 height 23
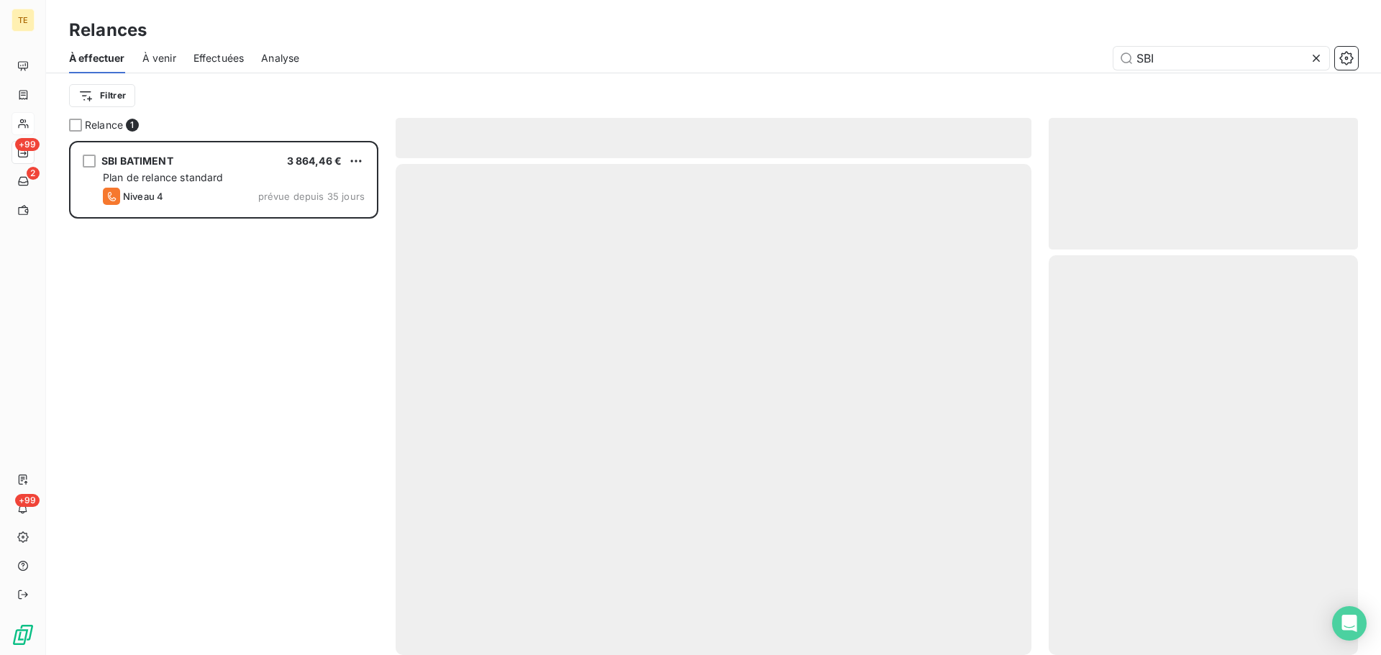
scroll to position [503, 298]
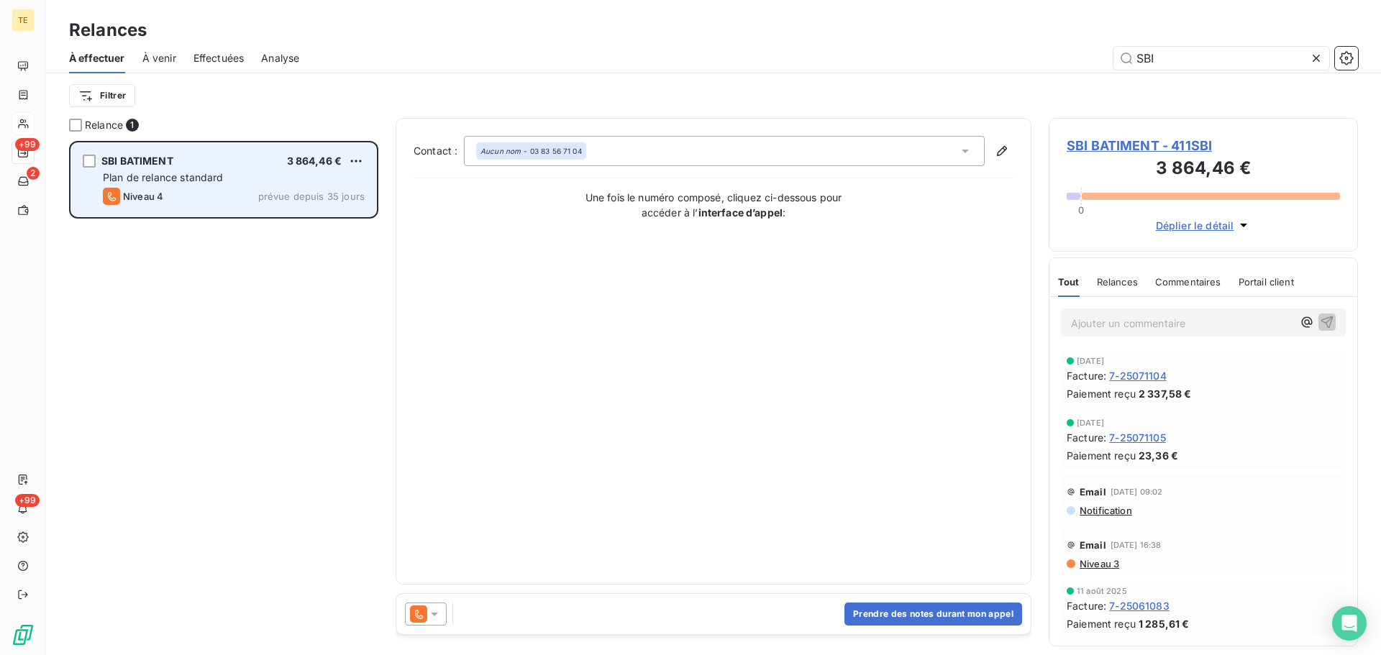
type input "SBI"
click at [161, 178] on span "Plan de relance standard" at bounding box center [163, 177] width 121 height 12
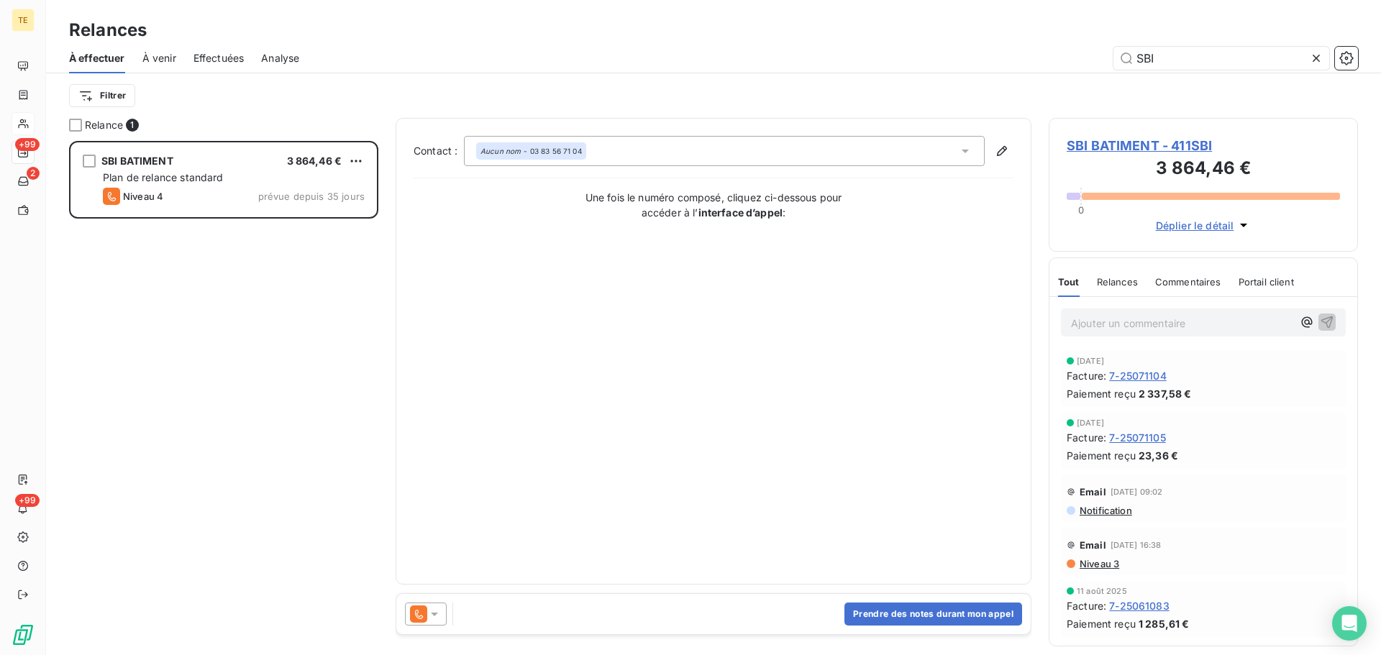
click at [1109, 282] on span "Relances" at bounding box center [1117, 282] width 41 height 12
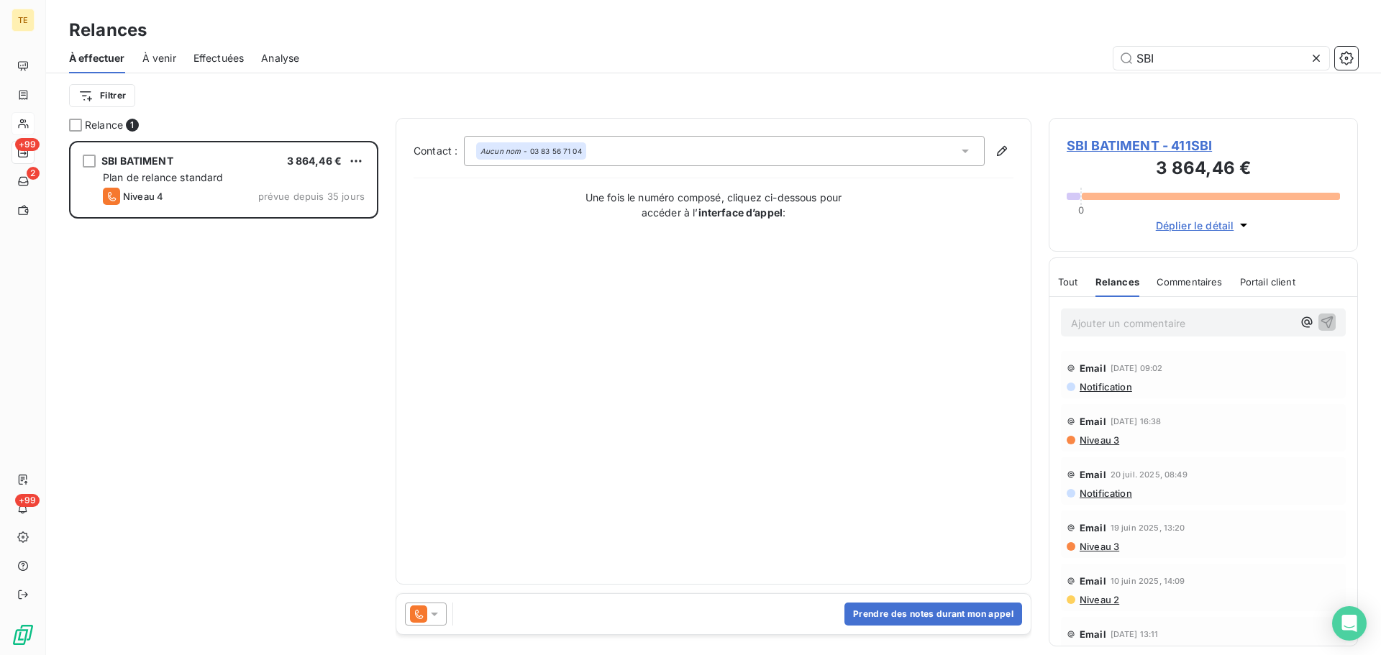
click at [1116, 385] on span "Notification" at bounding box center [1105, 387] width 54 height 12
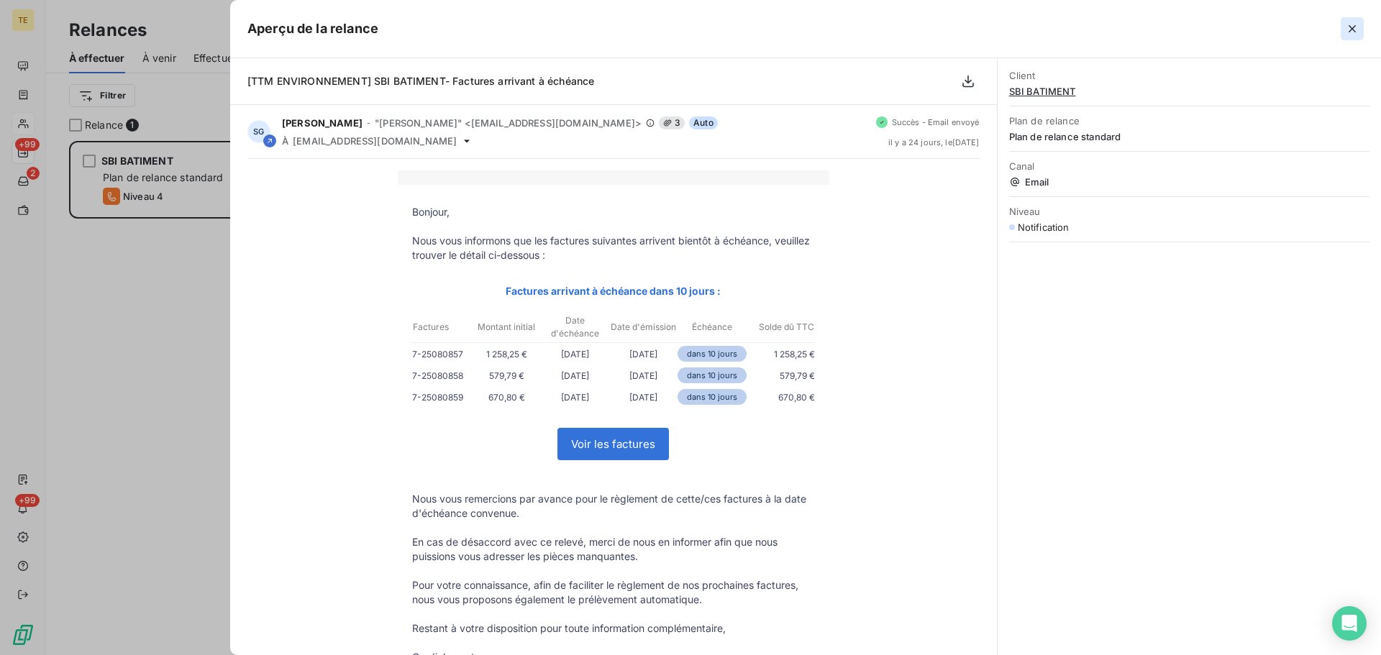
click at [1358, 32] on icon "button" at bounding box center [1352, 29] width 14 height 14
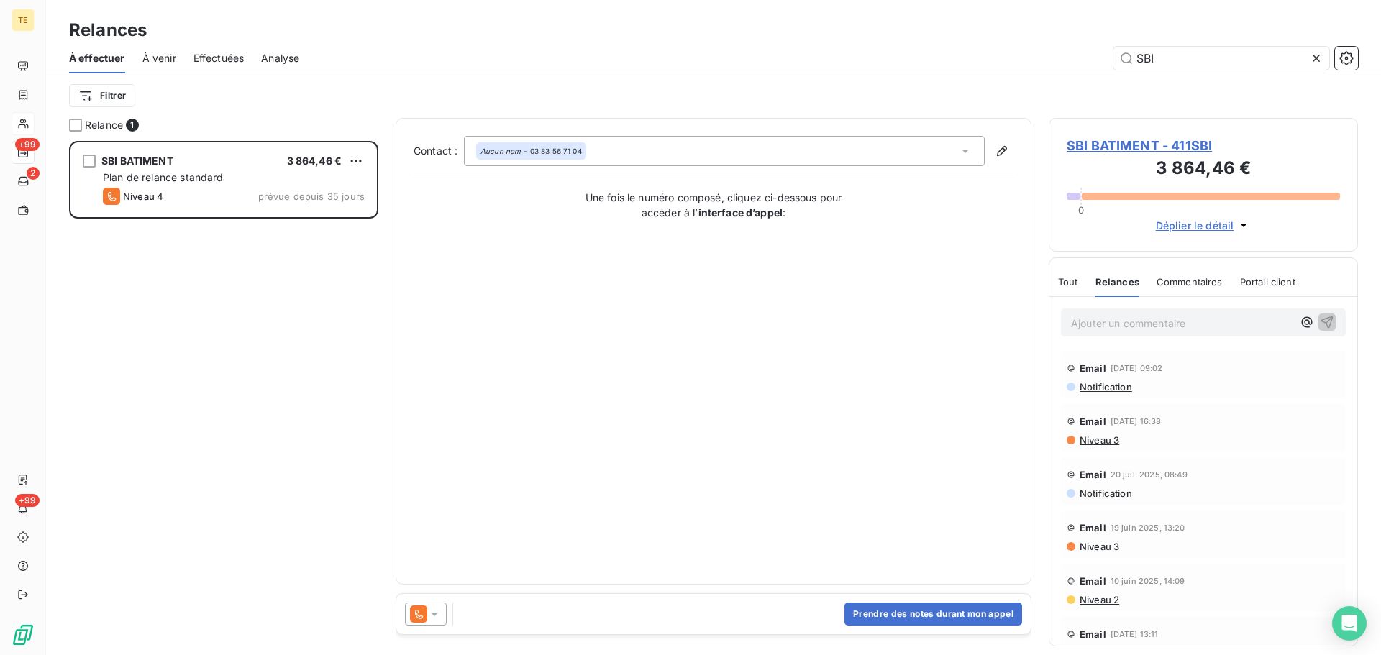
click at [1095, 445] on span "Niveau 3" at bounding box center [1098, 440] width 41 height 12
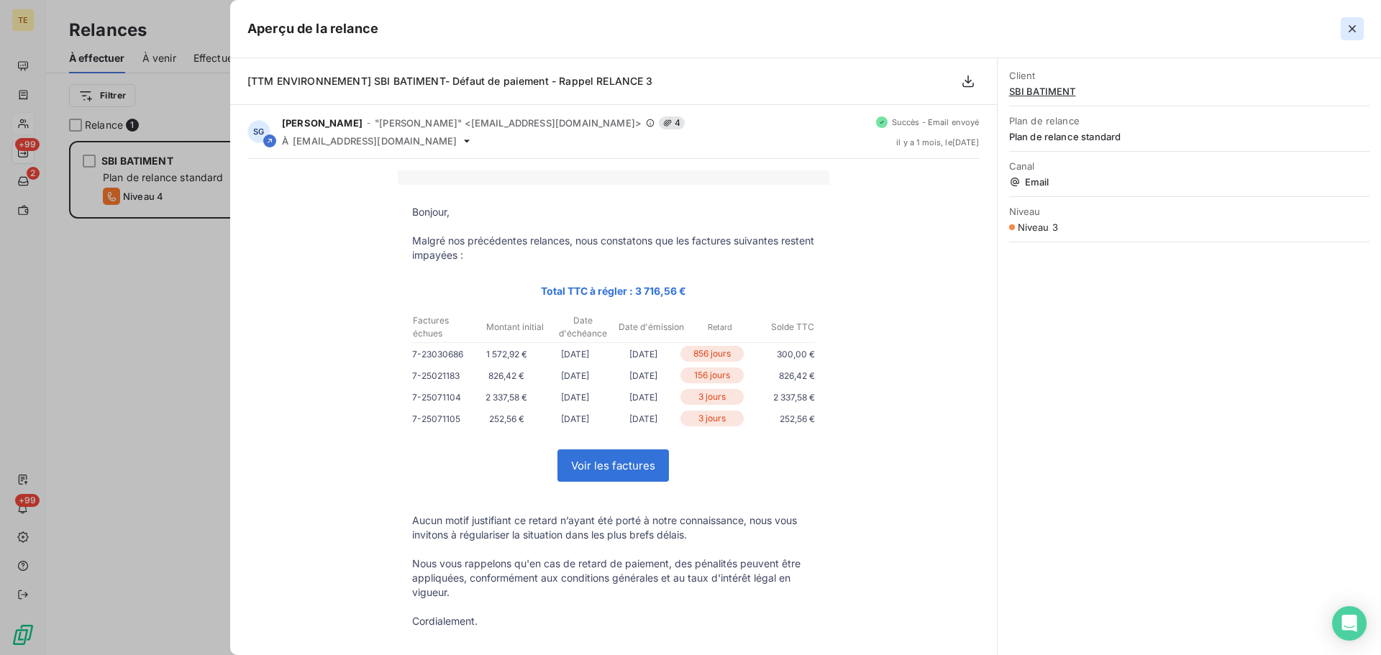
click at [1352, 27] on icon "button" at bounding box center [1352, 29] width 14 height 14
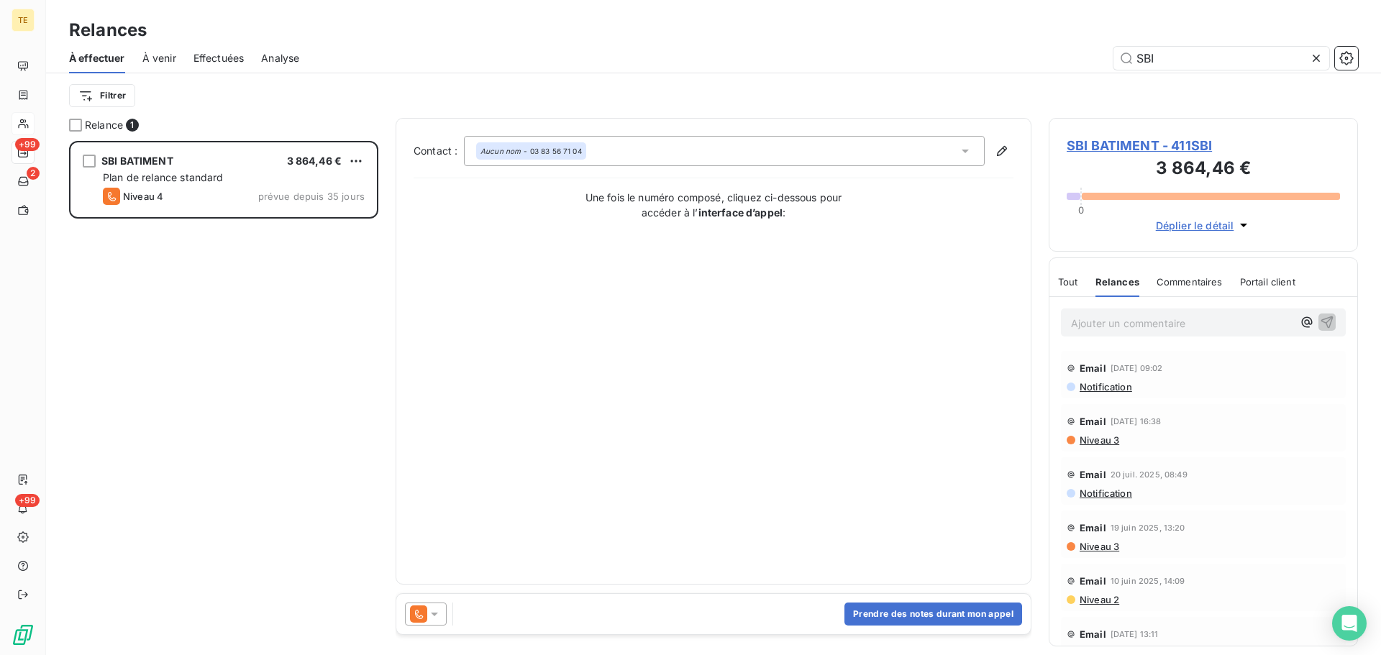
click at [438, 619] on icon at bounding box center [434, 614] width 14 height 14
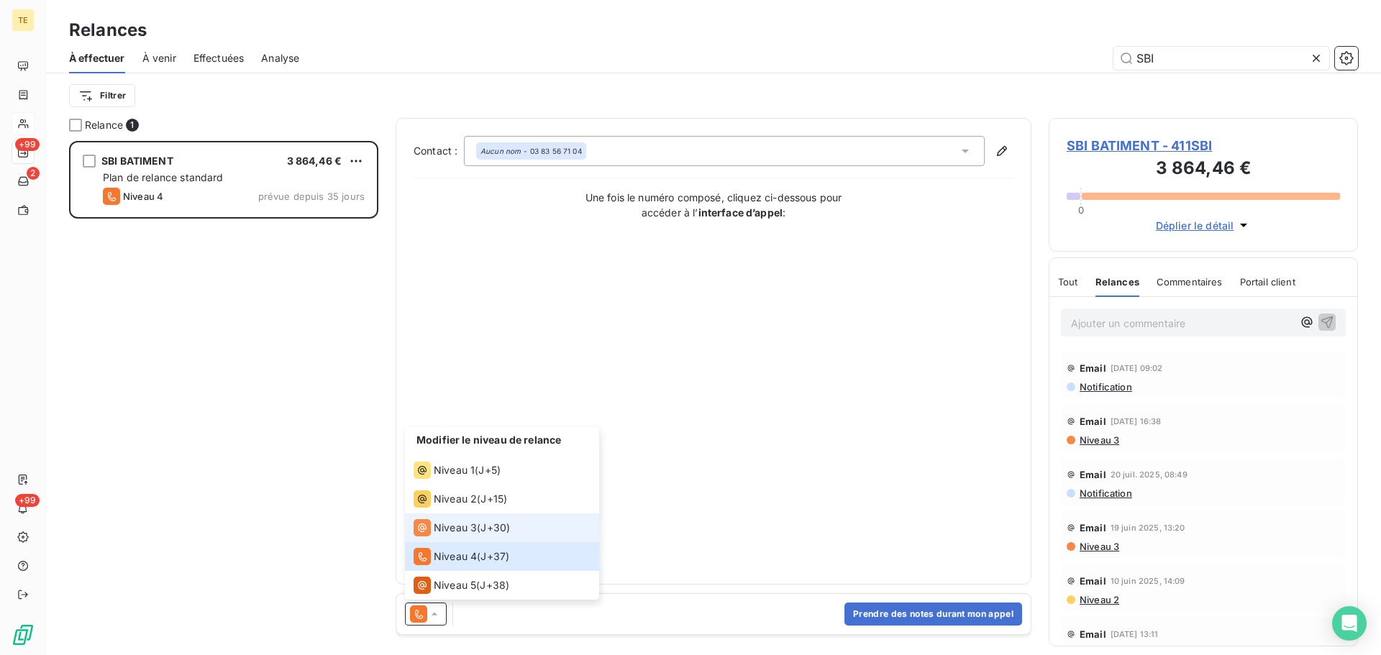
click at [459, 526] on span "Niveau 3" at bounding box center [455, 528] width 43 height 14
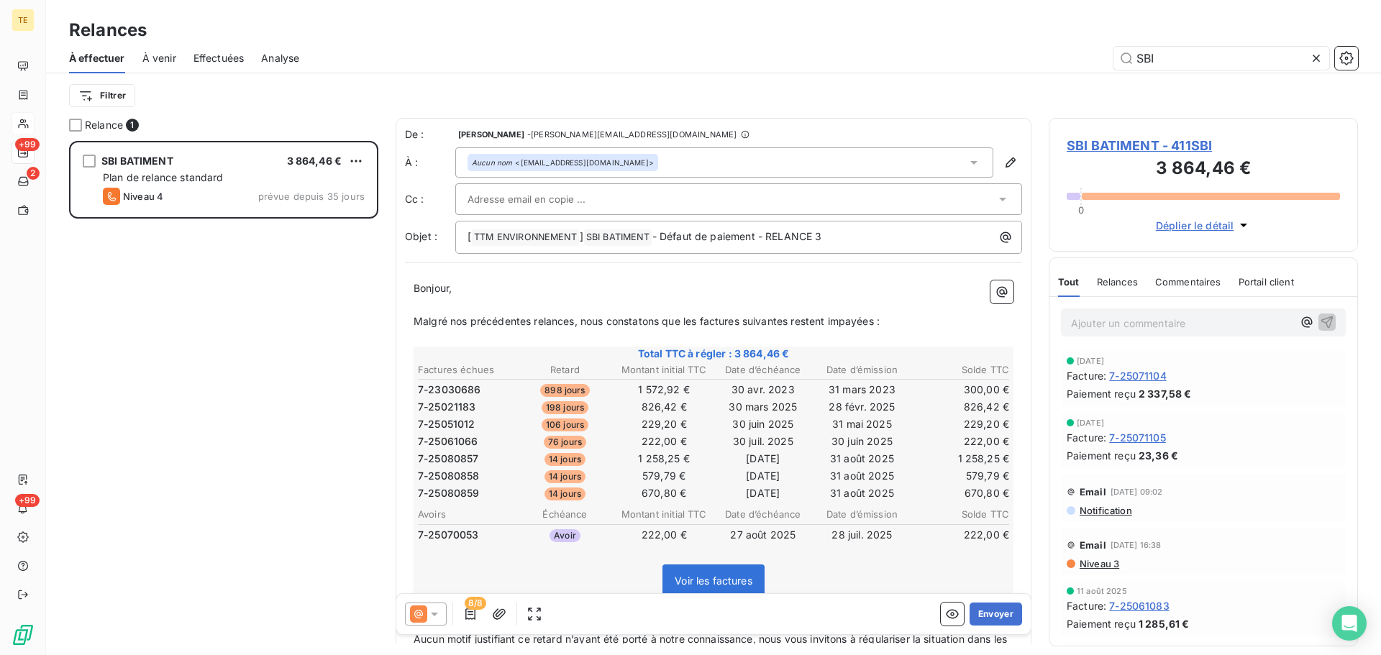
click at [1128, 146] on span "SBI BATIMENT - 411SBI" at bounding box center [1203, 145] width 273 height 19
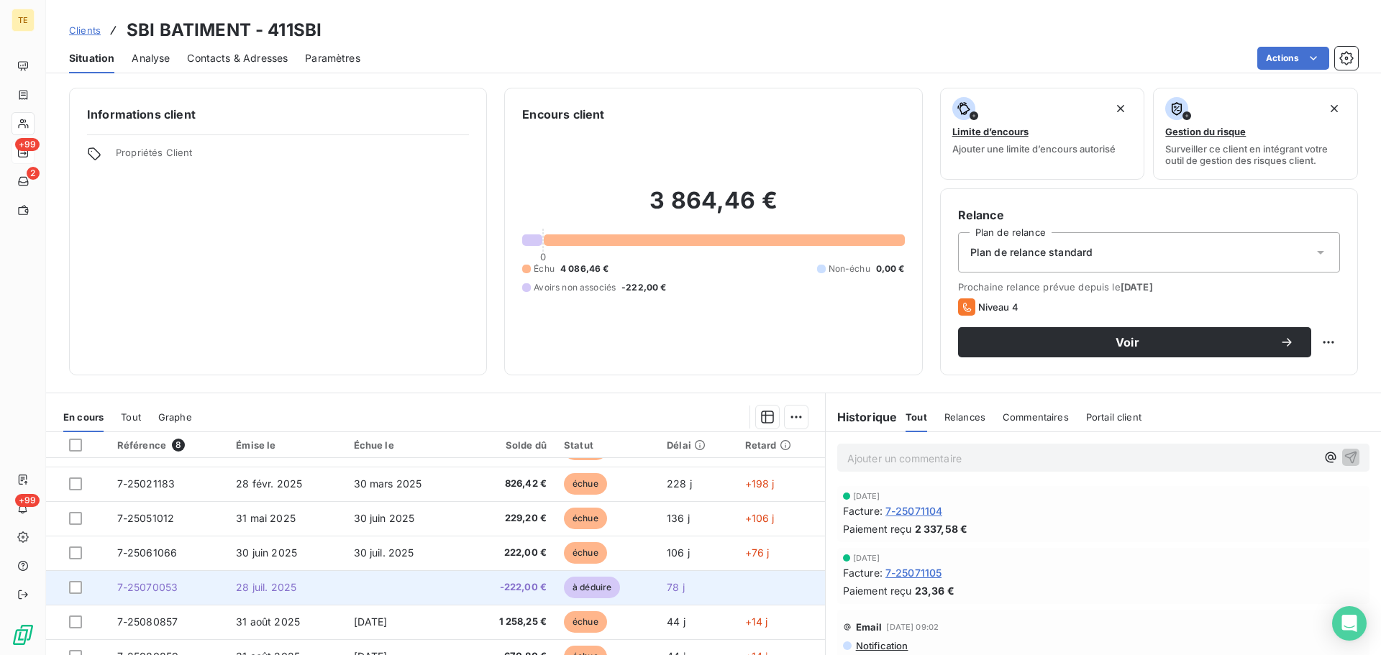
scroll to position [97, 0]
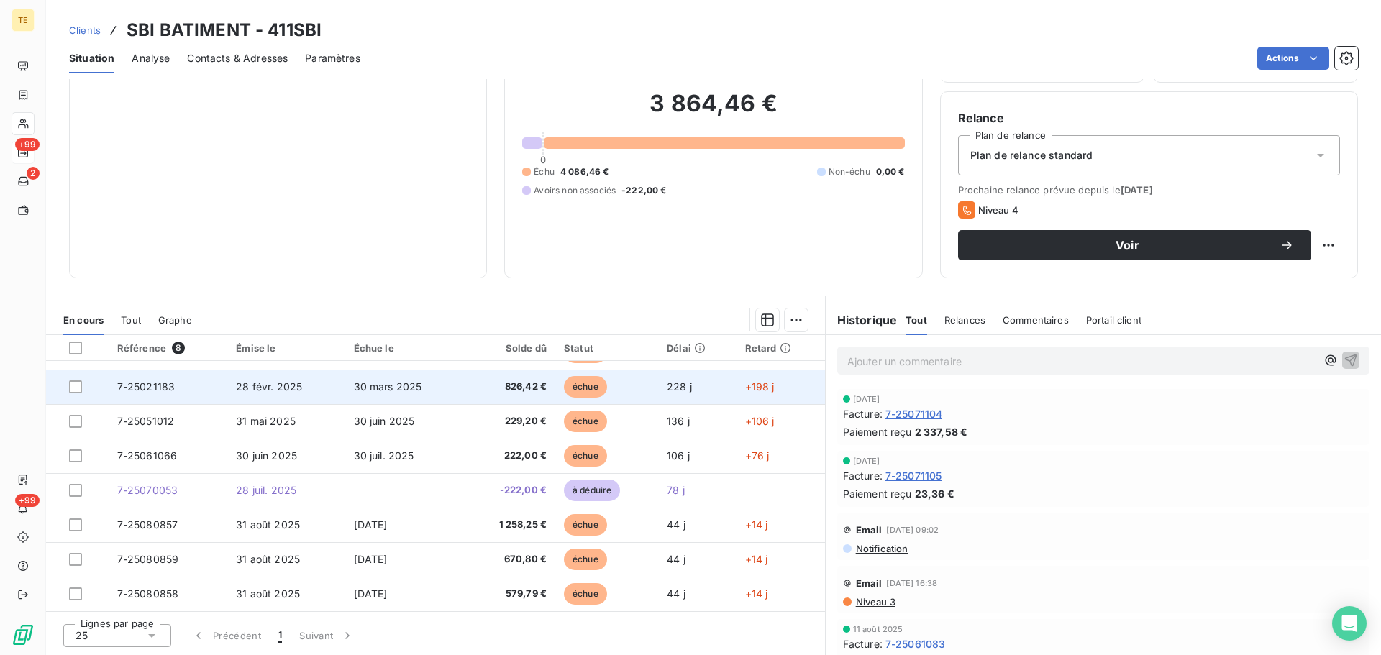
click at [389, 383] on span "30 mars 2025" at bounding box center [388, 386] width 68 height 12
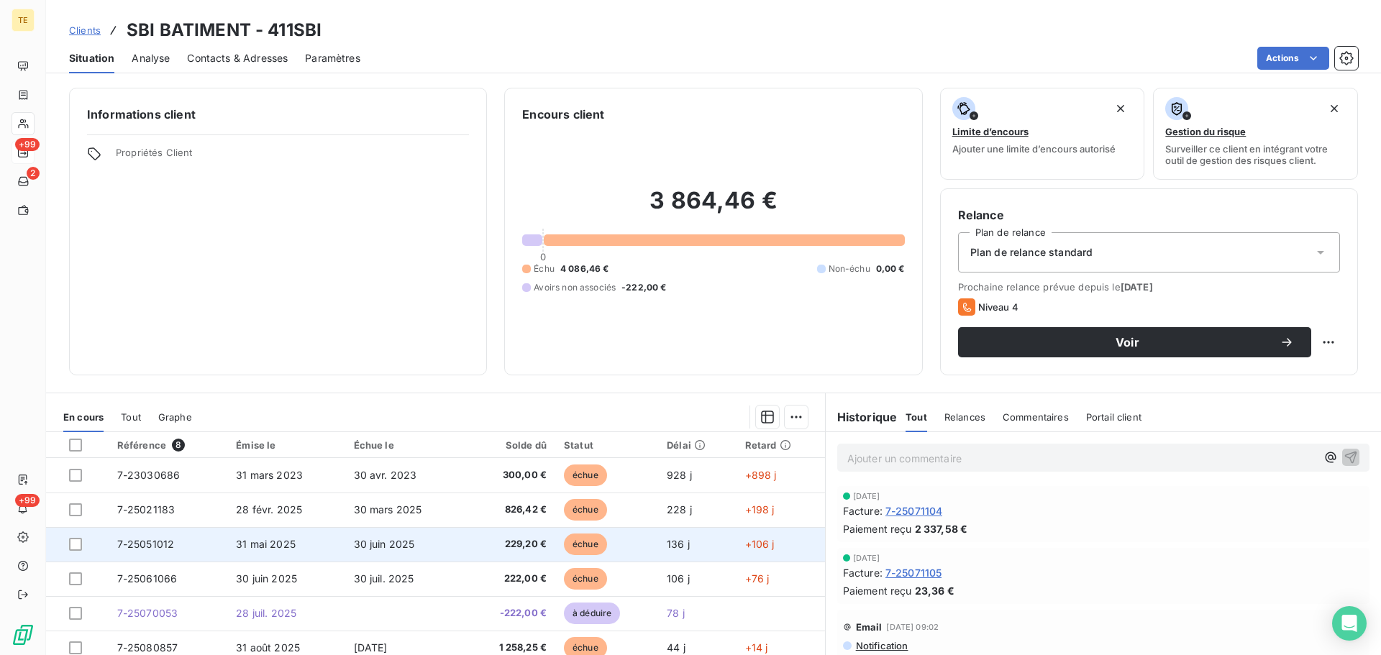
click at [213, 544] on td "7-25051012" at bounding box center [168, 544] width 119 height 35
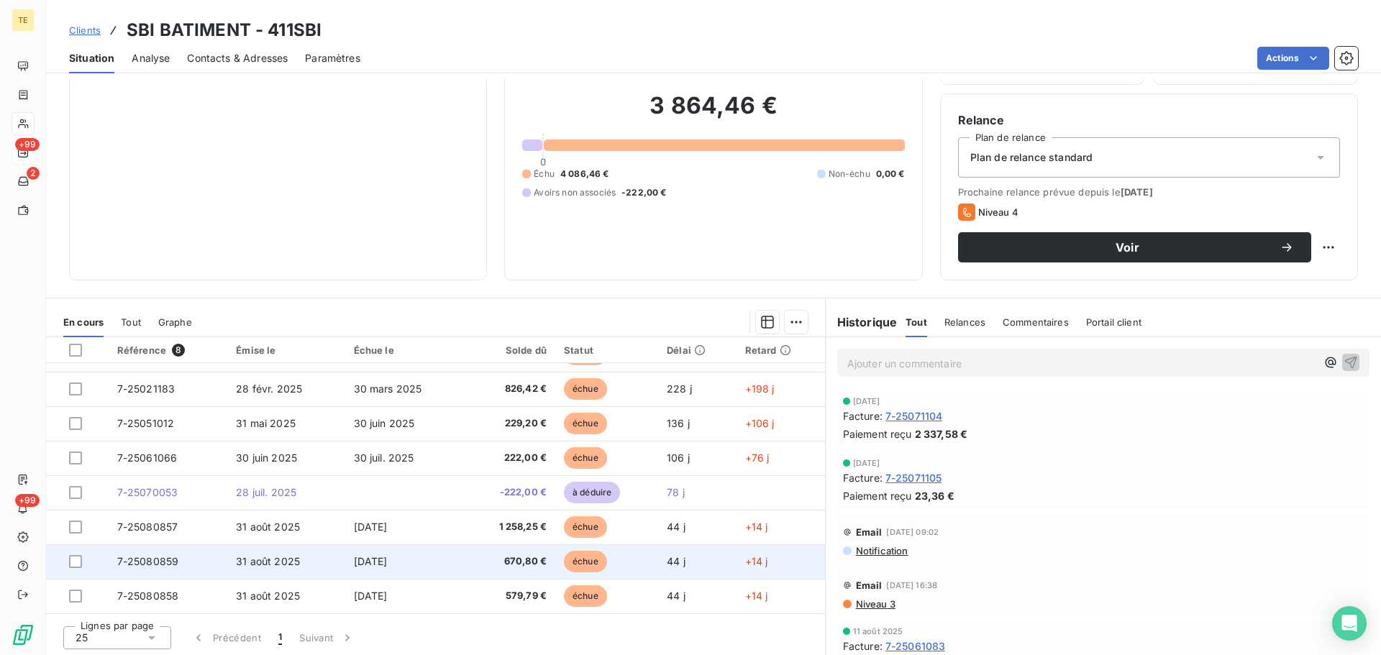
scroll to position [97, 0]
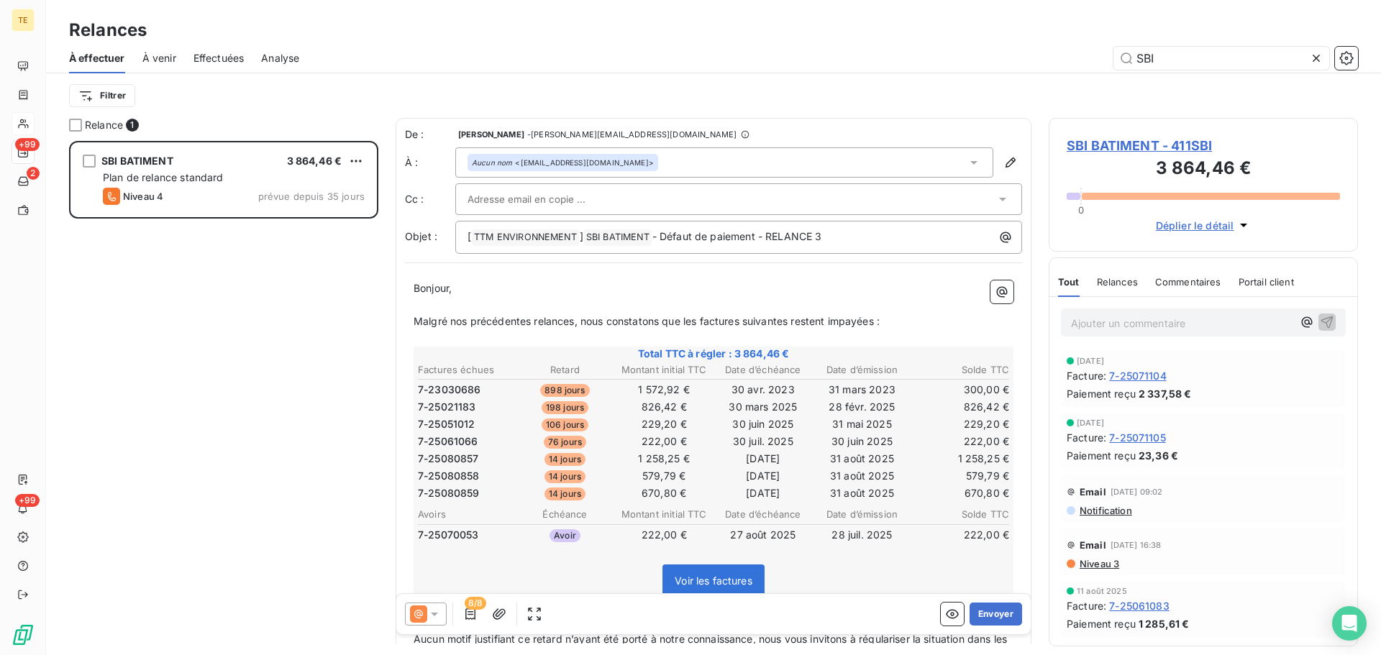
scroll to position [503, 298]
drag, startPoint x: 478, startPoint y: 609, endPoint x: 470, endPoint y: 611, distance: 8.0
click at [472, 611] on div "8/8" at bounding box center [470, 614] width 23 height 23
click at [467, 611] on icon "button" at bounding box center [470, 614] width 14 height 14
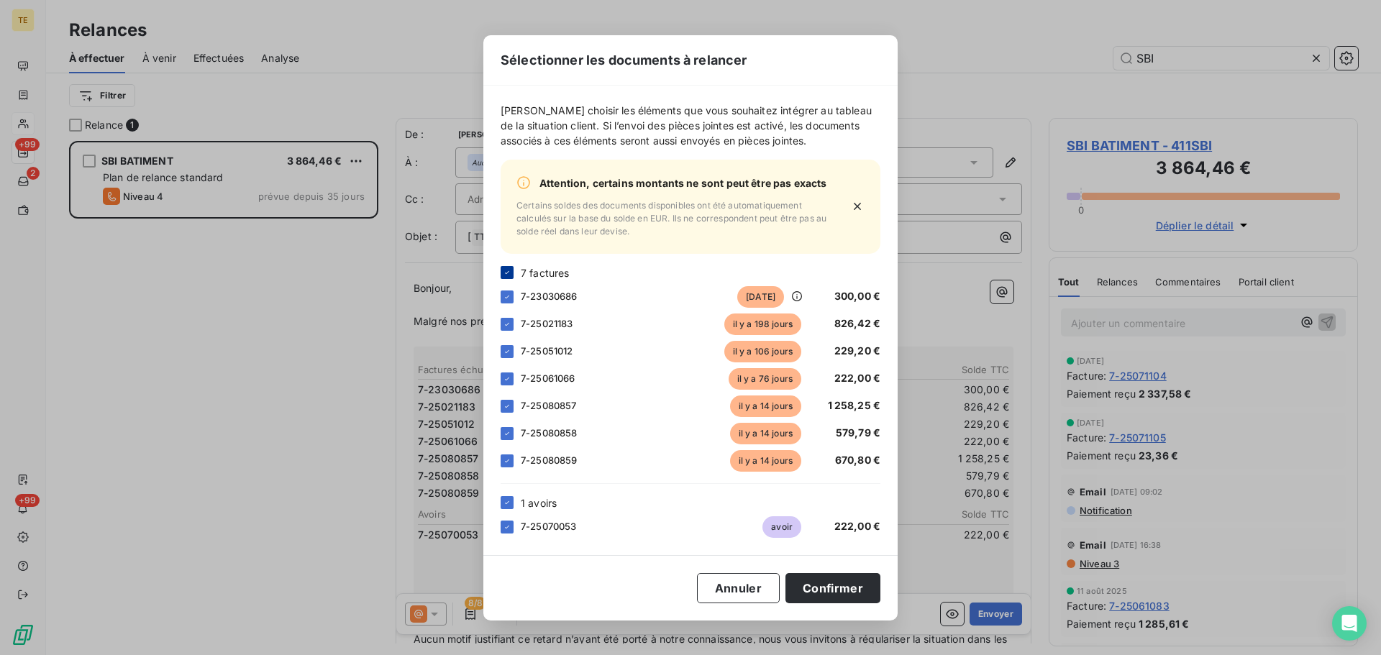
click at [509, 271] on icon at bounding box center [507, 272] width 9 height 9
click at [506, 325] on div at bounding box center [507, 324] width 13 height 13
click at [507, 349] on div at bounding box center [507, 351] width 13 height 13
click at [501, 499] on div at bounding box center [507, 502] width 13 height 13
click at [819, 586] on button "Confirmer" at bounding box center [832, 588] width 95 height 30
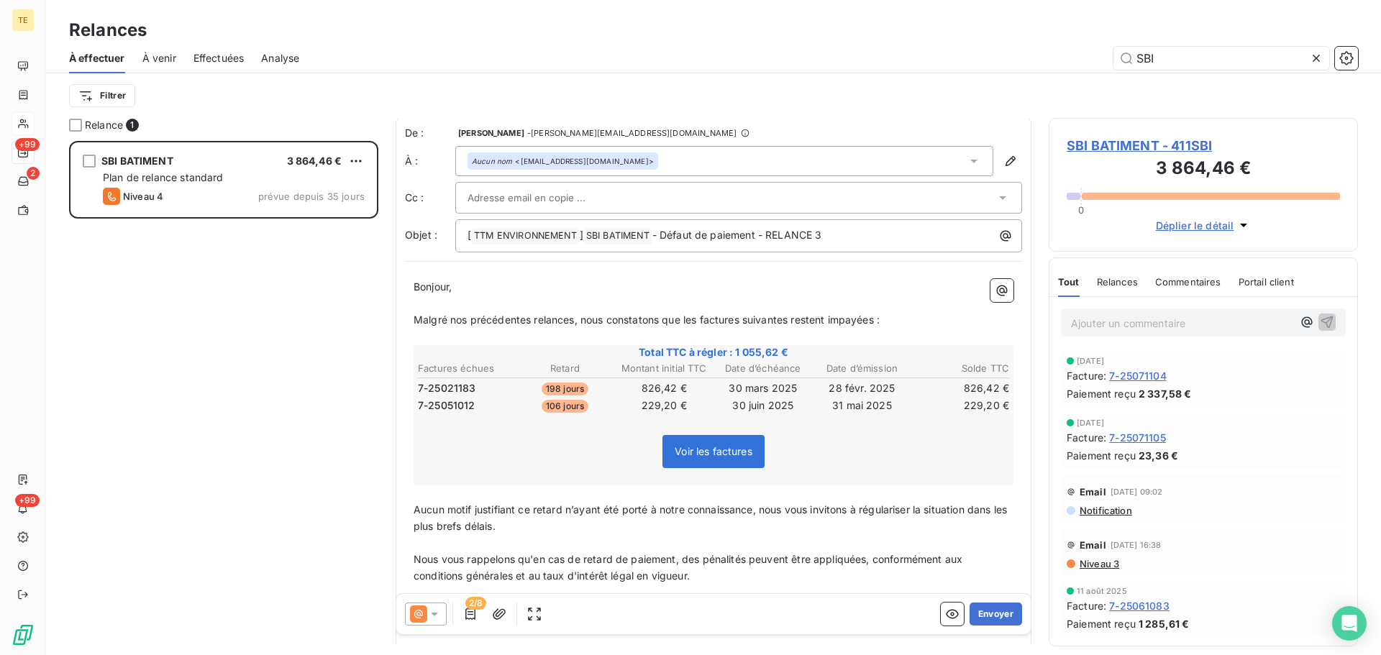
scroll to position [0, 0]
click at [980, 613] on button "Envoyer" at bounding box center [996, 614] width 53 height 23
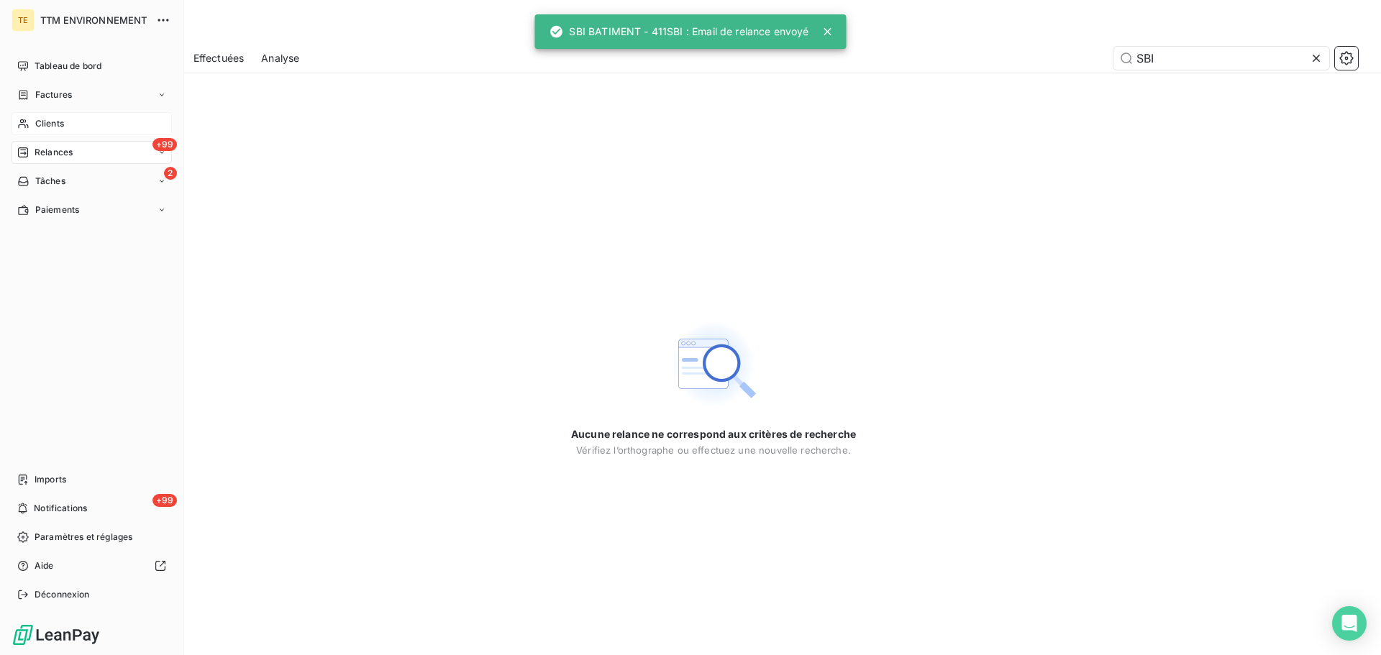
click at [48, 150] on span "Relances" at bounding box center [54, 152] width 38 height 13
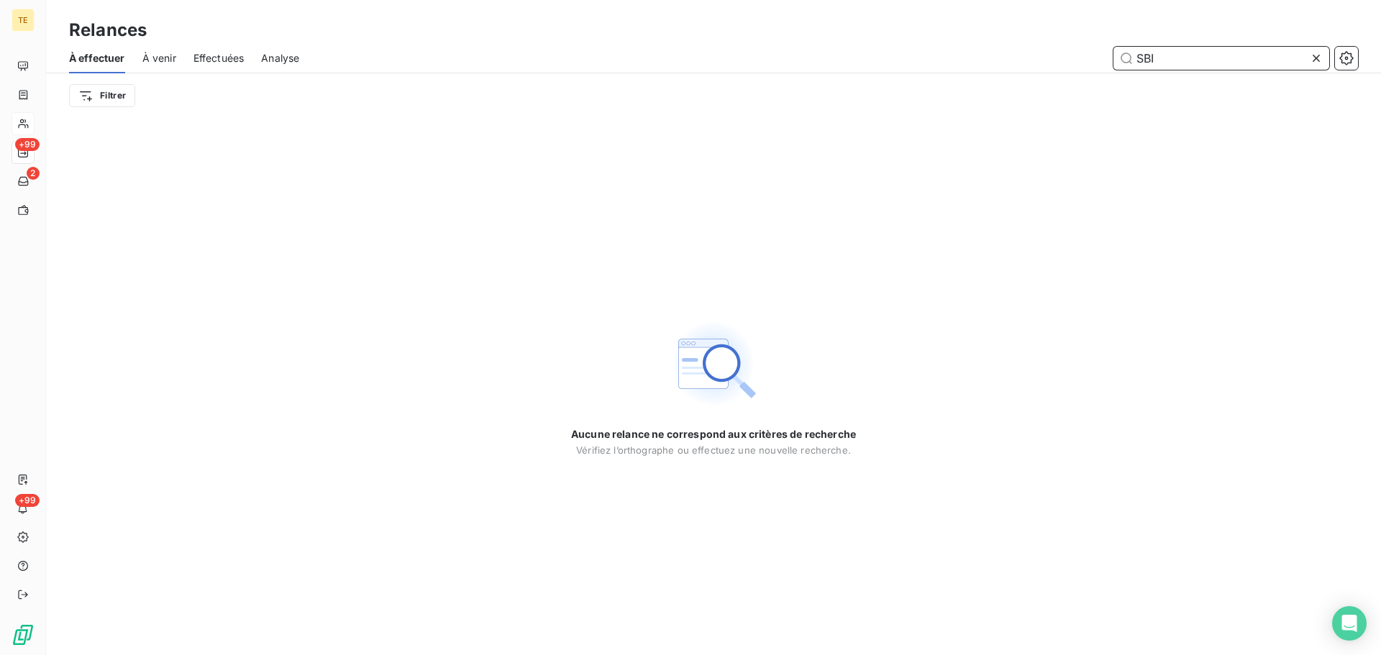
drag, startPoint x: 1185, startPoint y: 61, endPoint x: 971, endPoint y: 71, distance: 213.8
click at [975, 71] on div "À effectuer À venir Effectuées Analyse SBI" at bounding box center [713, 58] width 1335 height 30
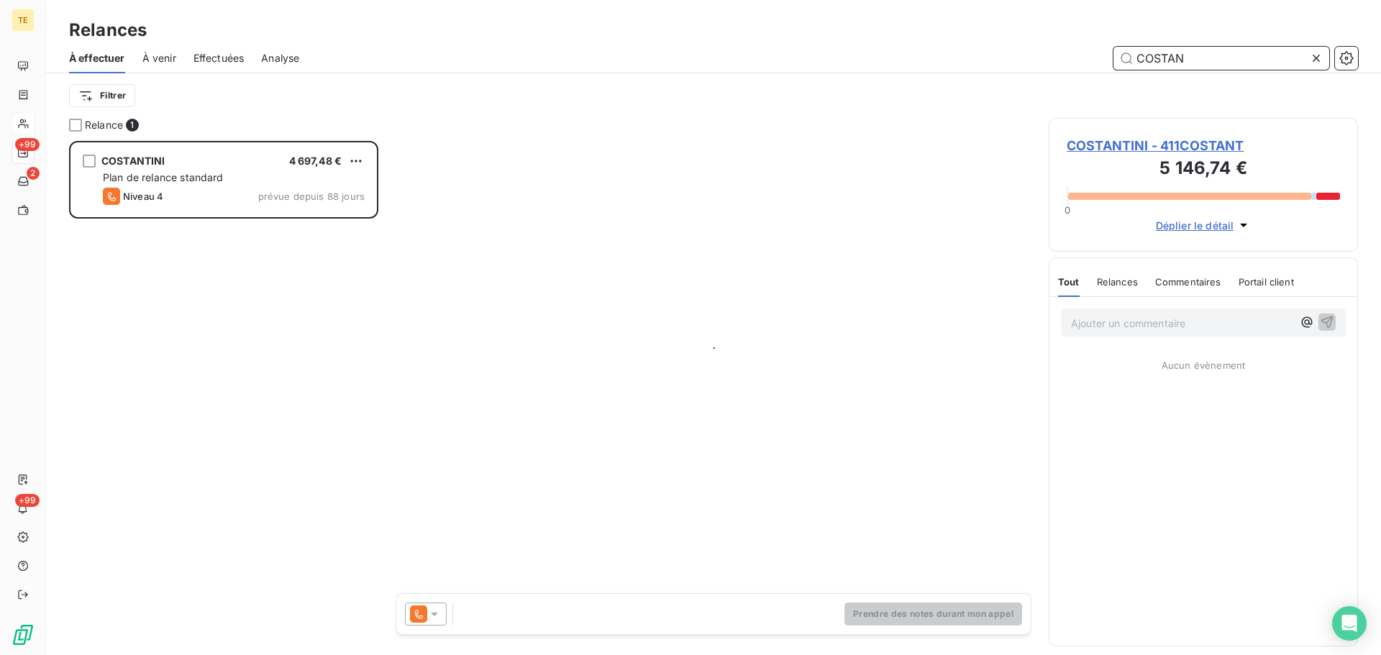
scroll to position [503, 298]
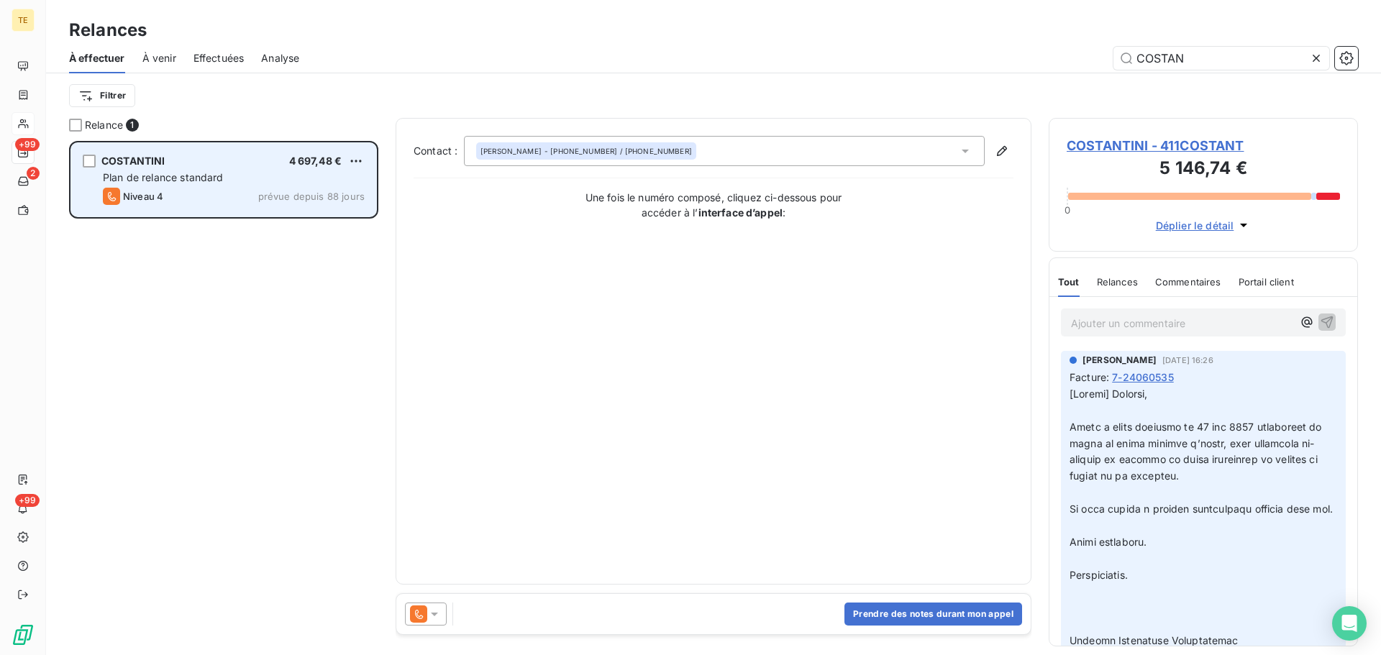
click at [135, 178] on span "Plan de relance standard" at bounding box center [163, 177] width 121 height 12
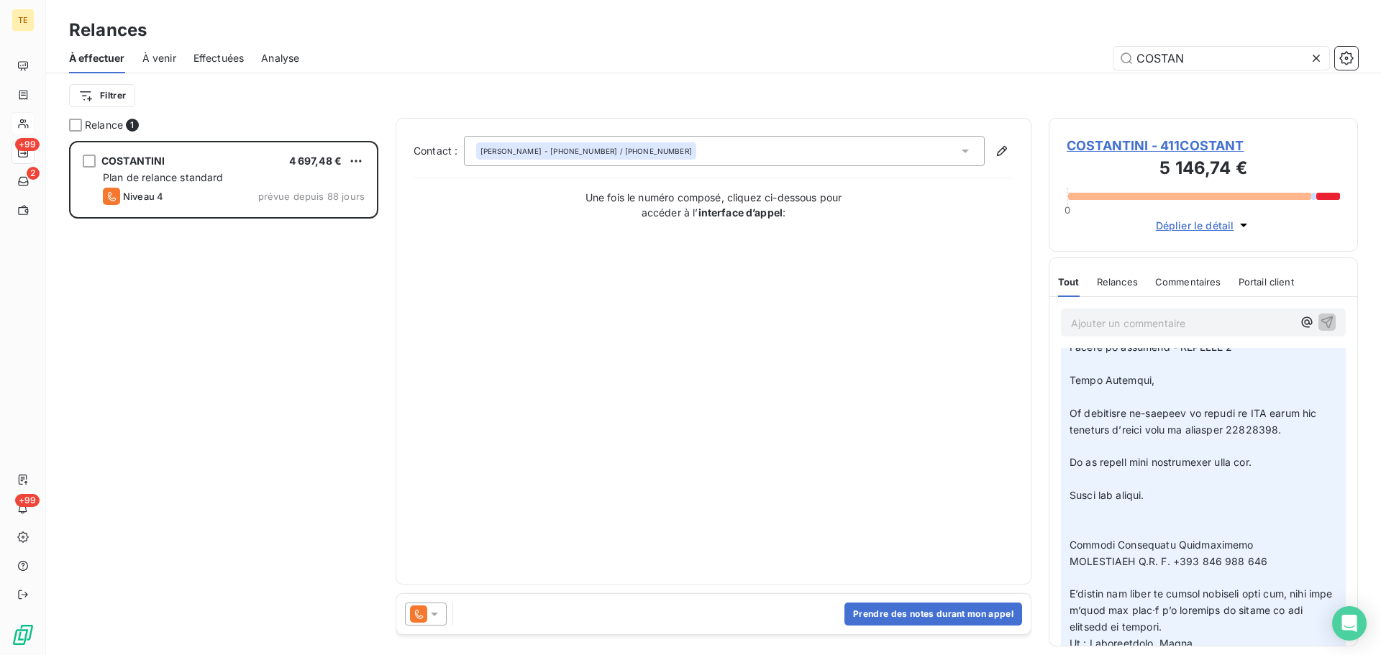
scroll to position [575, 0]
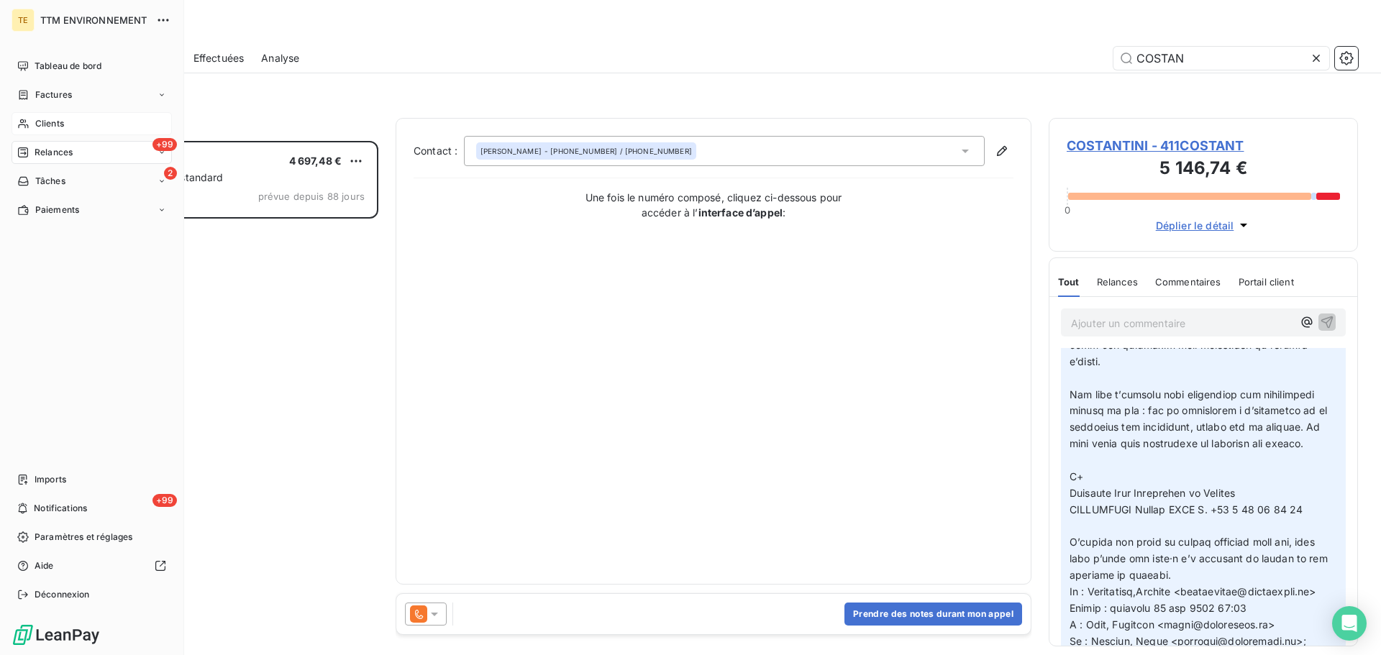
click at [30, 149] on div "Relances" at bounding box center [44, 152] width 55 height 13
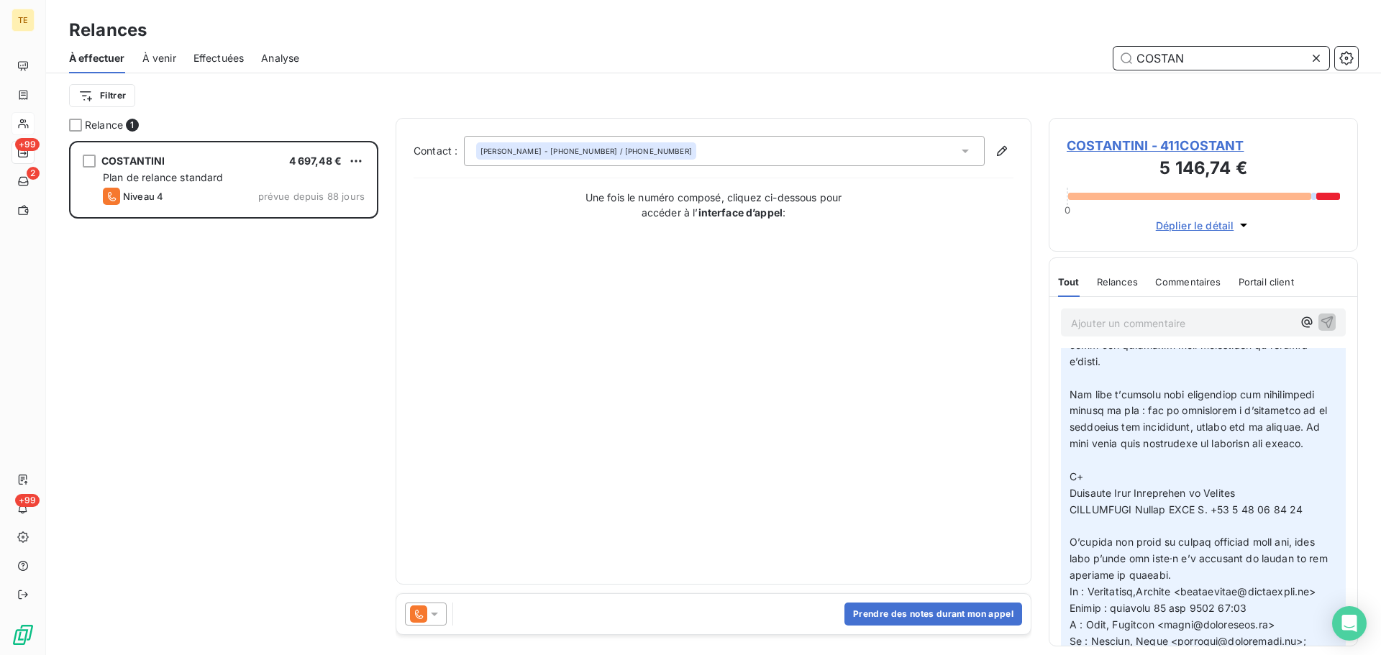
drag, startPoint x: 1193, startPoint y: 57, endPoint x: 953, endPoint y: 66, distance: 240.4
click at [957, 65] on div "COSTAN" at bounding box center [836, 58] width 1041 height 23
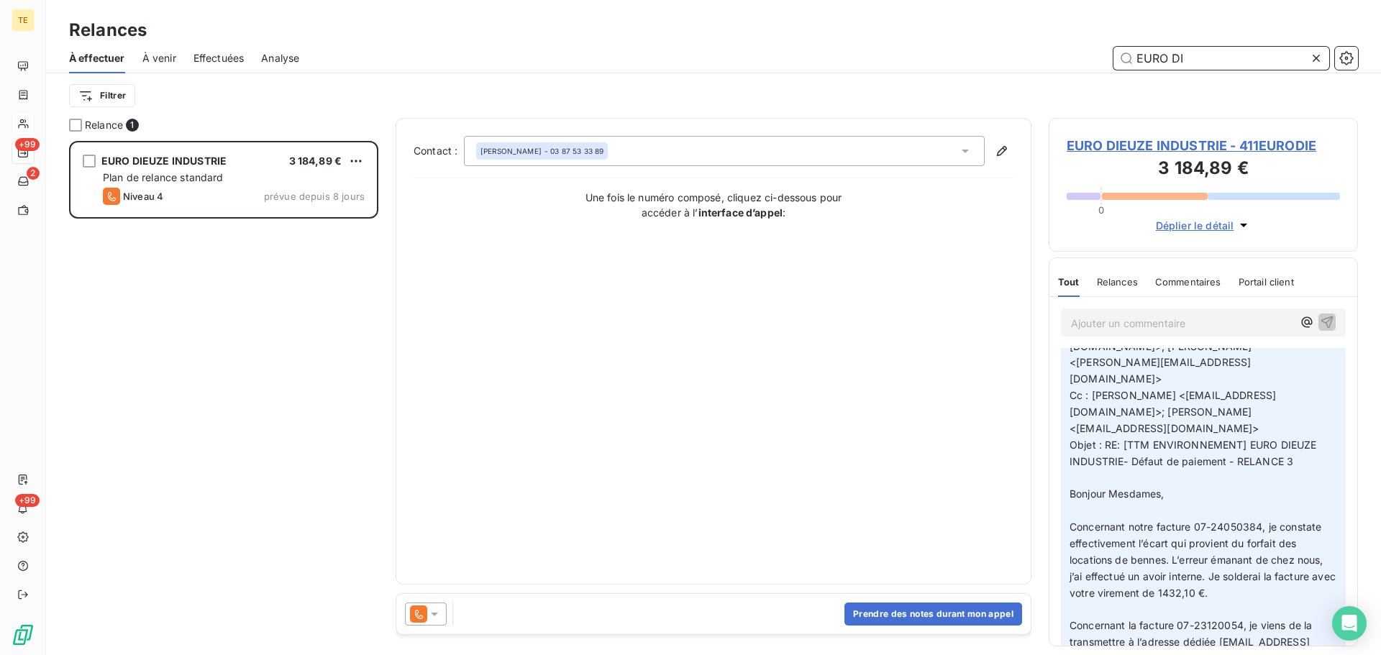
scroll to position [216, 0]
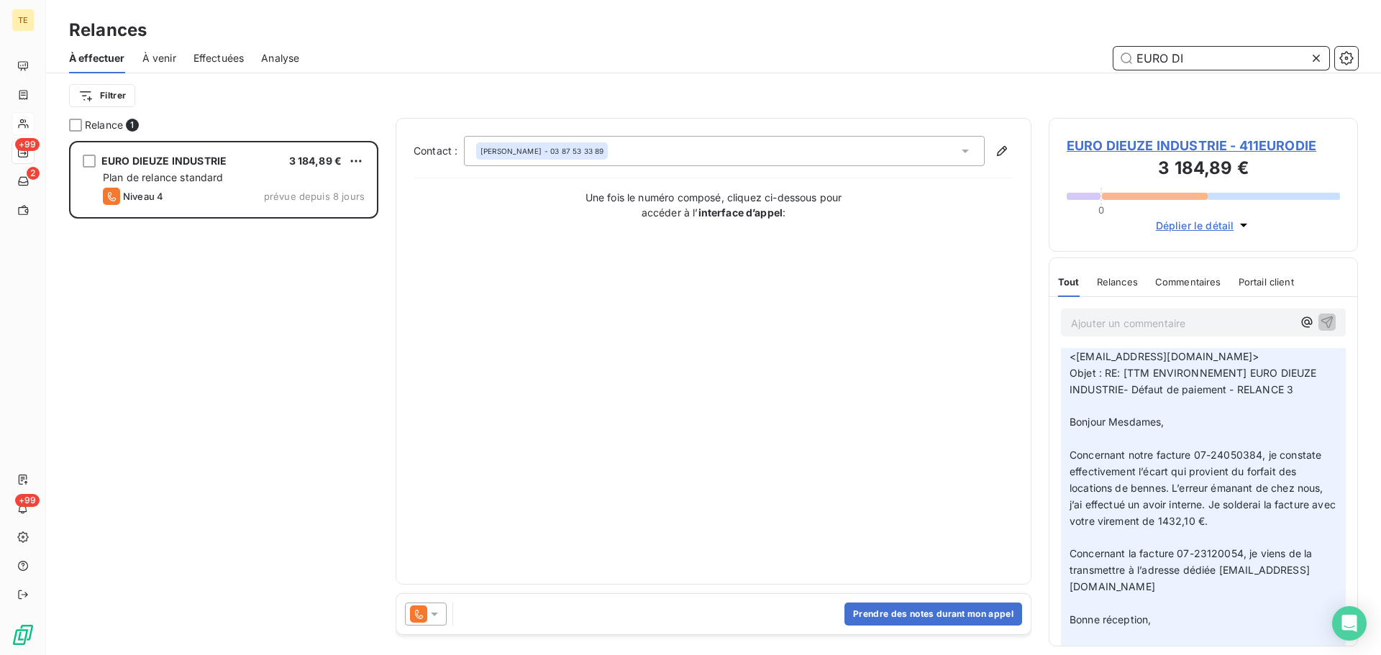
type input "EURO DI"
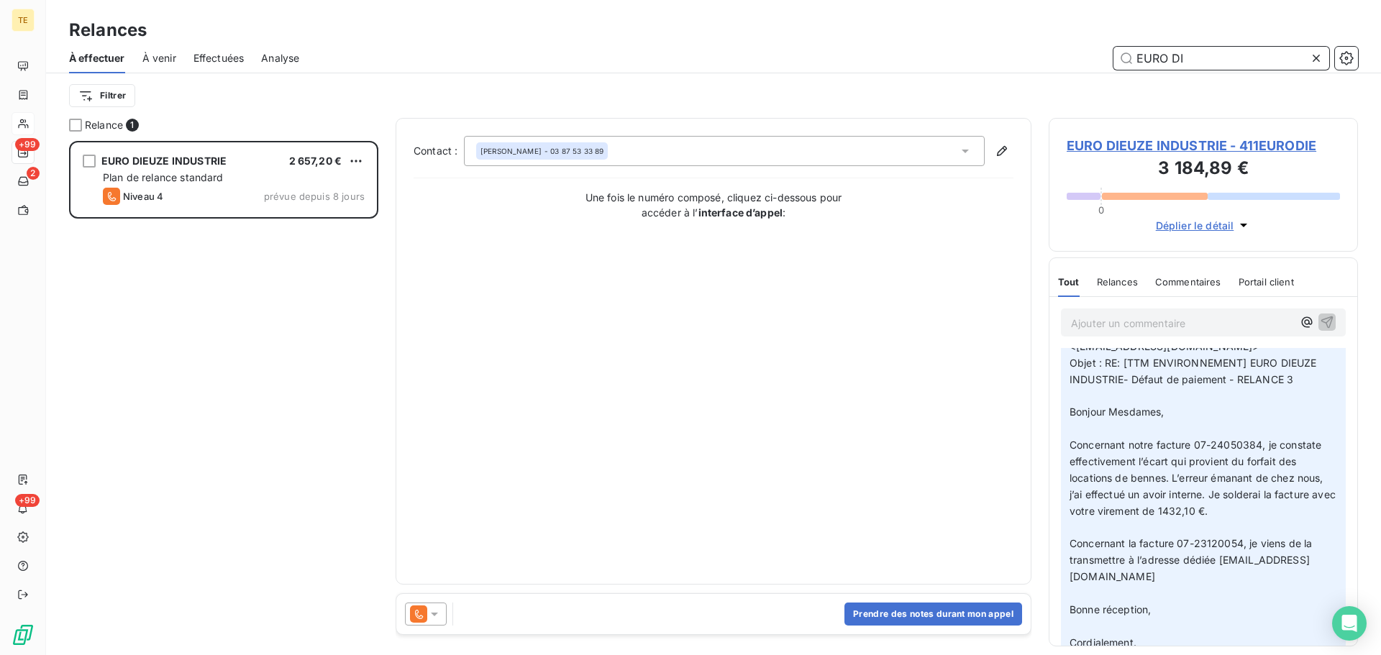
scroll to position [350, 0]
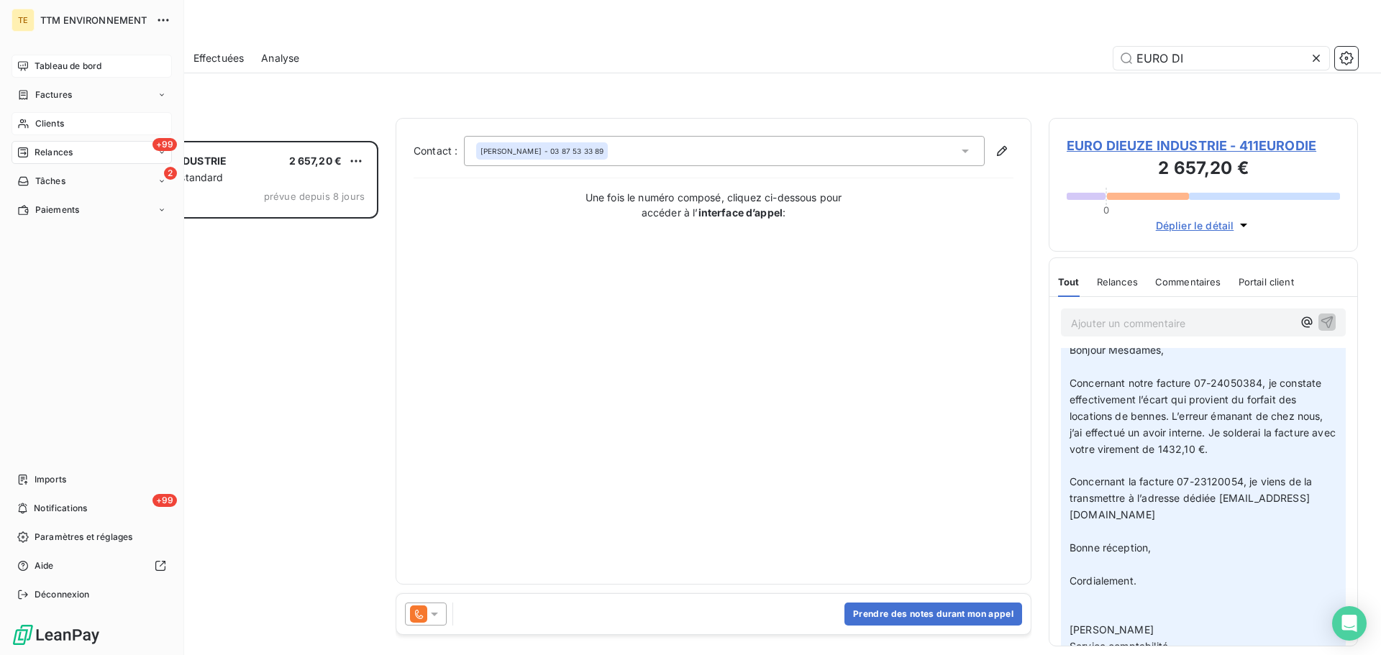
click at [57, 72] on span "Tableau de bord" at bounding box center [68, 66] width 67 height 13
